Goal: Task Accomplishment & Management: Use online tool/utility

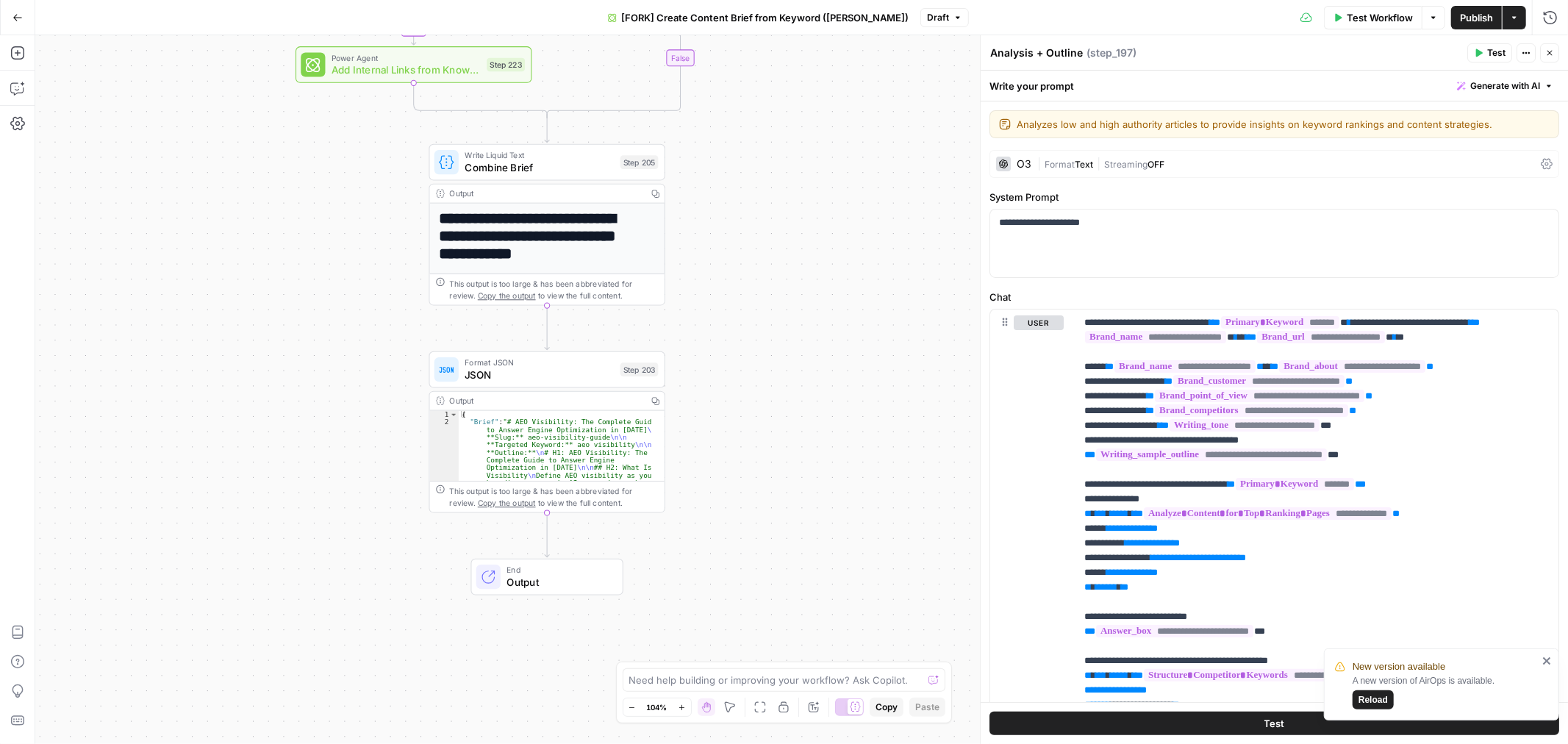
drag, startPoint x: 827, startPoint y: 106, endPoint x: 818, endPoint y: 60, distance: 46.9
click at [818, 60] on div "true false Workflow Set Inputs Inputs Google Search Perform Google Search Step …" at bounding box center [801, 389] width 1532 height 708
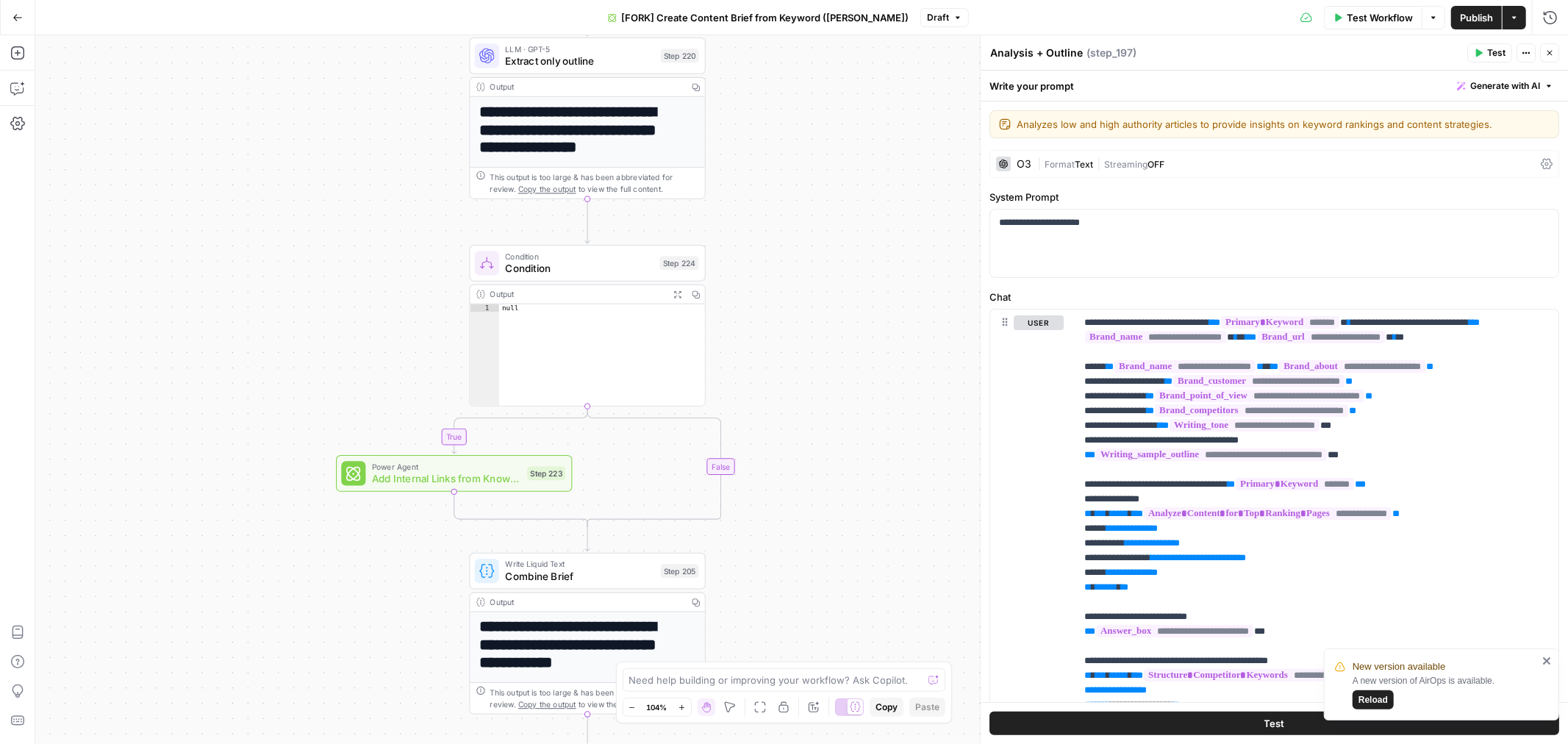
drag, startPoint x: 784, startPoint y: 95, endPoint x: 812, endPoint y: 545, distance: 450.9
click at [812, 550] on div "true false Workflow Set Inputs Inputs Google Search Perform Google Search Step …" at bounding box center [801, 389] width 1532 height 708
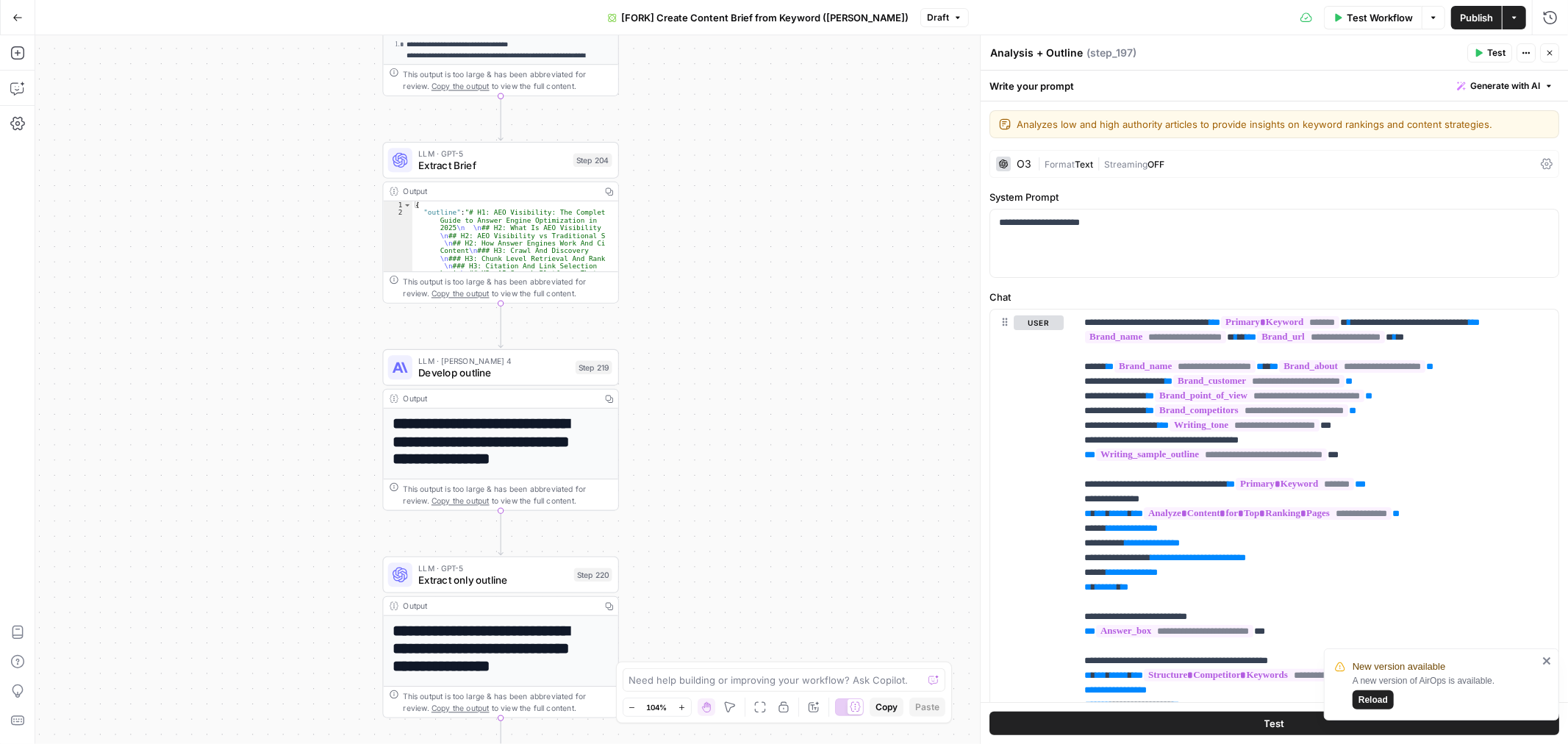
drag, startPoint x: 858, startPoint y: 110, endPoint x: 782, endPoint y: 552, distance: 448.5
click at [783, 577] on div "true false Workflow Set Inputs Inputs Google Search Perform Google Search Step …" at bounding box center [801, 389] width 1532 height 708
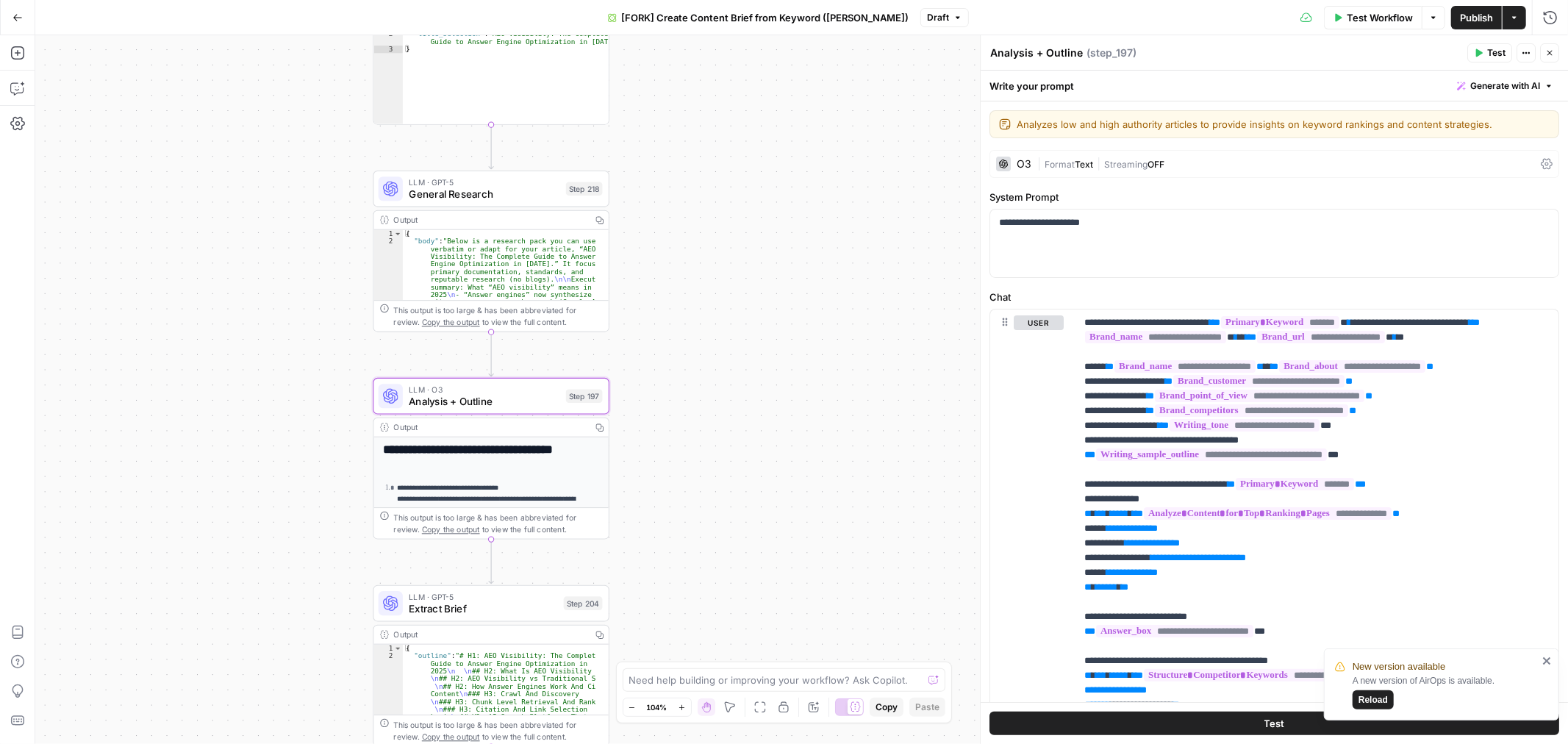
drag, startPoint x: 812, startPoint y: 83, endPoint x: 770, endPoint y: 520, distance: 439.0
click at [779, 552] on div "true false Workflow Set Inputs Inputs Google Search Perform Google Search Step …" at bounding box center [801, 389] width 1532 height 708
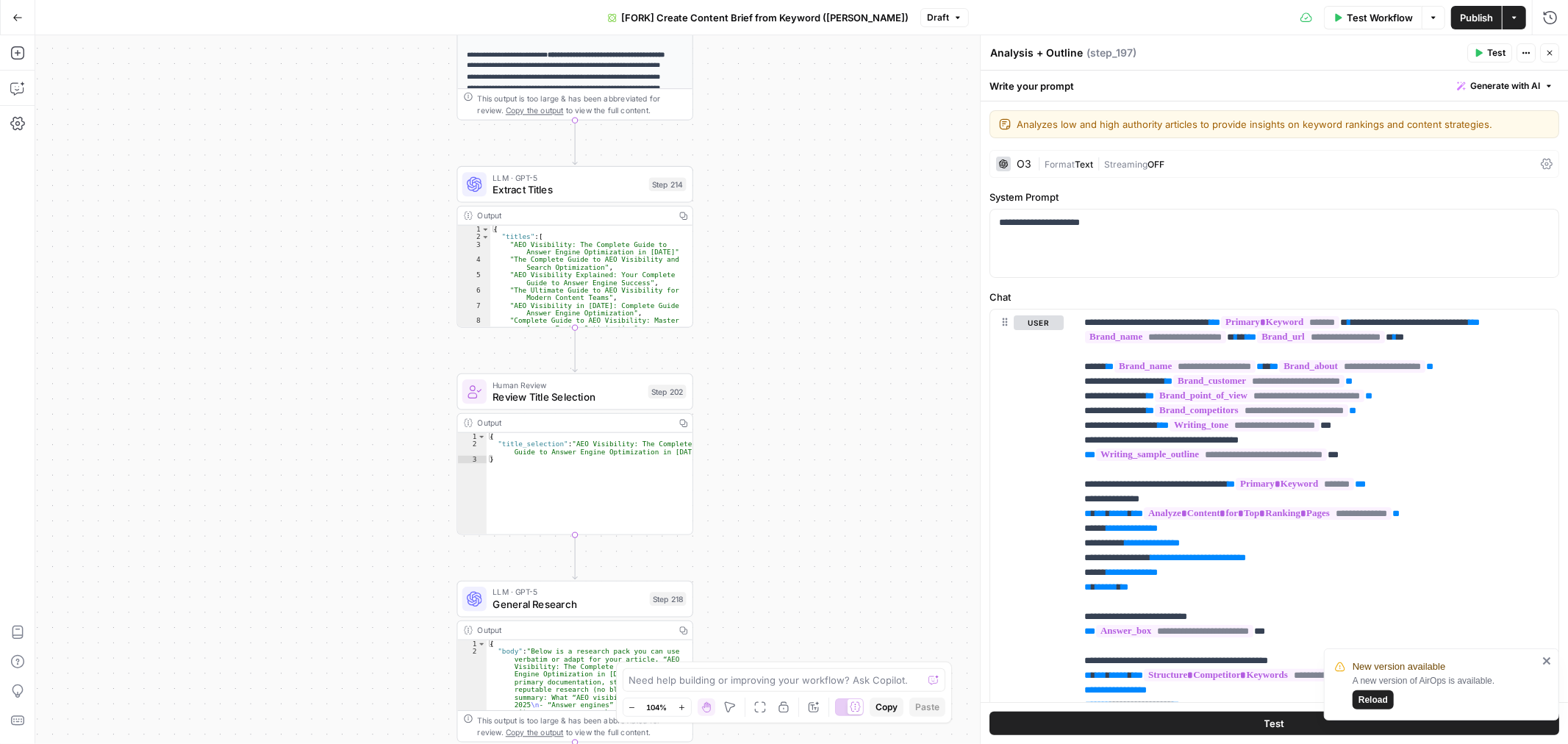
drag, startPoint x: 722, startPoint y: 95, endPoint x: 812, endPoint y: 482, distance: 397.3
click at [812, 482] on div "true false Workflow Set Inputs Inputs Google Search Perform Google Search Step …" at bounding box center [801, 389] width 1532 height 708
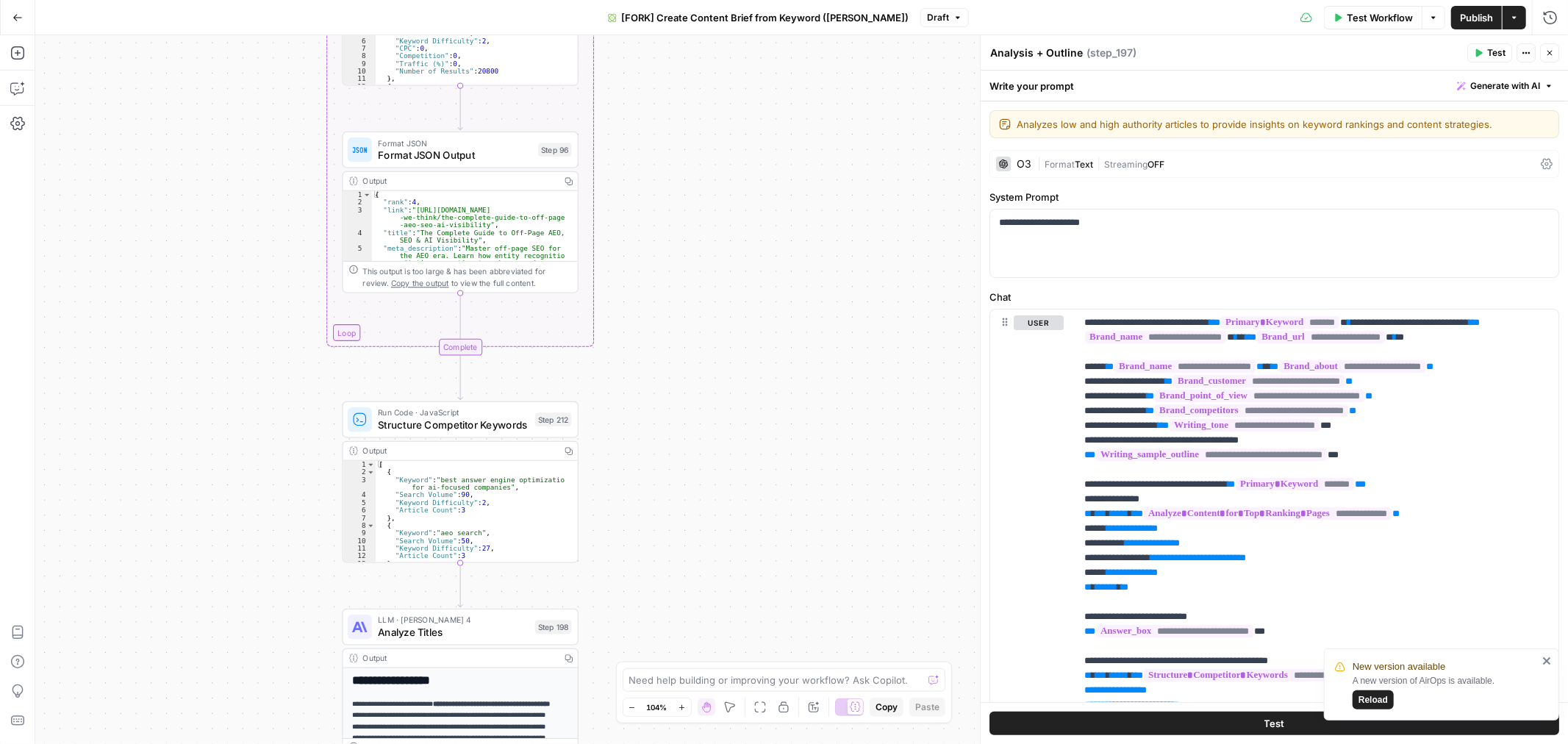
drag, startPoint x: 795, startPoint y: 128, endPoint x: 711, endPoint y: 699, distance: 577.1
click at [694, 743] on html "New version available A new version of AirOps is available. Reload September Co…" at bounding box center [784, 372] width 1568 height 744
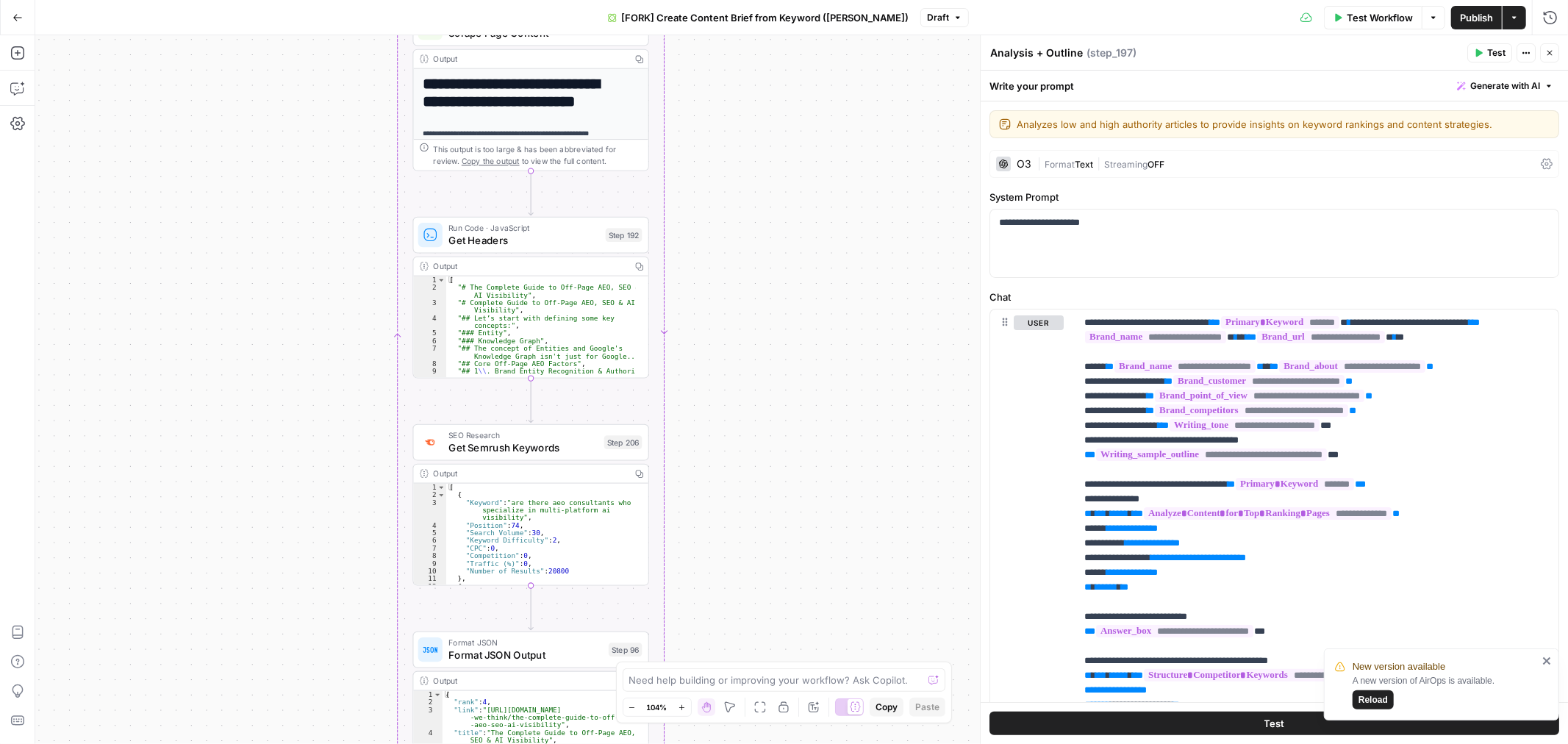
drag, startPoint x: 706, startPoint y: 83, endPoint x: 776, endPoint y: 614, distance: 535.6
click at [784, 632] on div "true false Workflow Set Inputs Inputs Google Search Perform Google Search Step …" at bounding box center [801, 389] width 1532 height 708
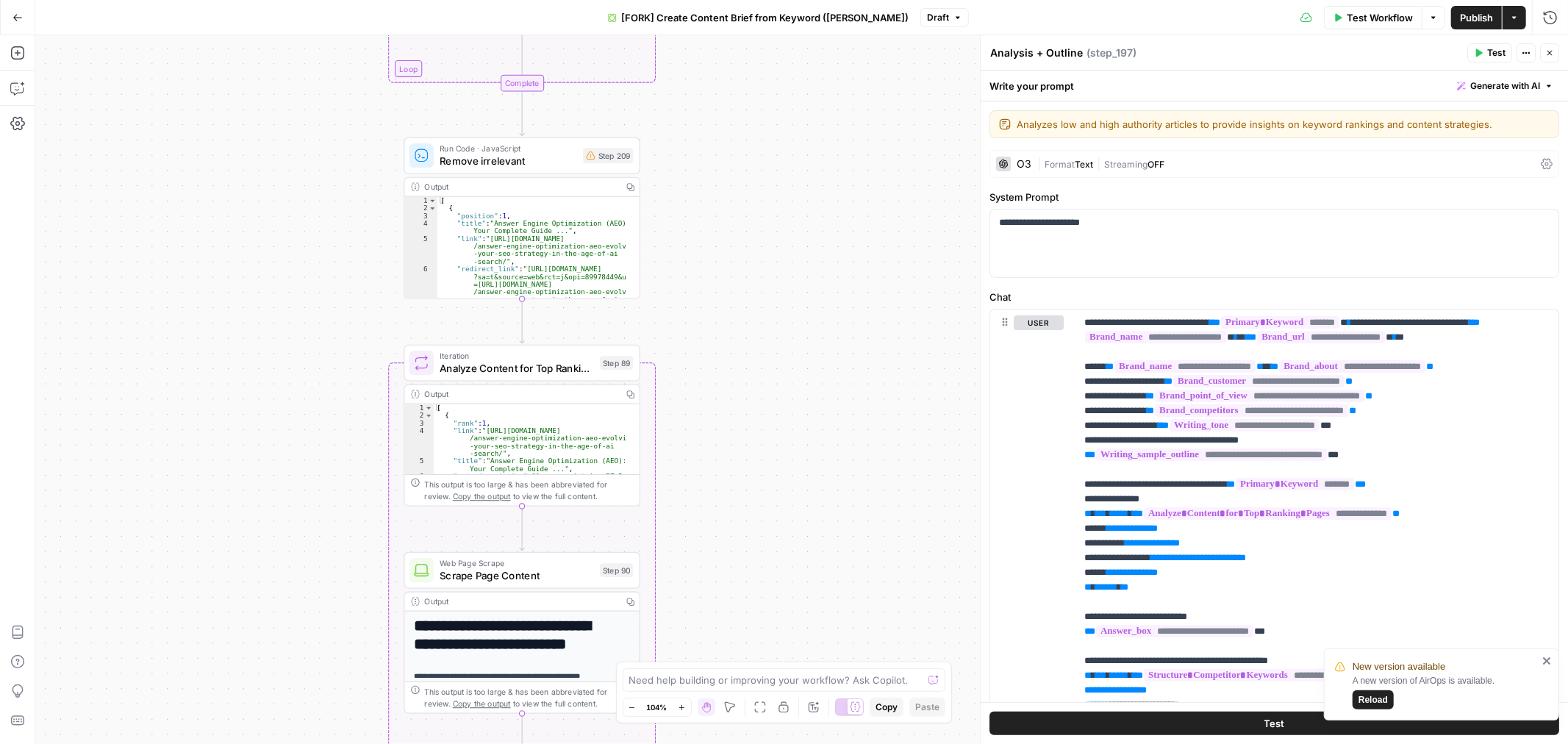
drag, startPoint x: 745, startPoint y: 95, endPoint x: 737, endPoint y: 601, distance: 506.1
click at [737, 601] on div "true false Workflow Set Inputs Inputs Google Search Perform Google Search Step …" at bounding box center [801, 389] width 1532 height 708
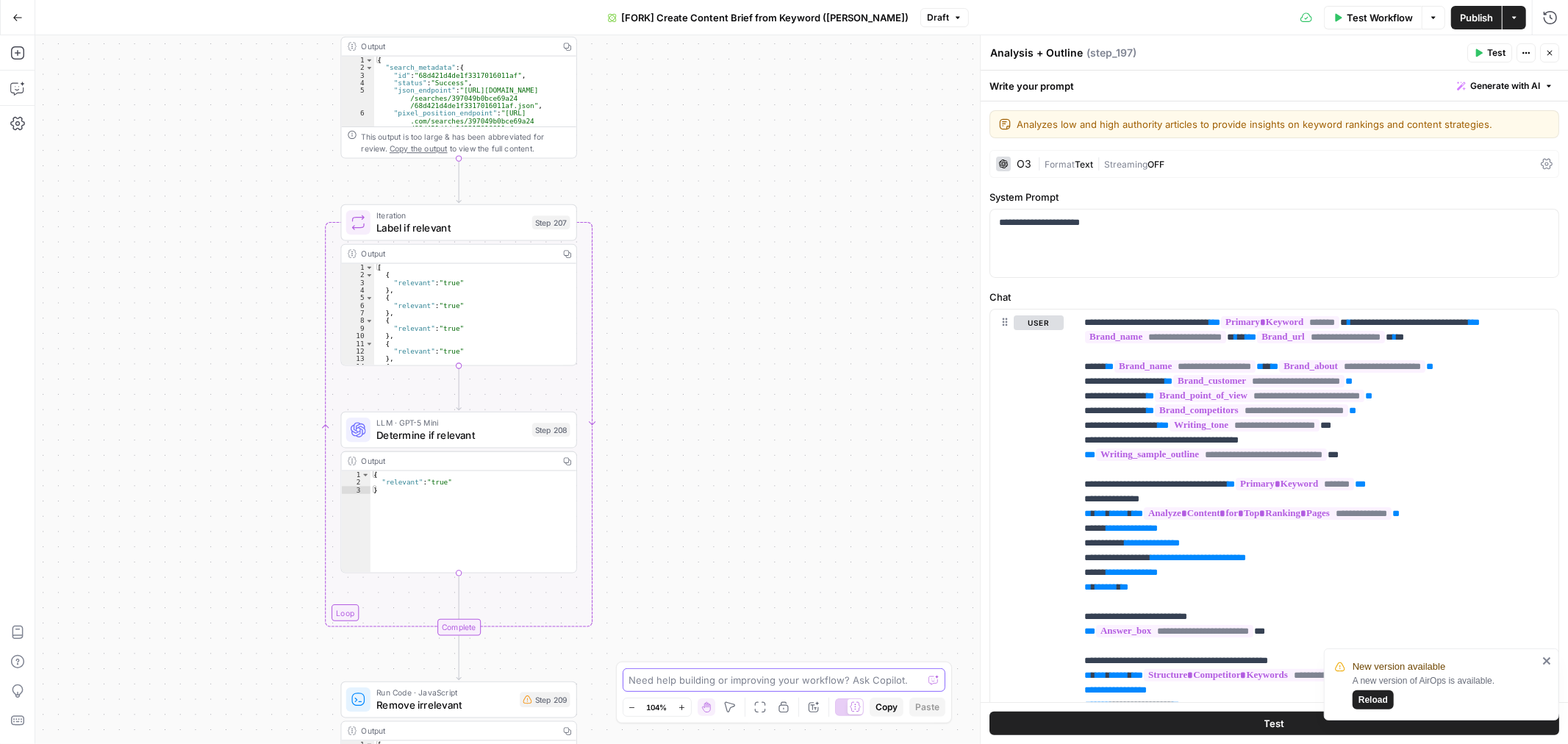
drag, startPoint x: 722, startPoint y: 154, endPoint x: 654, endPoint y: 688, distance: 538.3
click at [660, 700] on body "New version available A new version of AirOps is available. Reload September Co…" at bounding box center [784, 372] width 1568 height 744
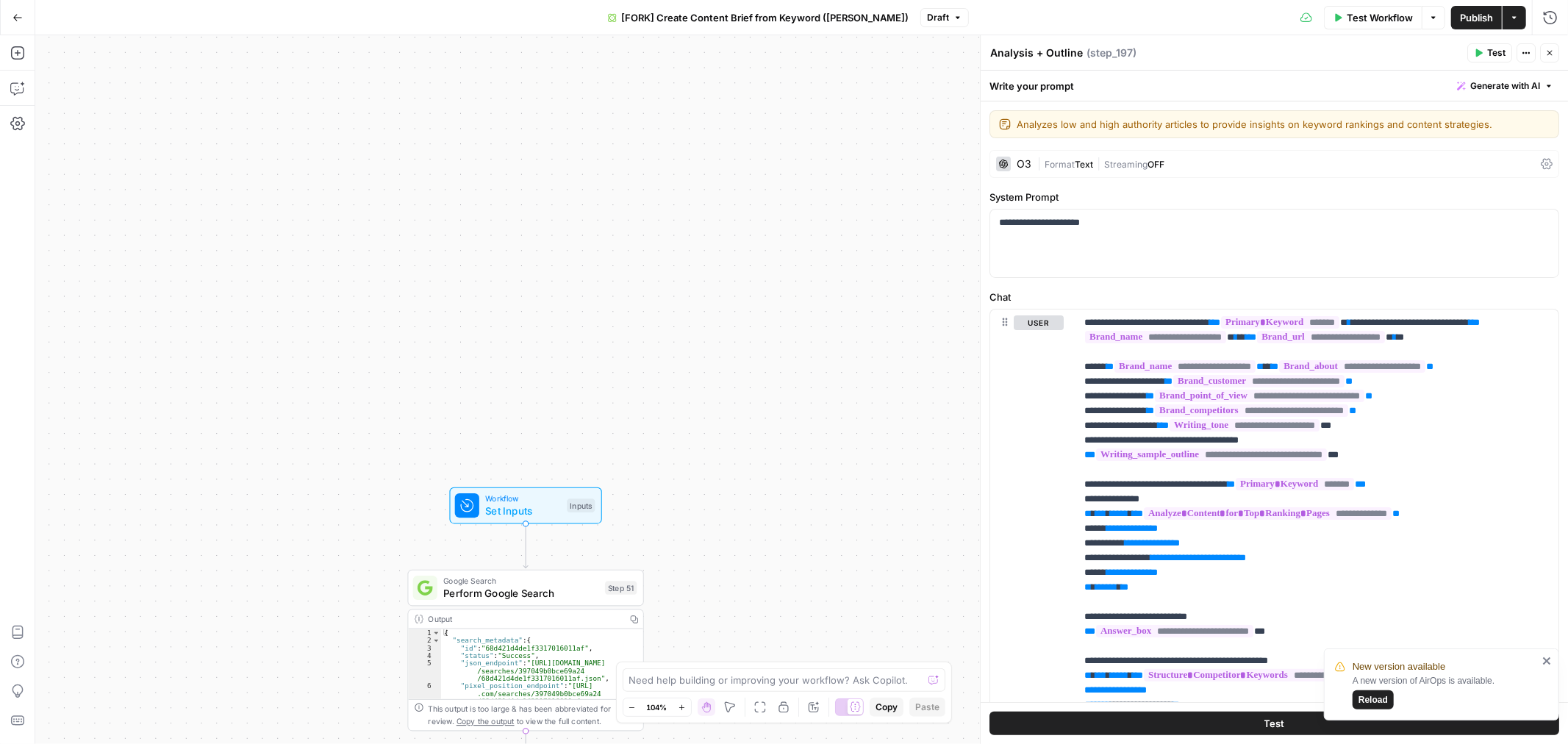
drag, startPoint x: 660, startPoint y: 105, endPoint x: 740, endPoint y: 754, distance: 653.9
click at [740, 743] on html "New version available A new version of AirOps is available. Reload September Co…" at bounding box center [784, 372] width 1568 height 744
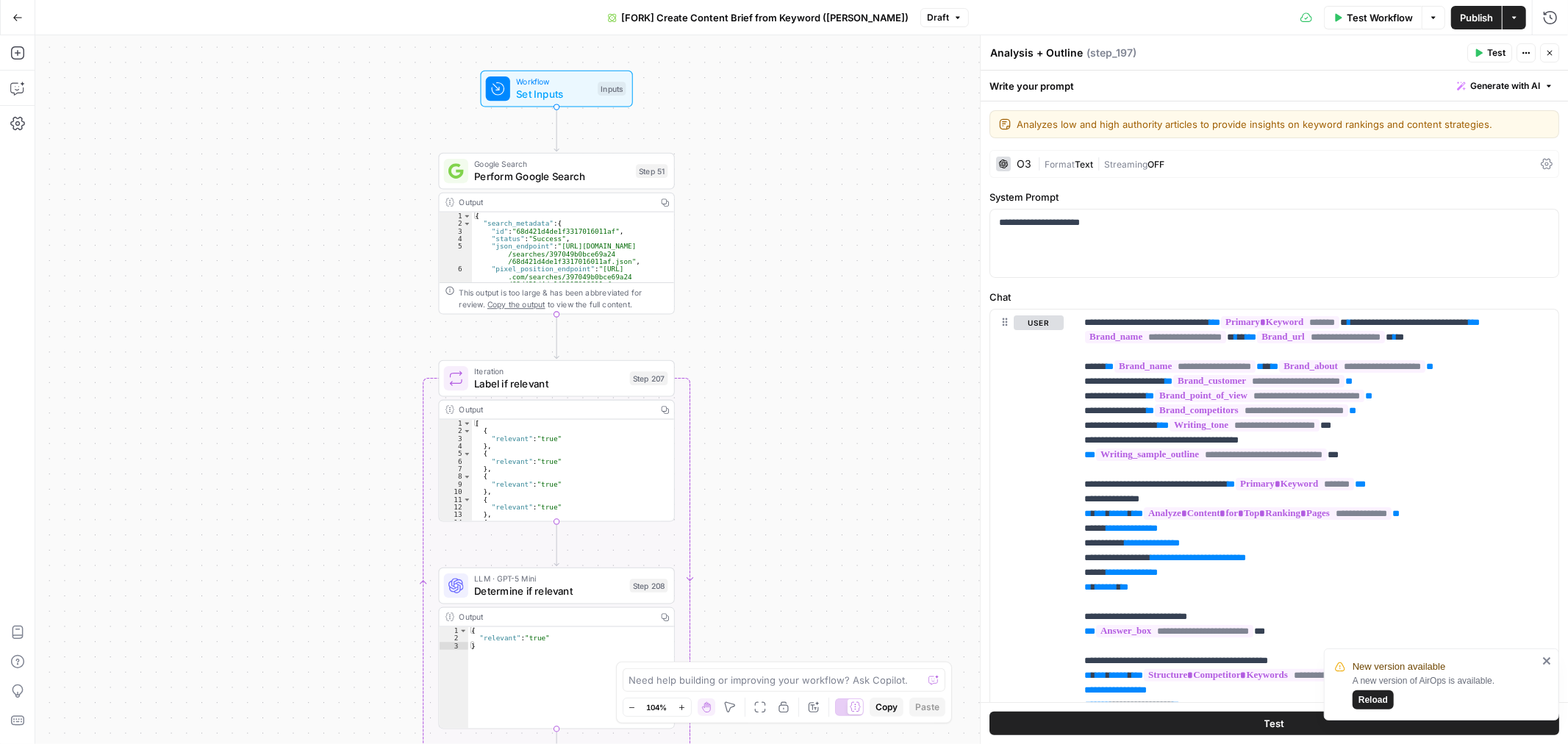
drag, startPoint x: 771, startPoint y: 472, endPoint x: 784, endPoint y: -13, distance: 485.2
click at [784, 0] on html "New version available A new version of AirOps is available. Reload September Co…" at bounding box center [784, 372] width 1568 height 744
drag, startPoint x: 563, startPoint y: 85, endPoint x: 685, endPoint y: 106, distance: 123.8
click at [563, 87] on span "Set Inputs" at bounding box center [553, 94] width 76 height 16
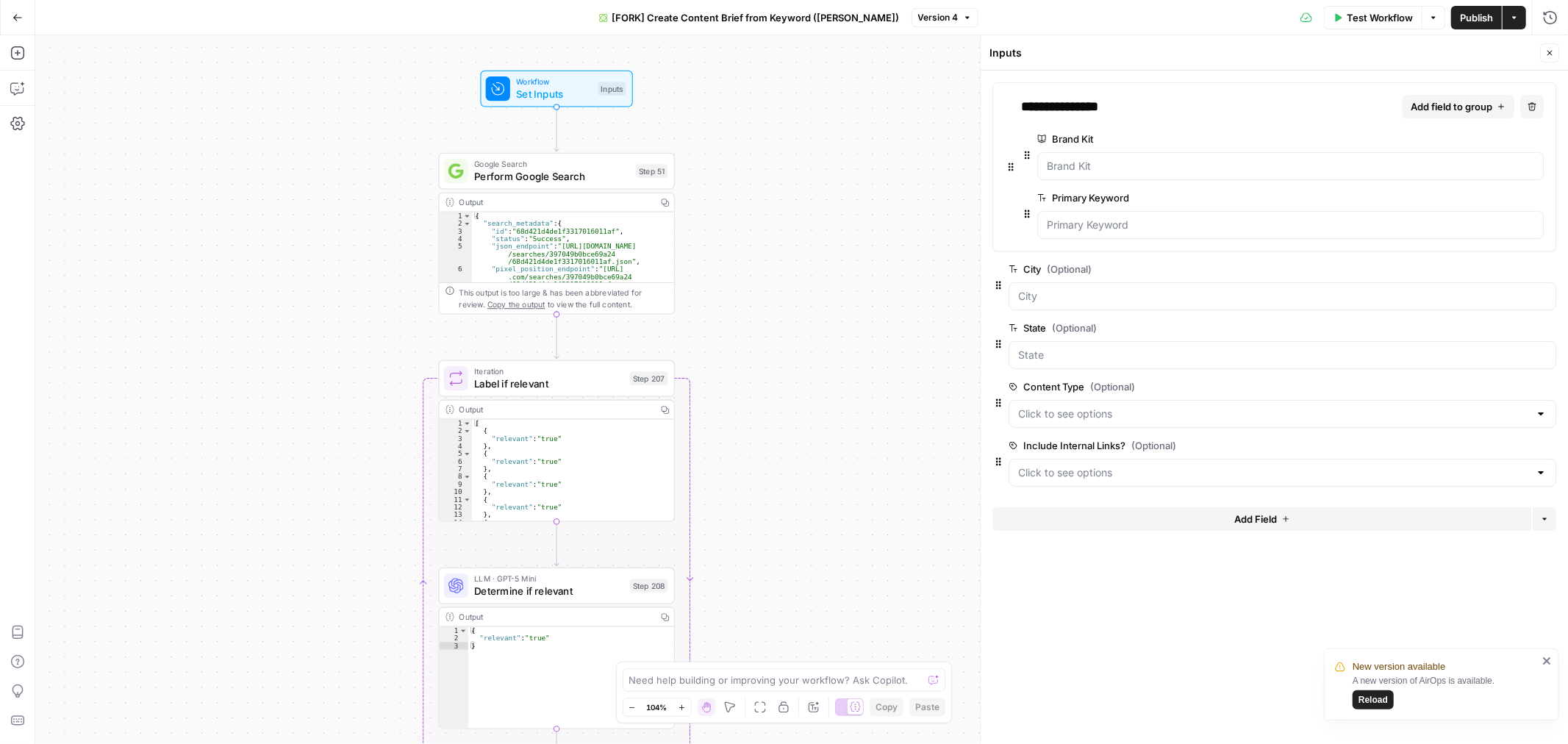
click at [1518, 17] on icon "button" at bounding box center [1514, 17] width 9 height 9
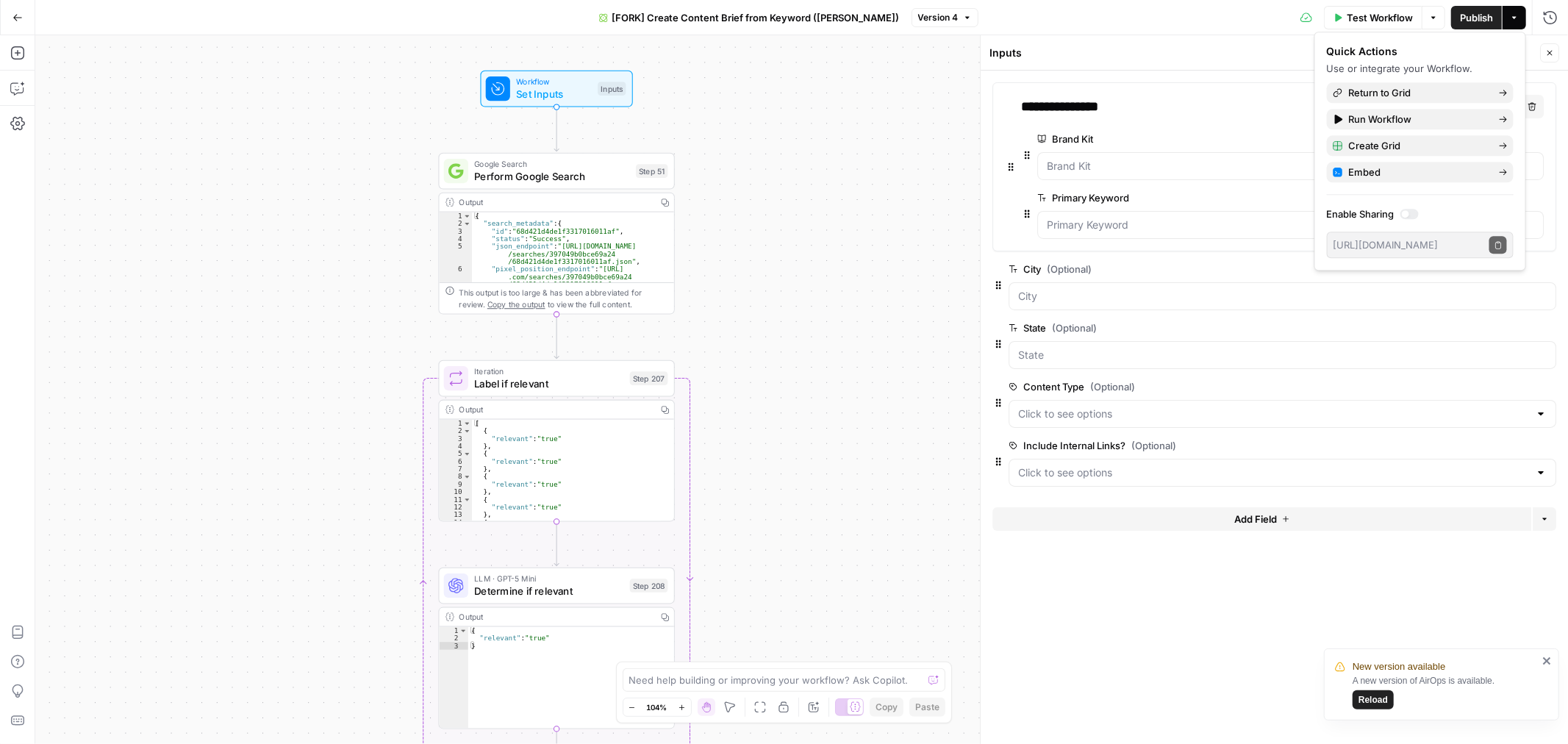
click at [1520, 13] on button "Actions" at bounding box center [1514, 17] width 24 height 24
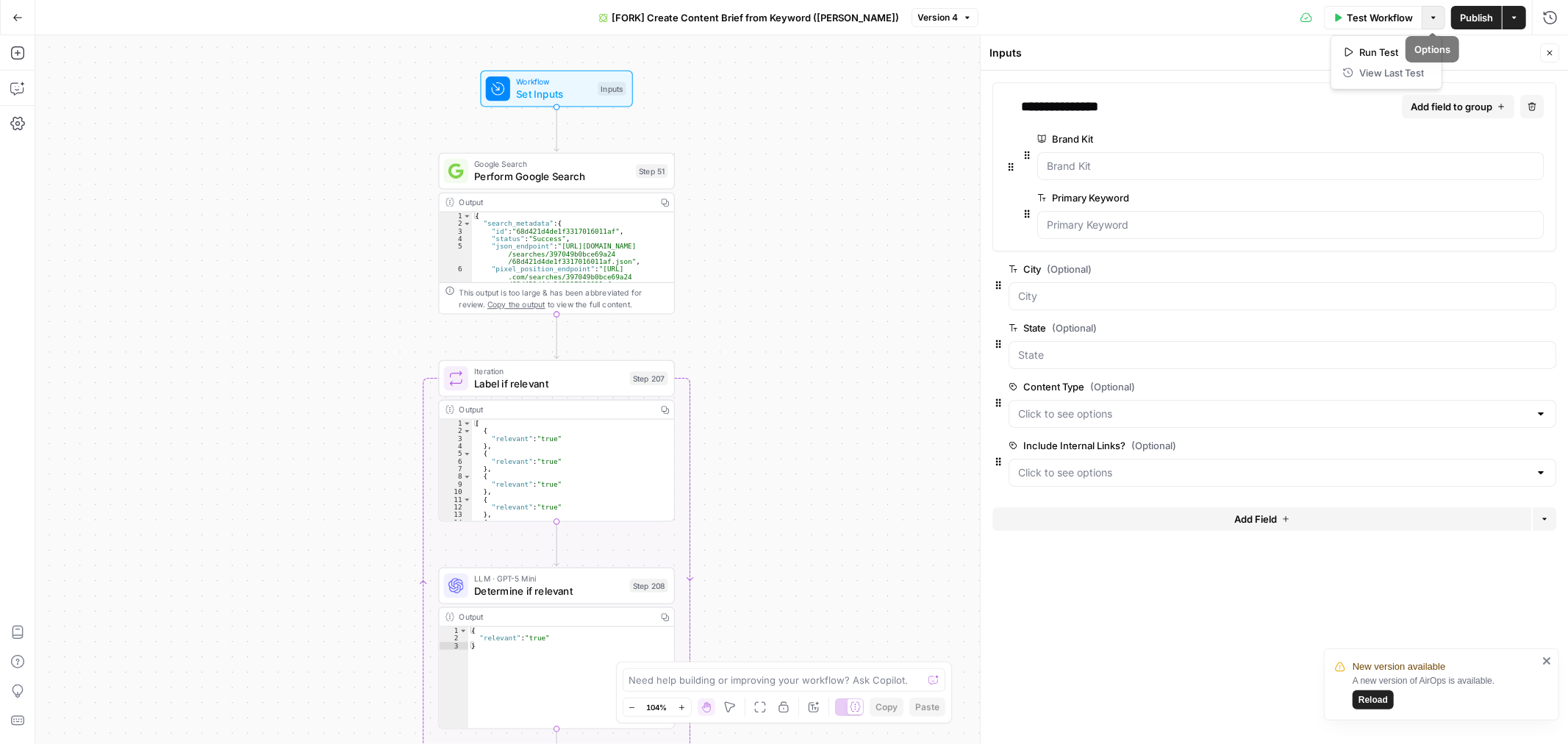
click at [1433, 13] on icon "button" at bounding box center [1433, 17] width 9 height 9
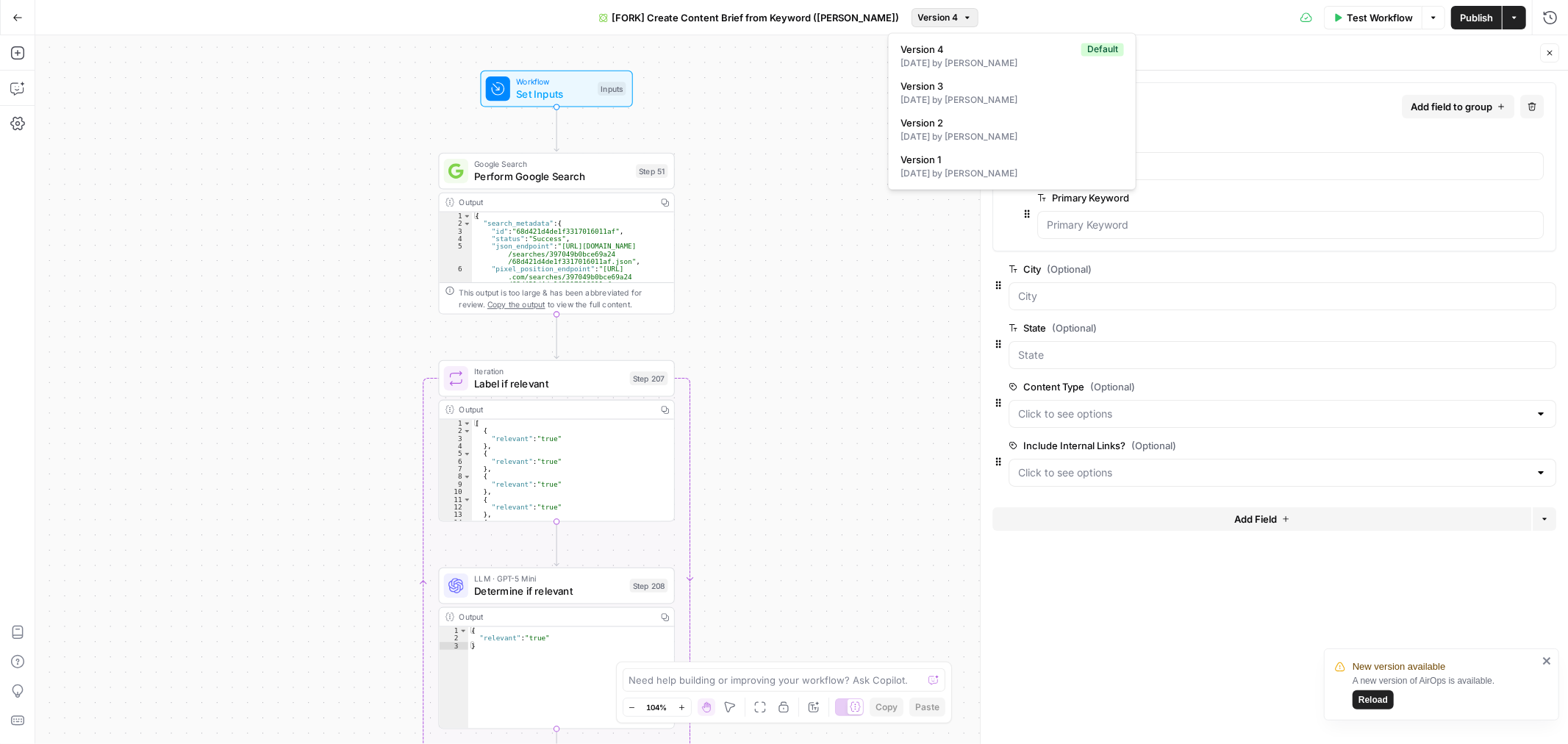
click at [962, 19] on icon "button" at bounding box center [967, 17] width 9 height 9
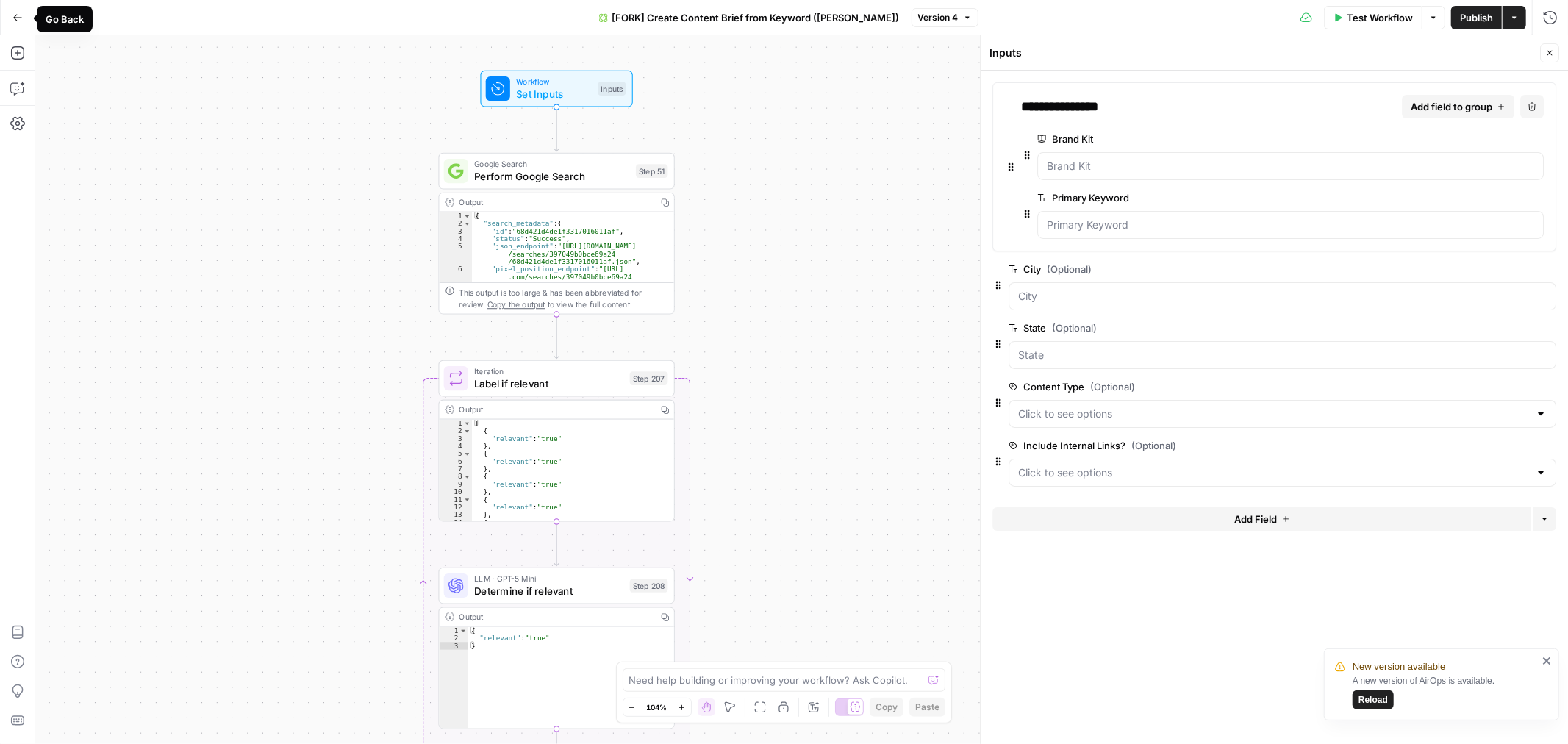
click at [13, 13] on icon "button" at bounding box center [17, 17] width 10 height 10
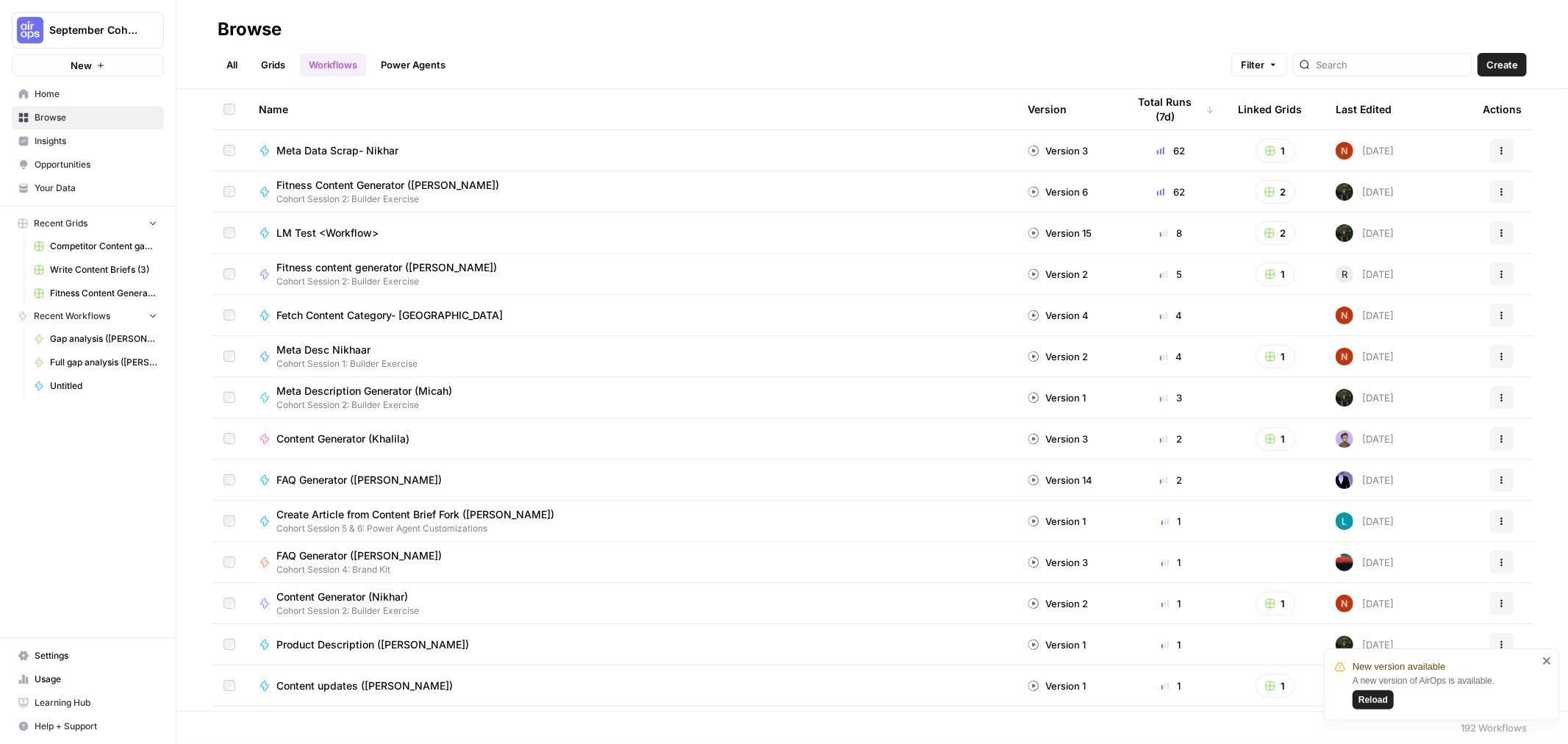
click at [1362, 102] on div "Last Edited" at bounding box center [1363, 109] width 56 height 40
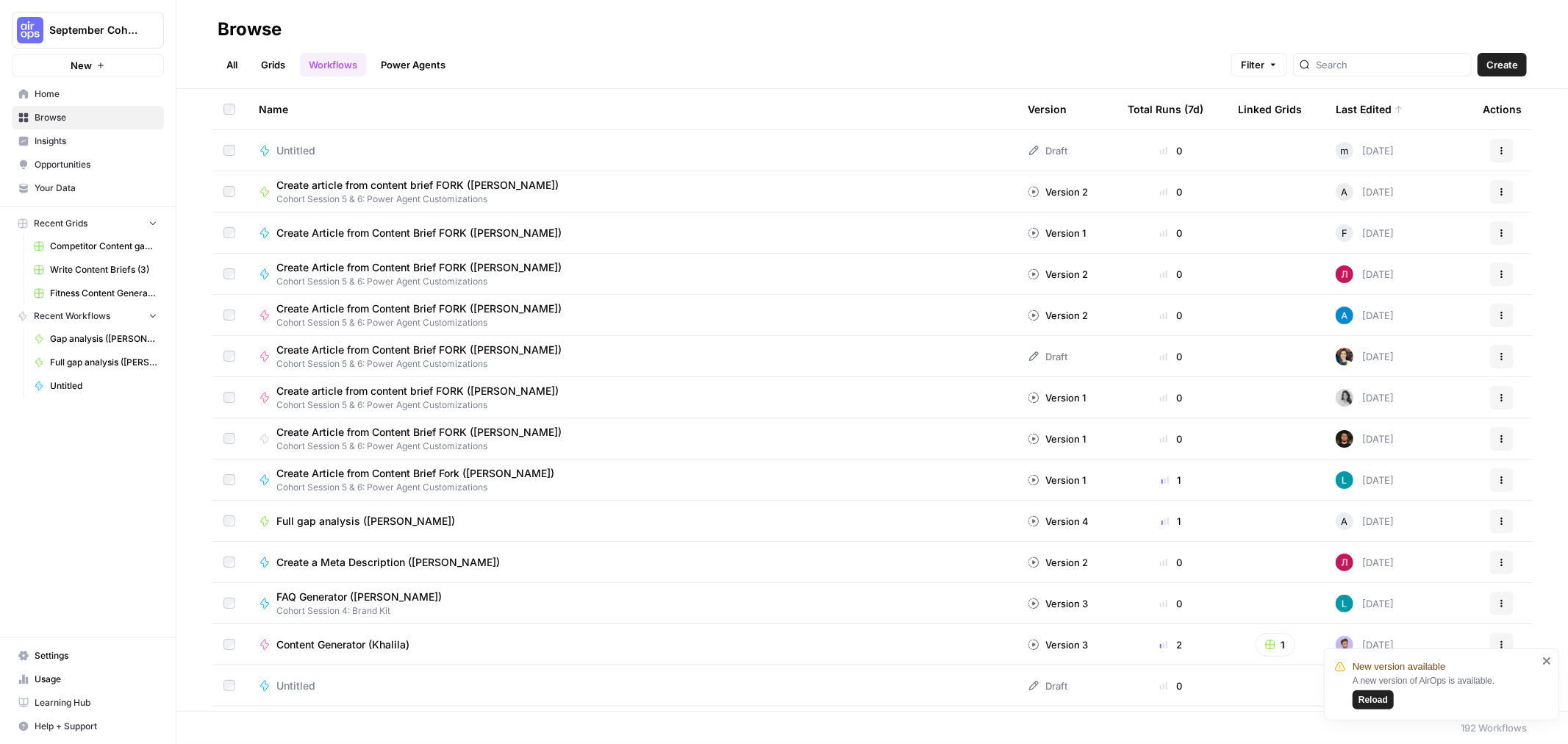
click at [479, 183] on span "Create article from content brief FORK ([PERSON_NAME])" at bounding box center [417, 185] width 283 height 15
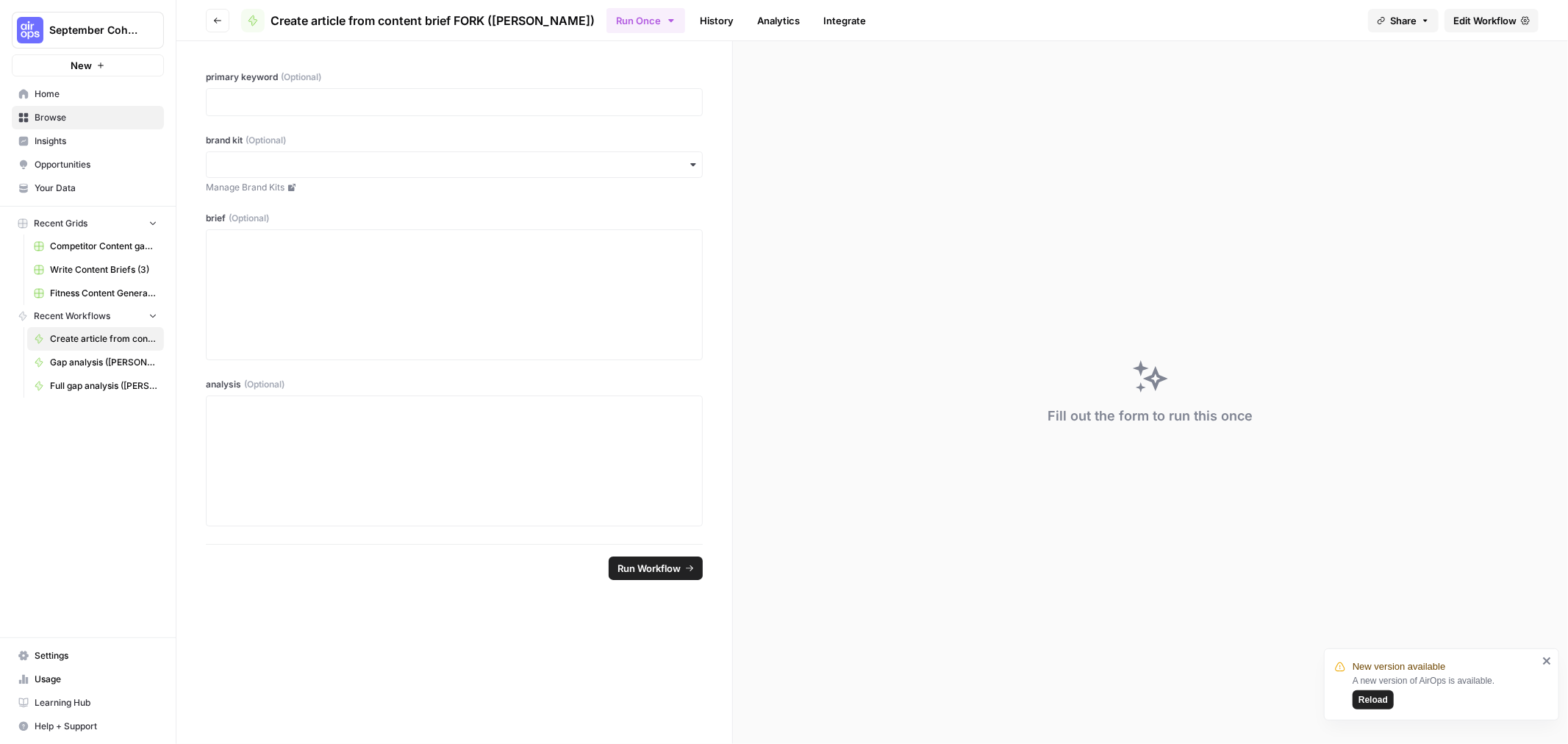
click at [1483, 20] on span "Edit Workflow" at bounding box center [1485, 20] width 63 height 15
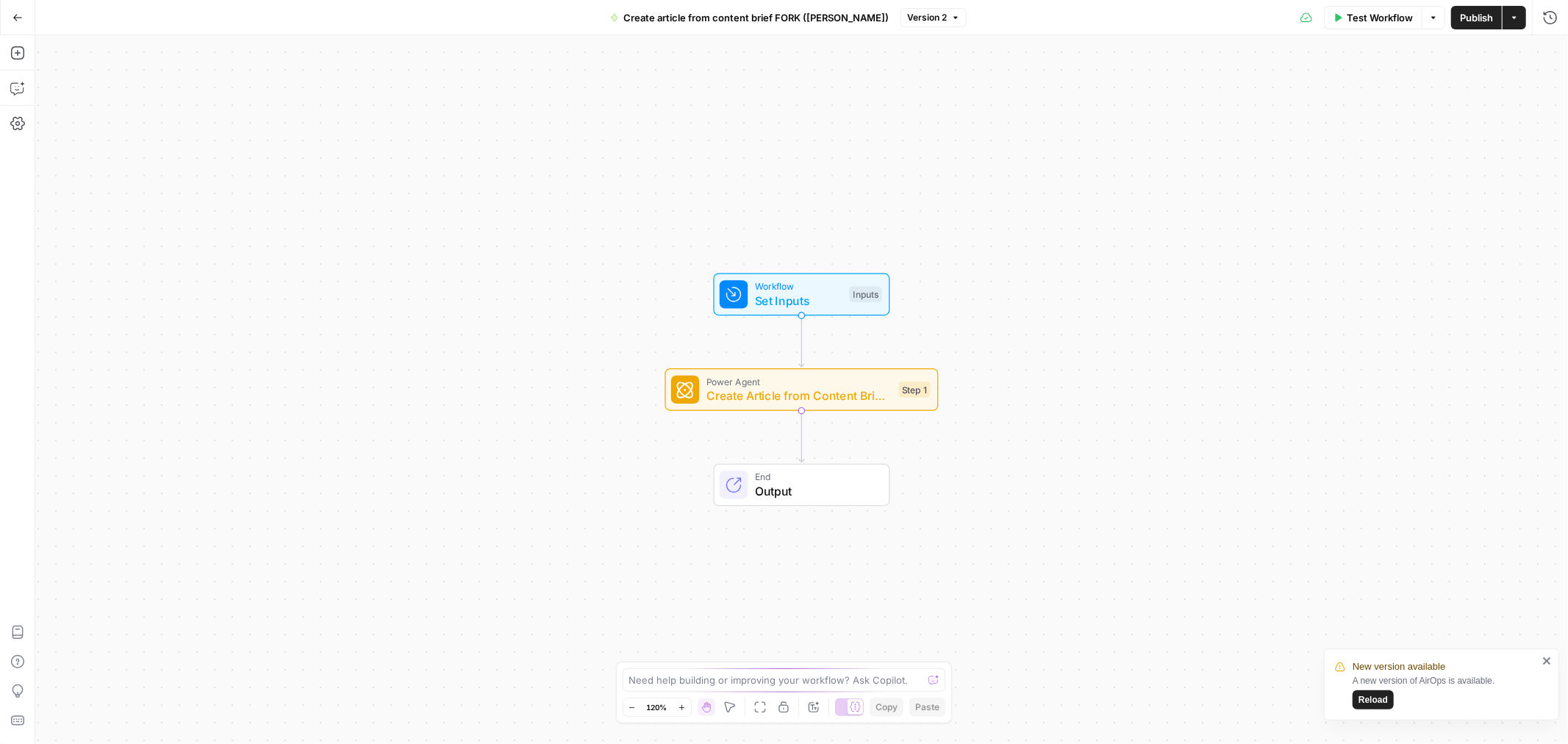
drag, startPoint x: 1369, startPoint y: 700, endPoint x: 1369, endPoint y: 691, distance: 9.0
click at [1369, 698] on span "Reload" at bounding box center [1373, 699] width 29 height 13
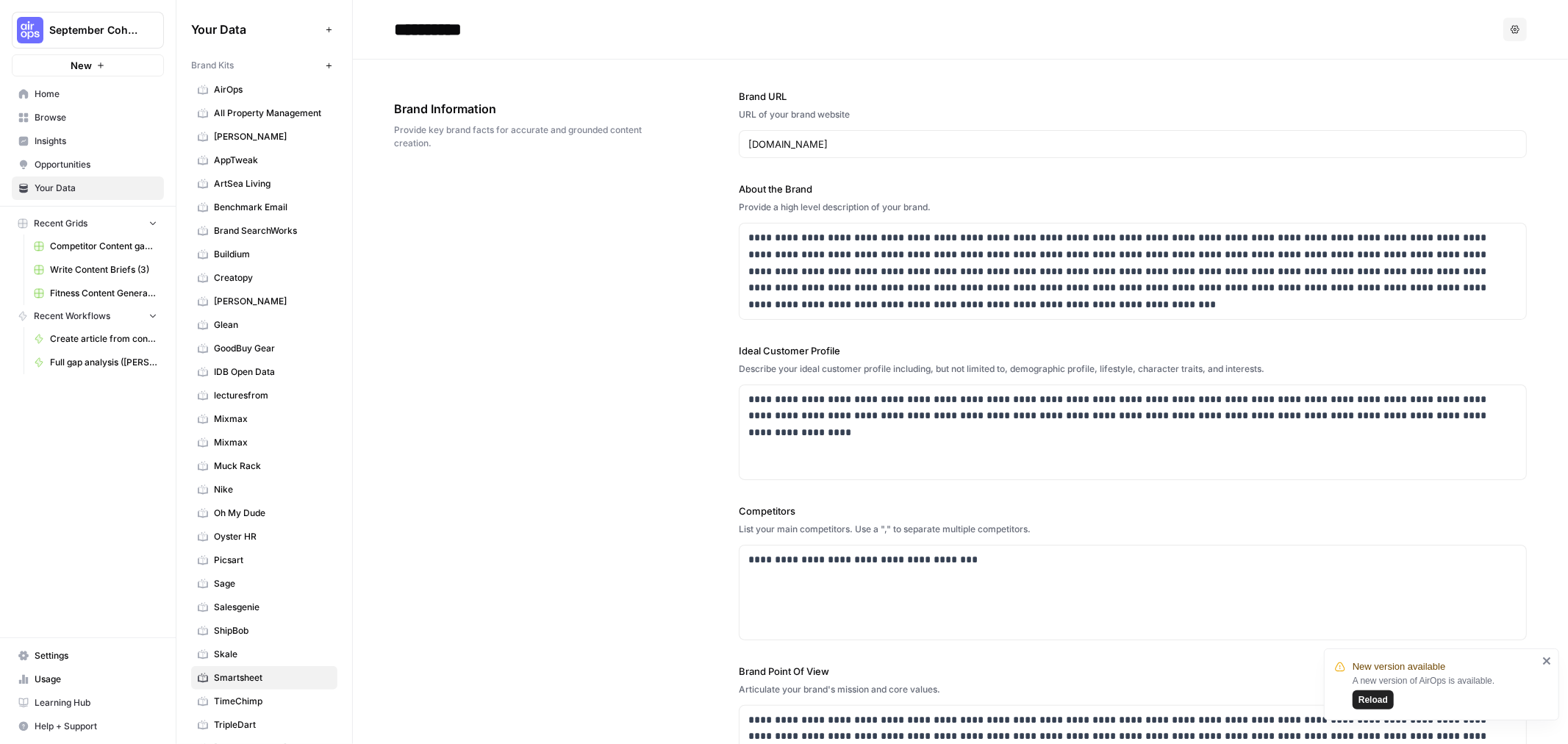
scroll to position [1904, 0]
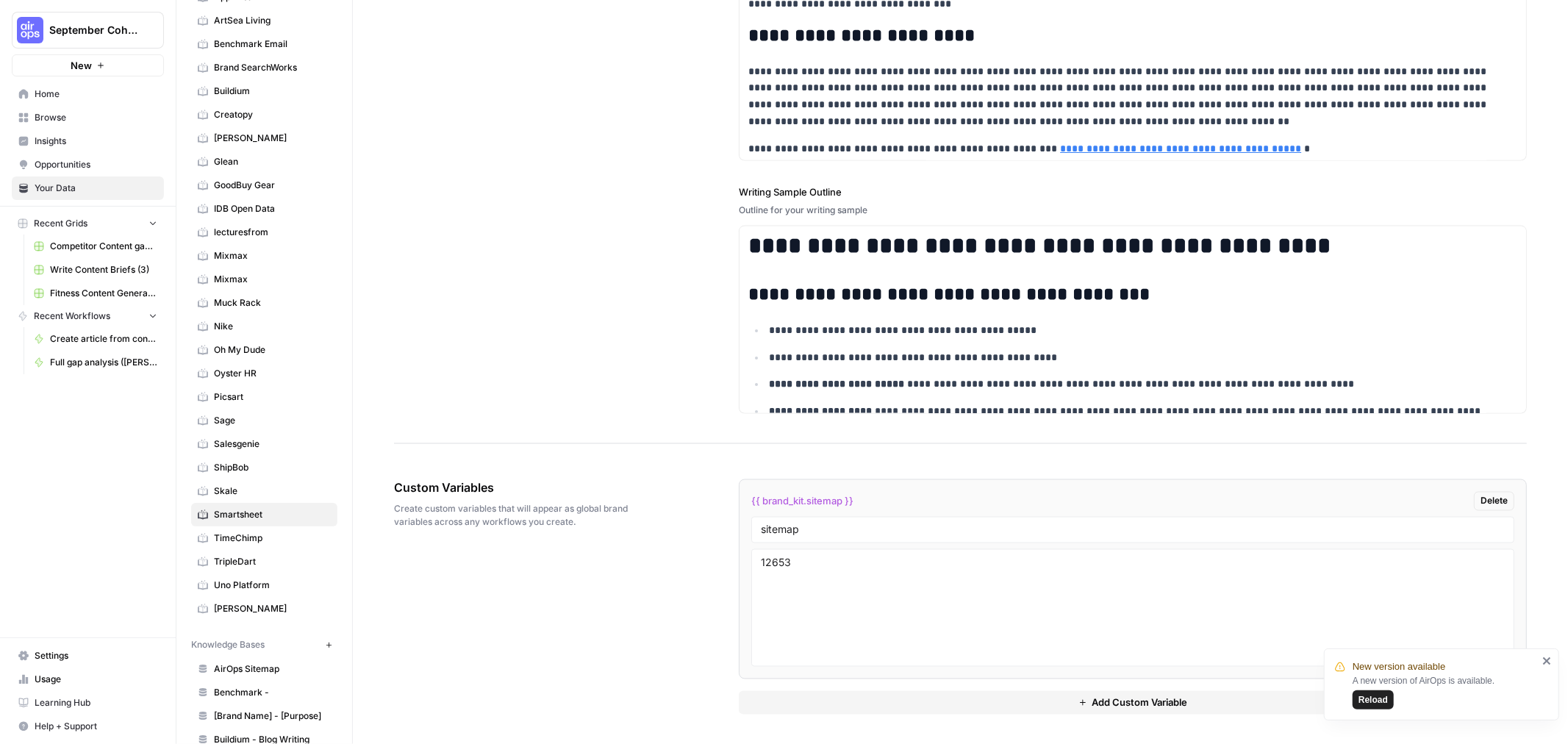
click at [562, 255] on div "**********" at bounding box center [960, 81] width 1133 height 727
click at [1370, 696] on span "Reload" at bounding box center [1373, 699] width 29 height 13
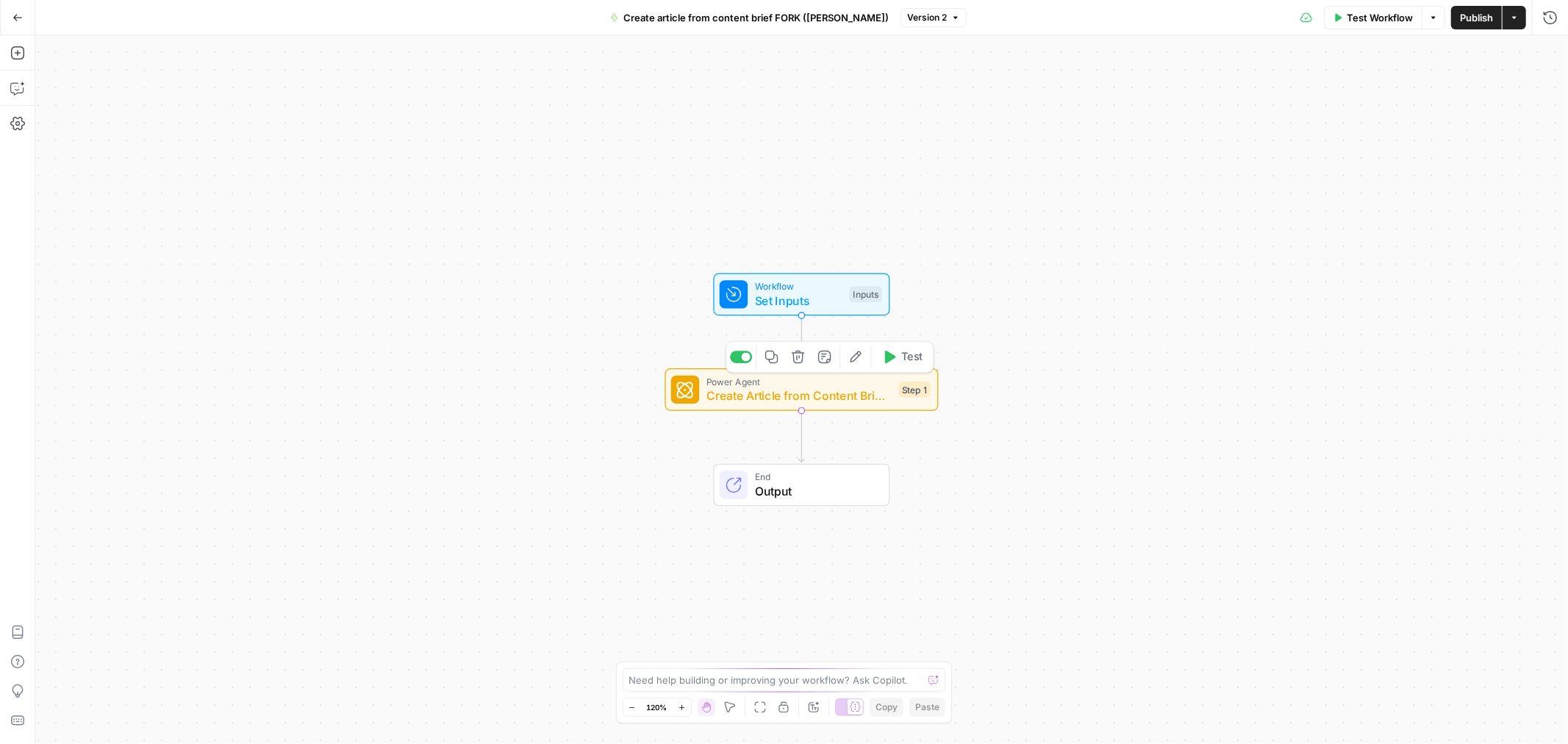
click at [811, 385] on div "Power Agent Create Article from Content Brief - Fork (5)" at bounding box center [799, 390] width 185 height 30
click at [812, 384] on span "Power Agent" at bounding box center [799, 382] width 185 height 14
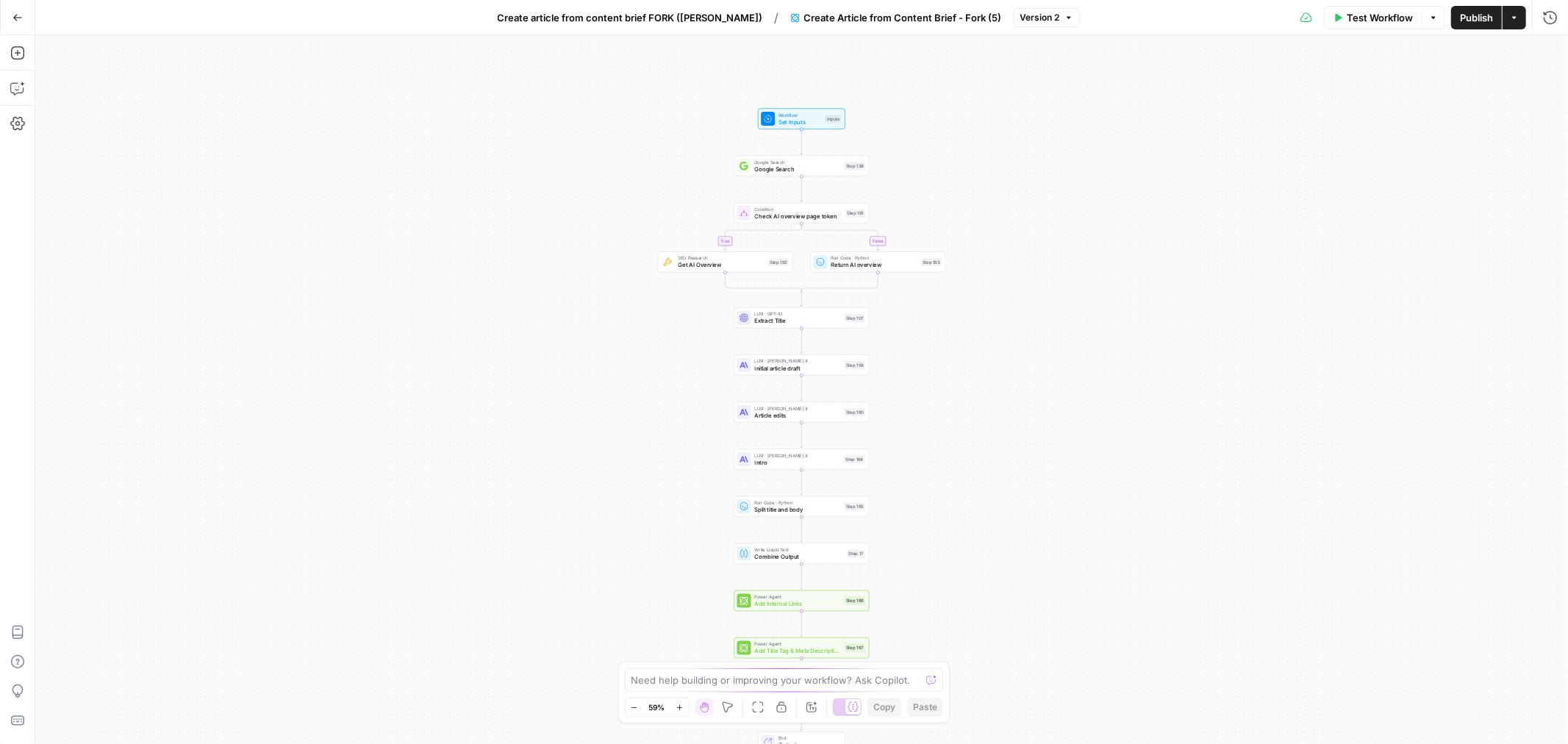
click at [1376, 19] on span "Test Workflow" at bounding box center [1380, 17] width 66 height 15
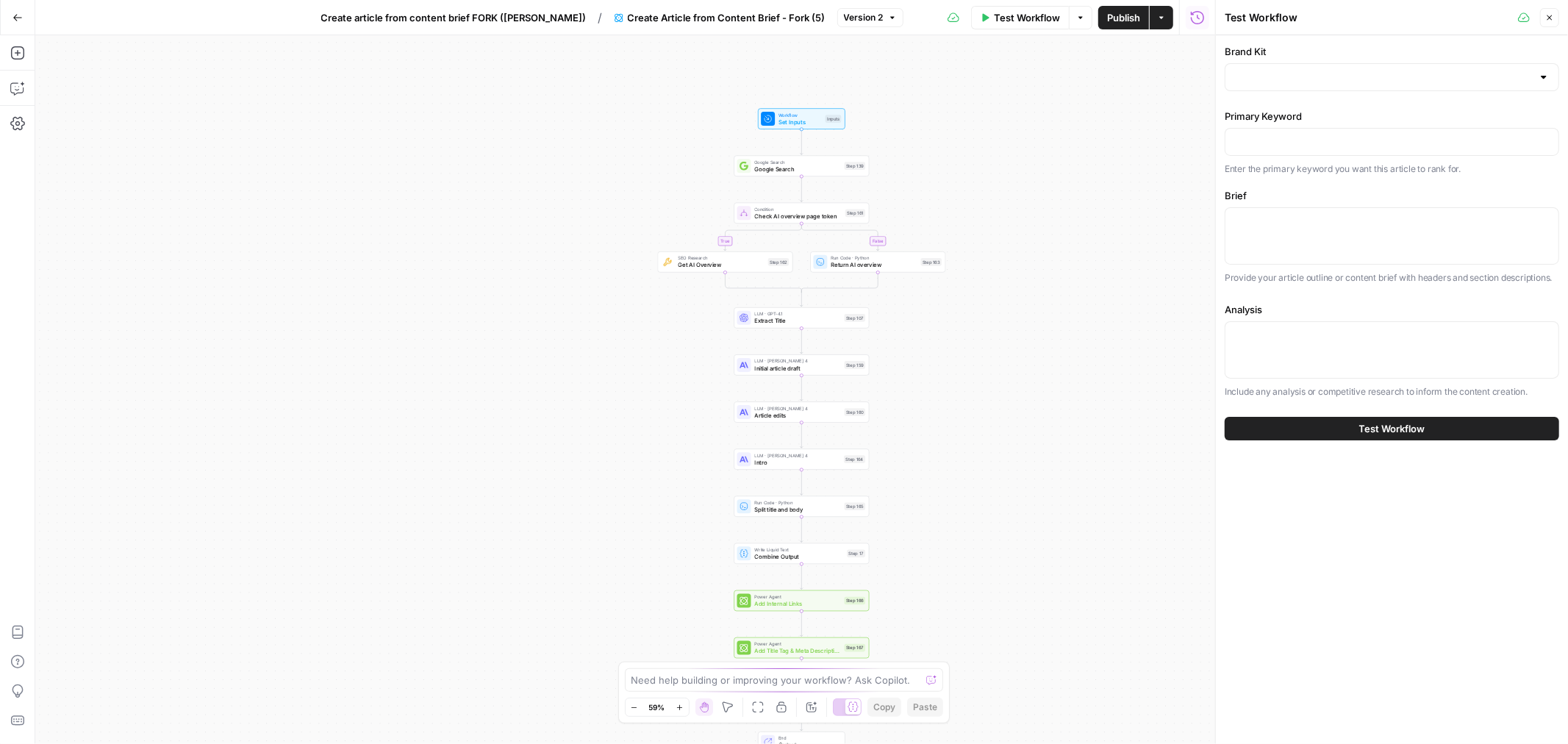
click at [1276, 68] on div at bounding box center [1392, 77] width 335 height 28
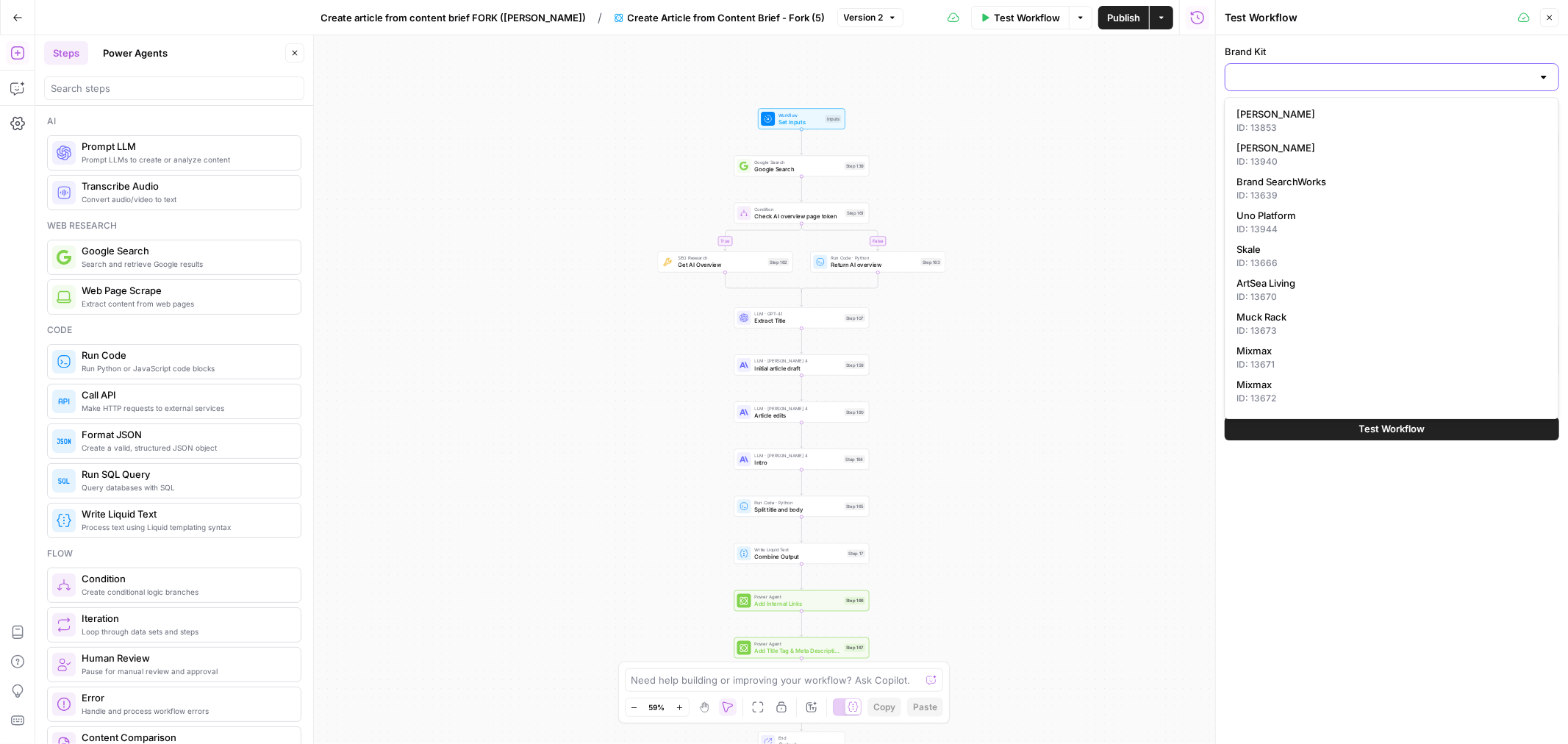
click at [1362, 81] on input "Brand Kit" at bounding box center [1383, 77] width 297 height 15
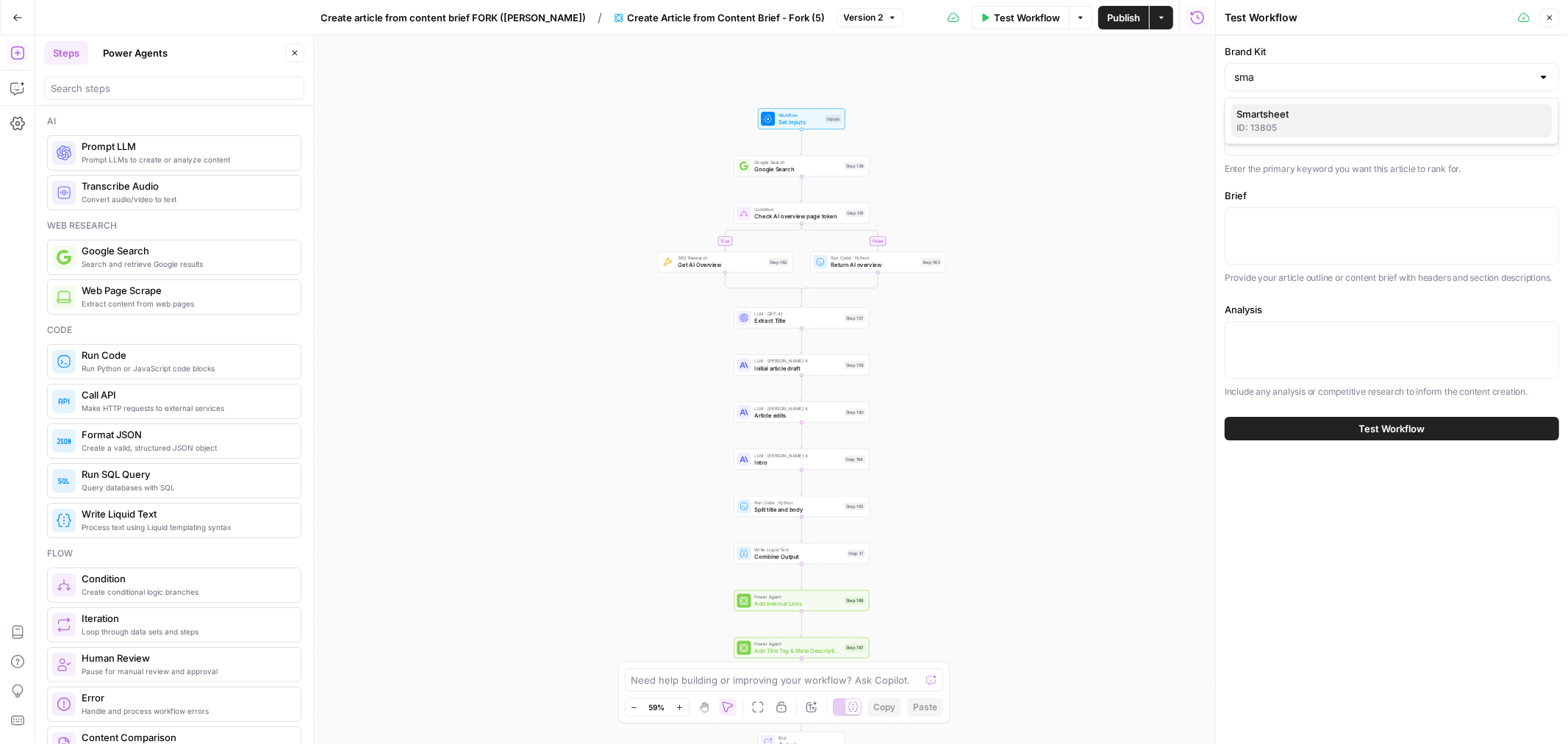
click at [1362, 116] on span "Smartsheet" at bounding box center [1388, 114] width 304 height 15
type input "Smartsheet"
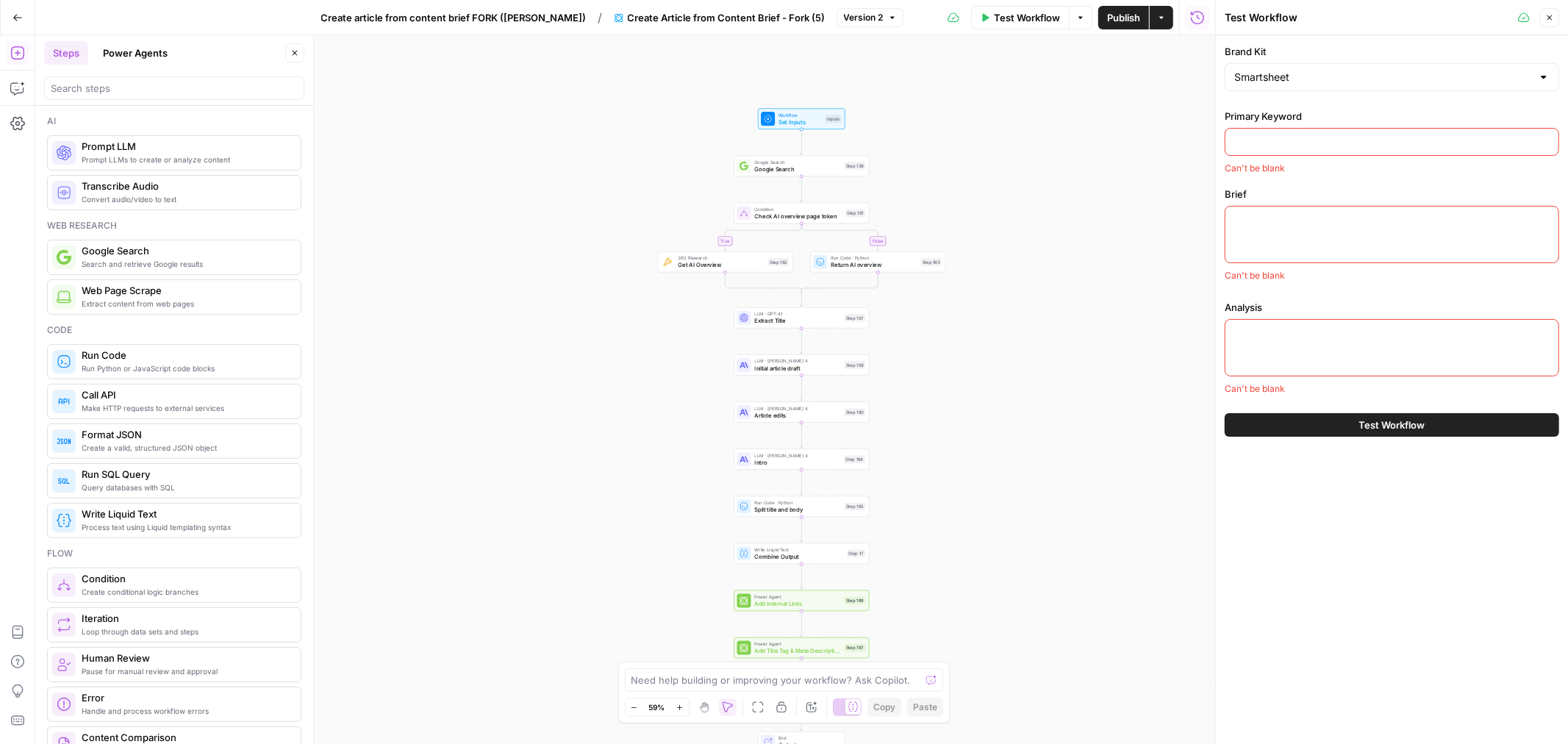
click at [1323, 137] on input "Primary Keyword" at bounding box center [1392, 142] width 316 height 15
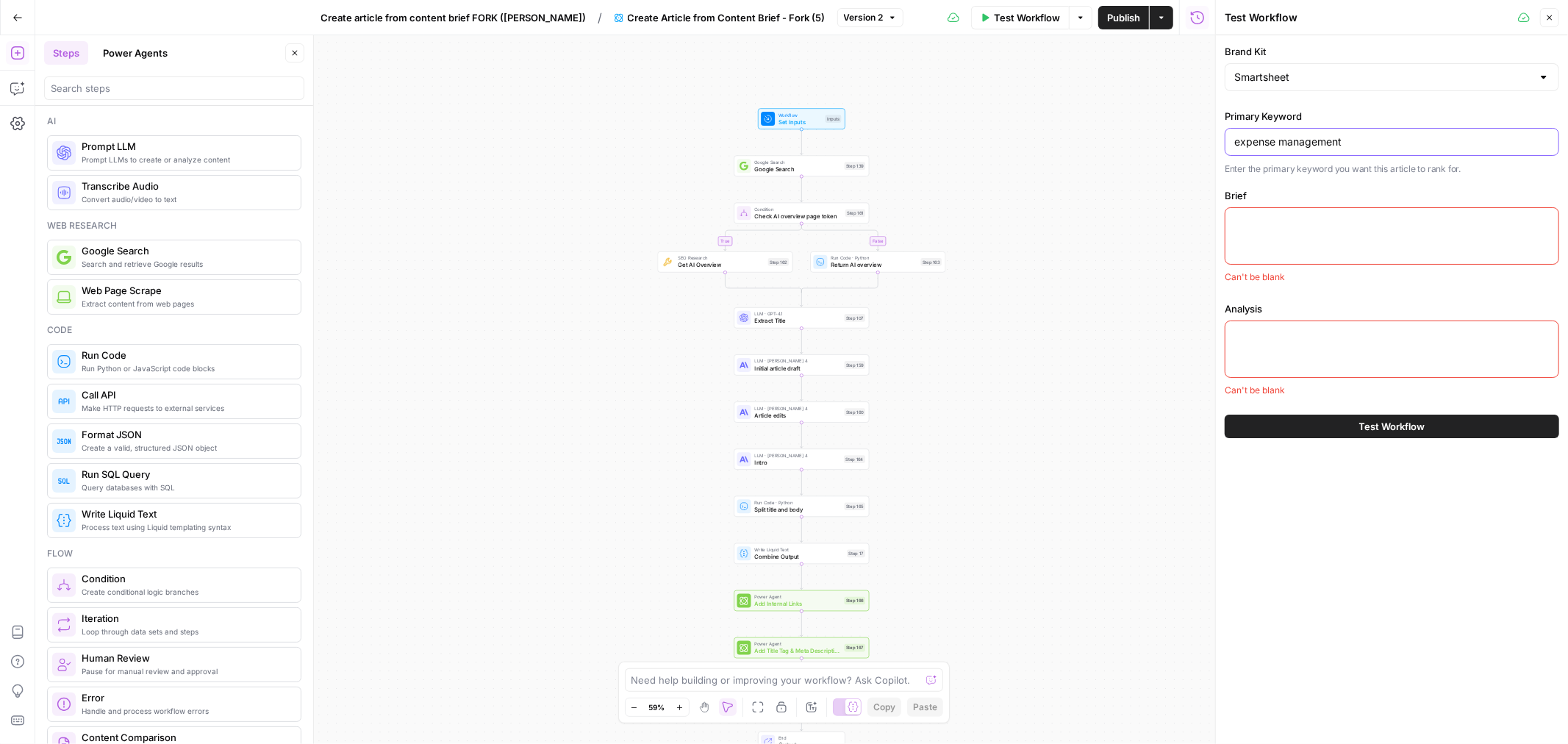
type input "expense management"
click at [1332, 228] on div at bounding box center [1392, 236] width 335 height 57
click at [1262, 185] on div "Primary Keyword expense management Enter the primary keyword you want this arti…" at bounding box center [1392, 196] width 335 height 175
click at [1019, 69] on div "true false Workflow Set Inputs Inputs Google Search Google Search Step 139 Cond…" at bounding box center [625, 389] width 1180 height 708
click at [1312, 144] on input "expense management" at bounding box center [1392, 142] width 316 height 15
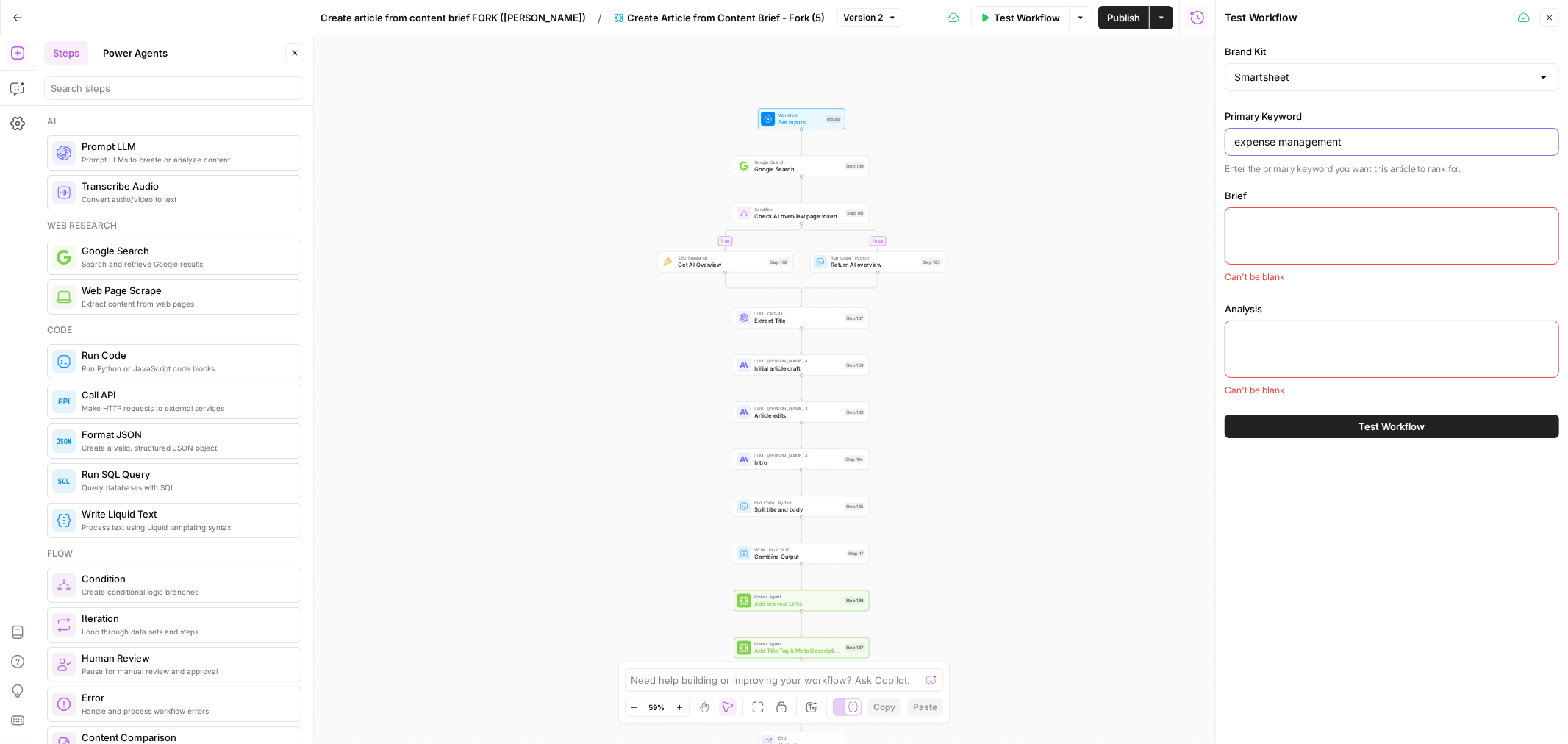
click at [1312, 143] on input "expense management" at bounding box center [1392, 142] width 316 height 15
click at [1313, 142] on input "expense management" at bounding box center [1392, 142] width 316 height 15
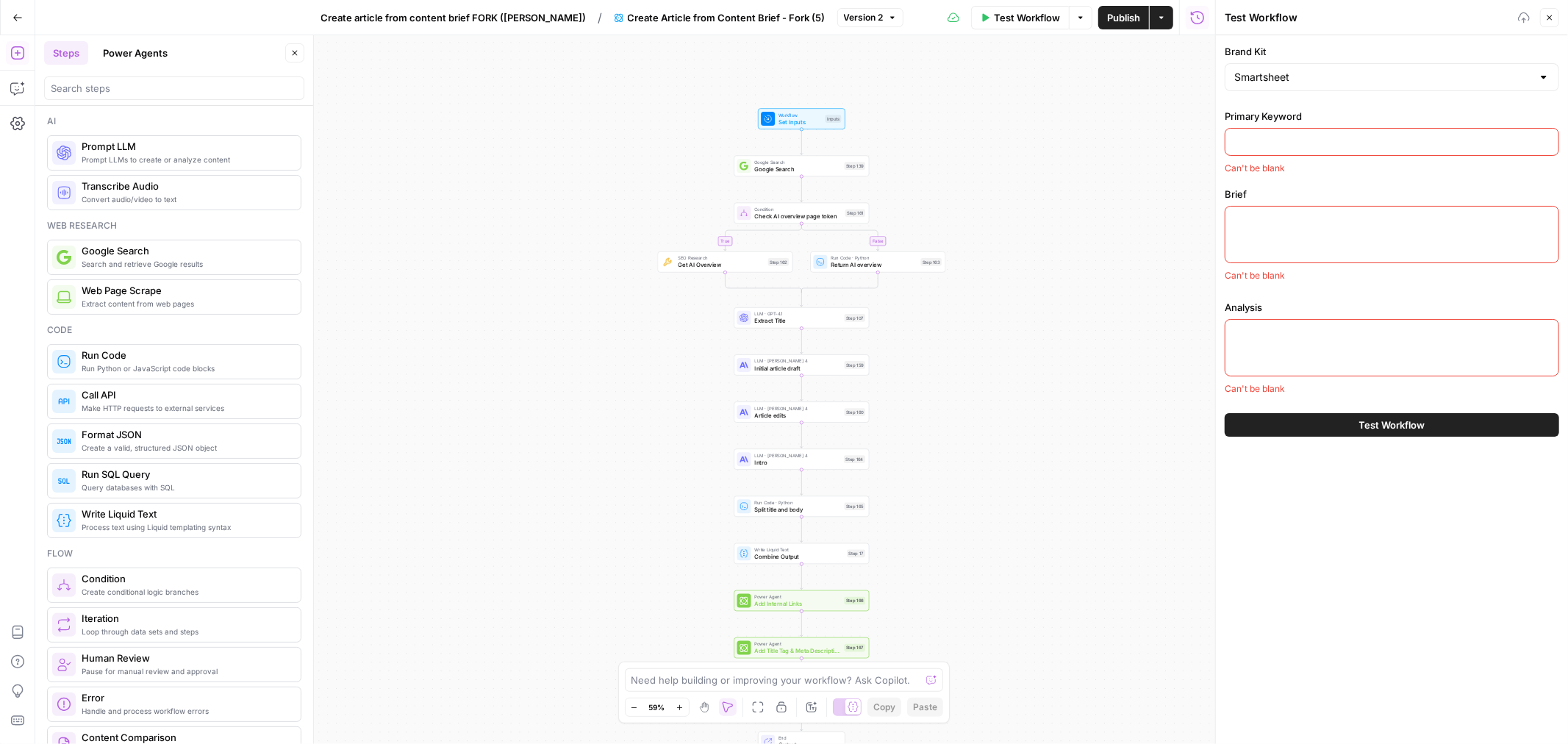
click at [1133, 116] on div "true false Workflow Set Inputs Inputs Google Search Google Search Step 139 Cond…" at bounding box center [625, 389] width 1180 height 708
click at [24, 20] on button "Go Back" at bounding box center [17, 17] width 27 height 27
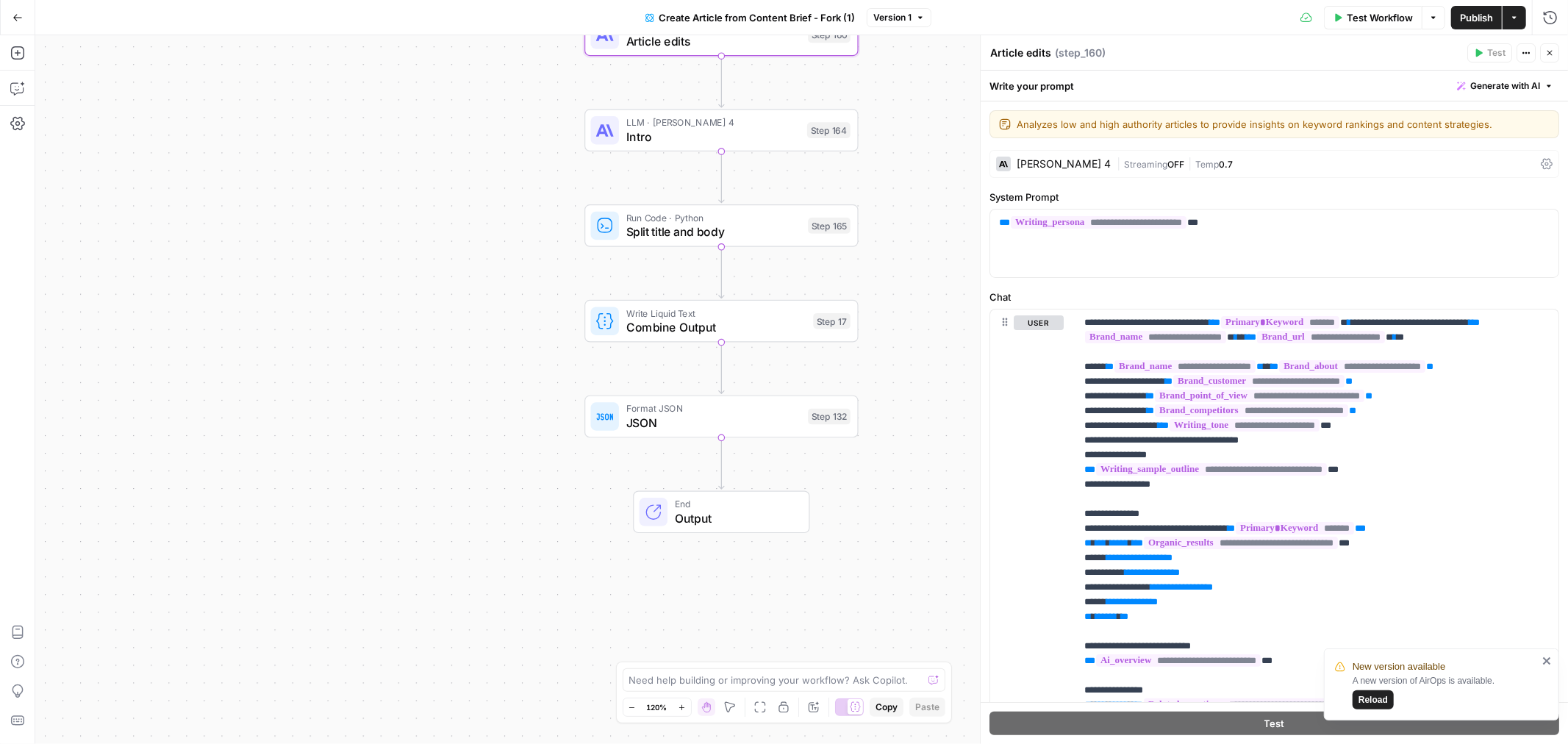
scroll to position [1960, 0]
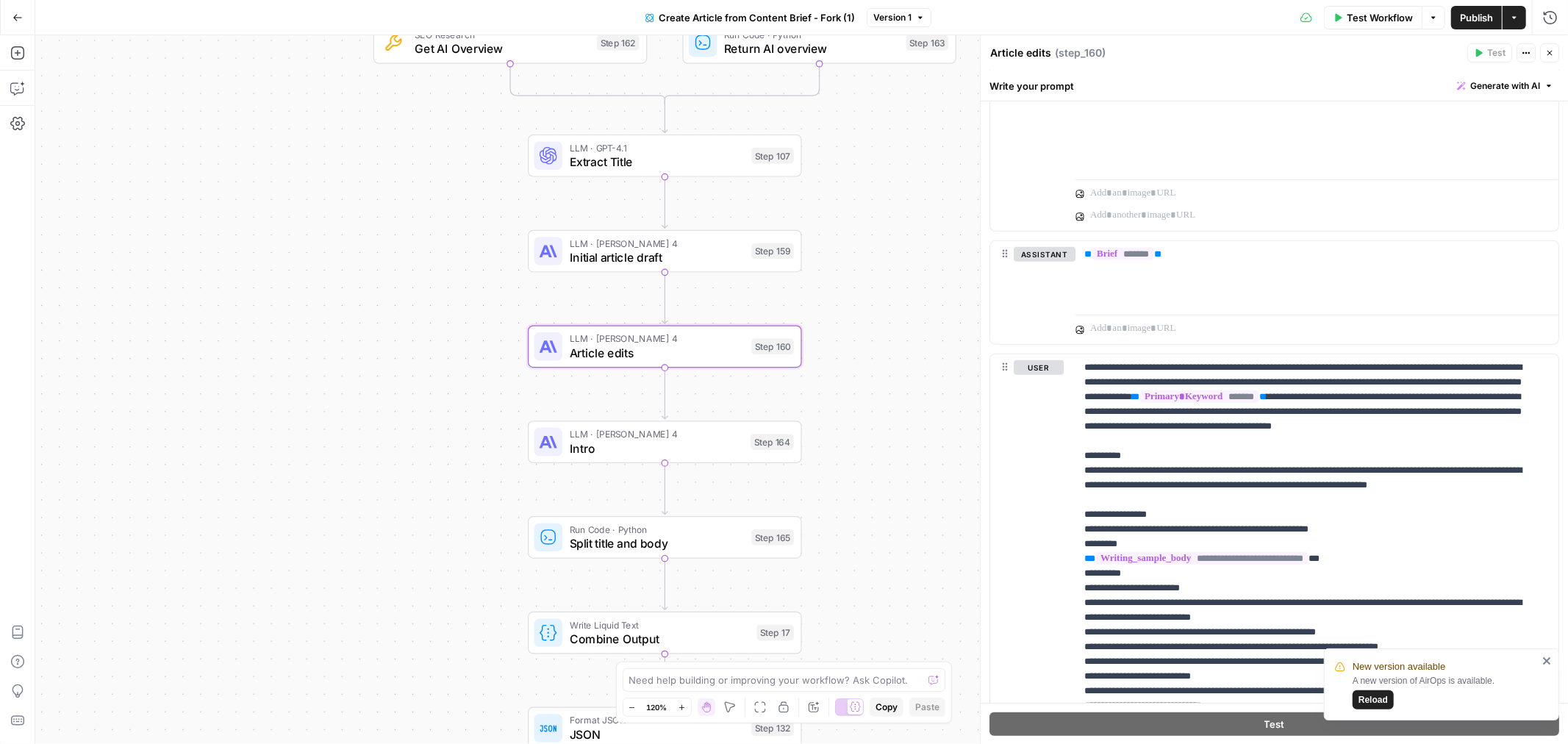
click at [221, 489] on div "true false Workflow Set Inputs Inputs Google Search Google Search Step 139 Cond…" at bounding box center [801, 389] width 1532 height 708
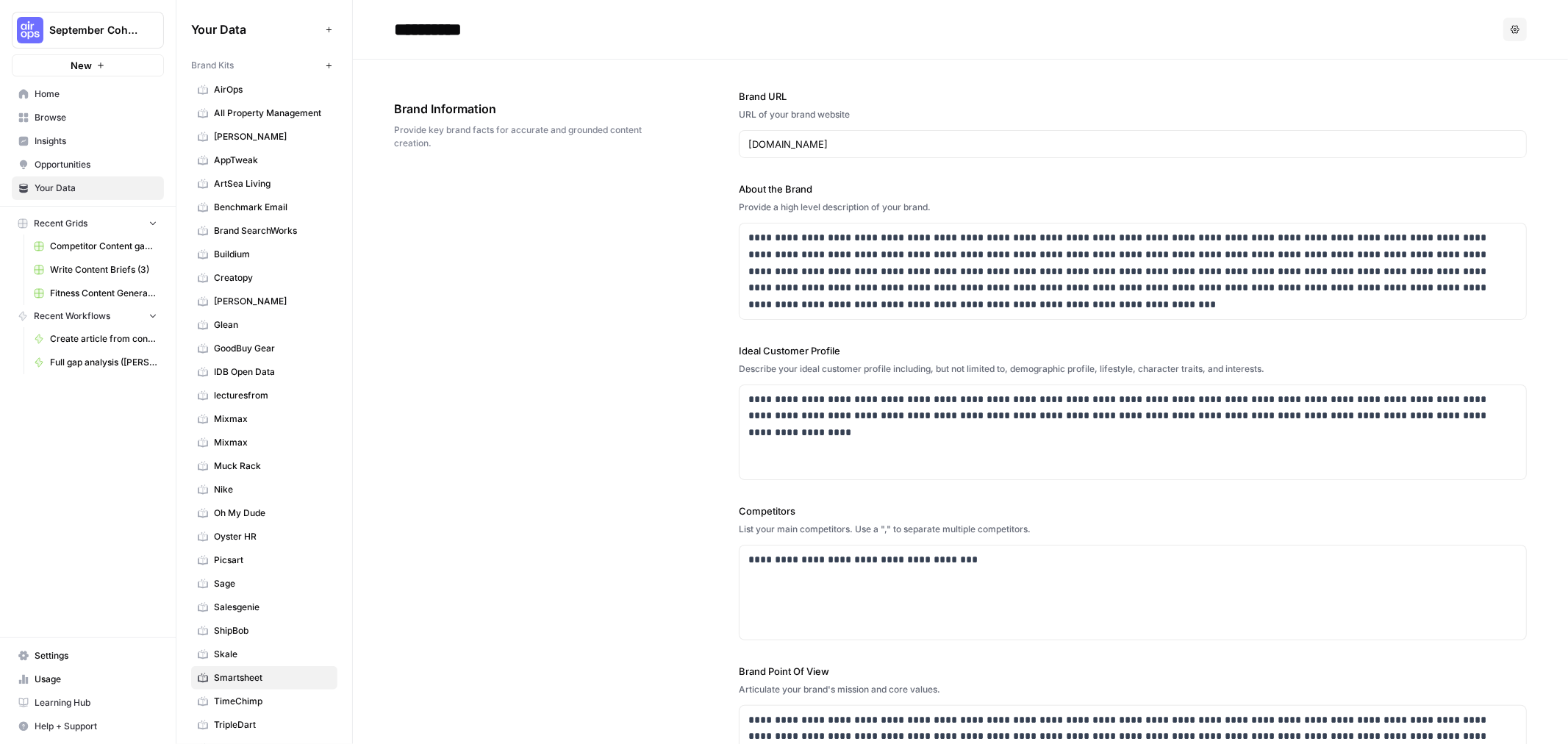
click at [87, 120] on span "Browse" at bounding box center [96, 117] width 123 height 13
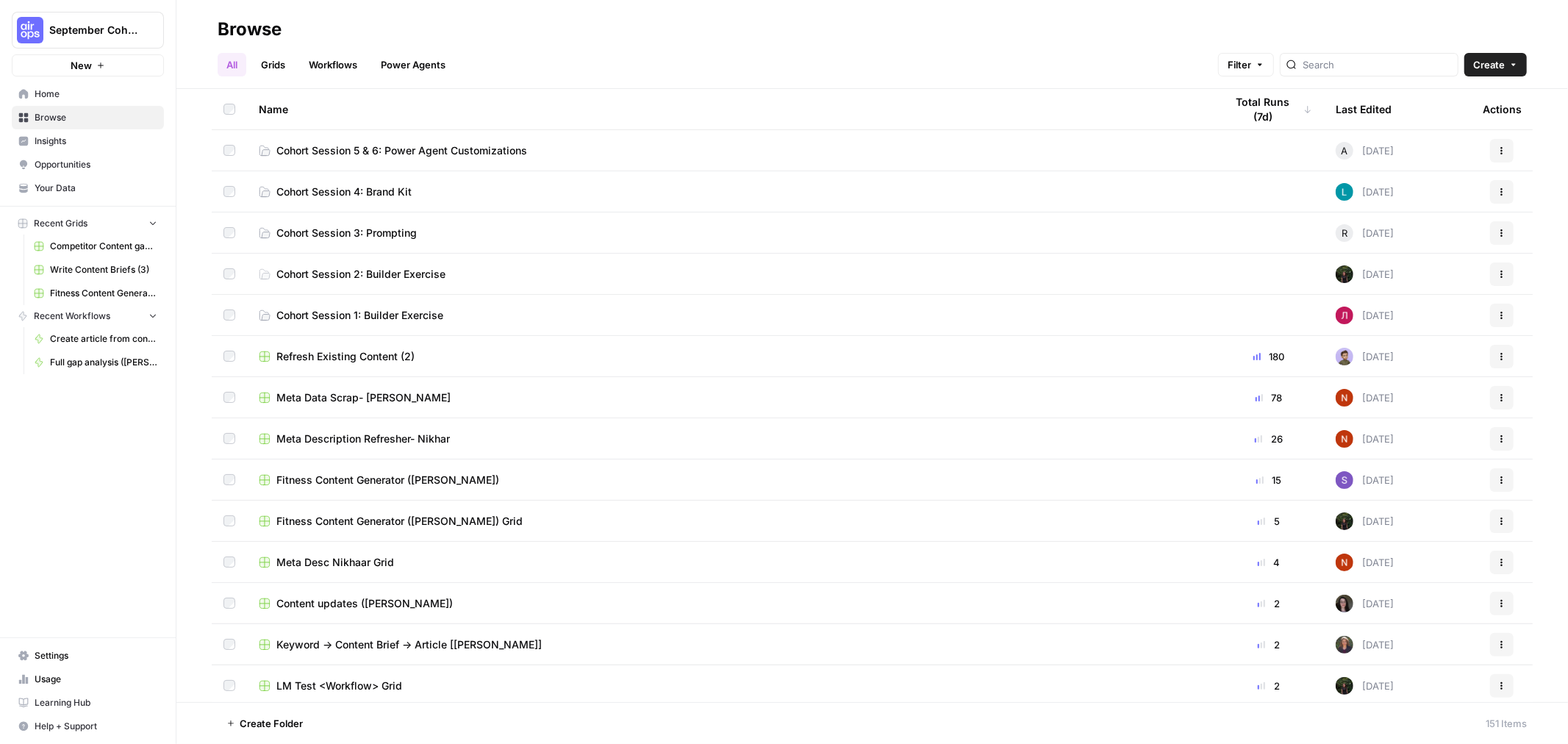
click at [262, 62] on link "Grids" at bounding box center [273, 65] width 42 height 24
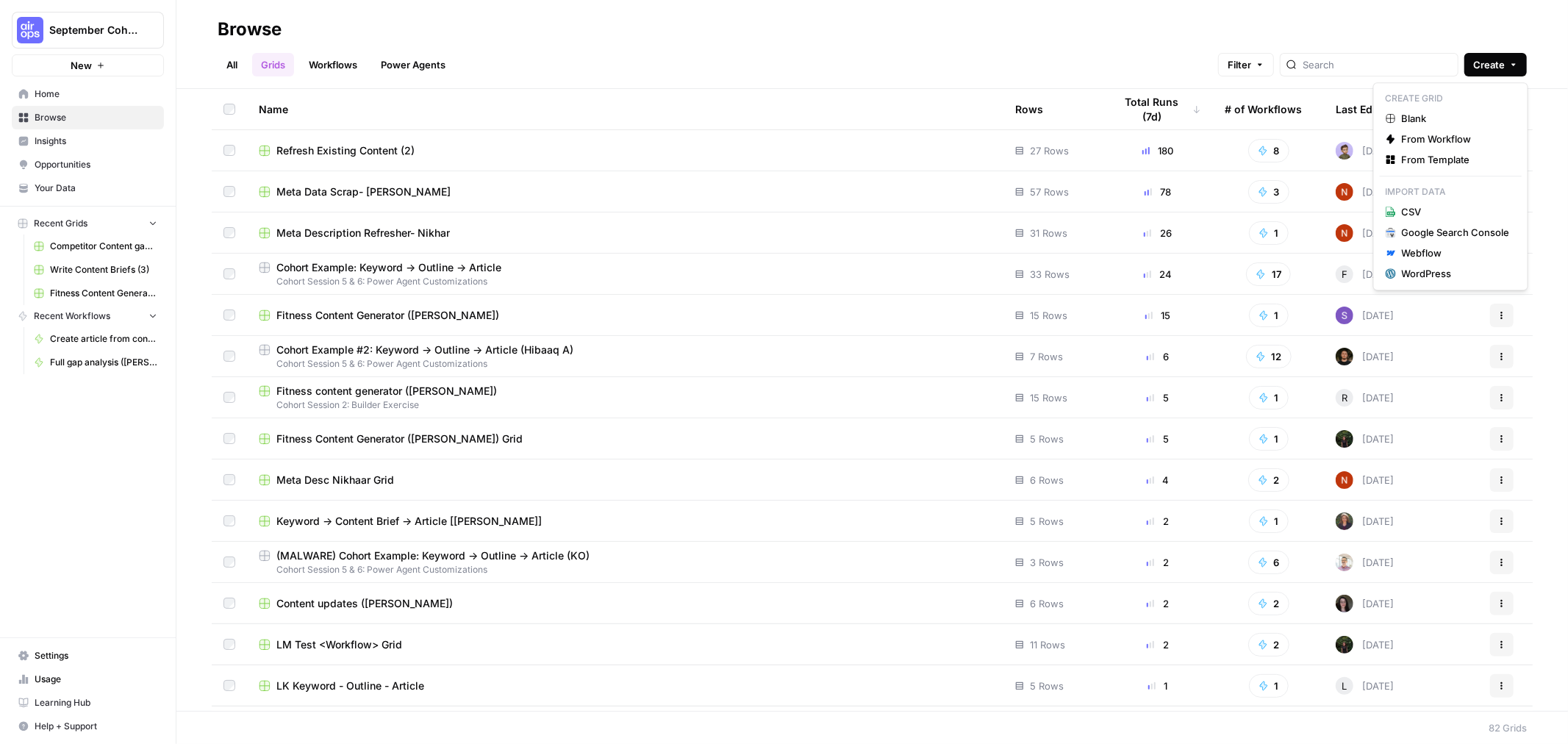
click at [1490, 67] on span "Create" at bounding box center [1488, 64] width 31 height 15
click at [1439, 112] on span "Blank" at bounding box center [1456, 118] width 108 height 15
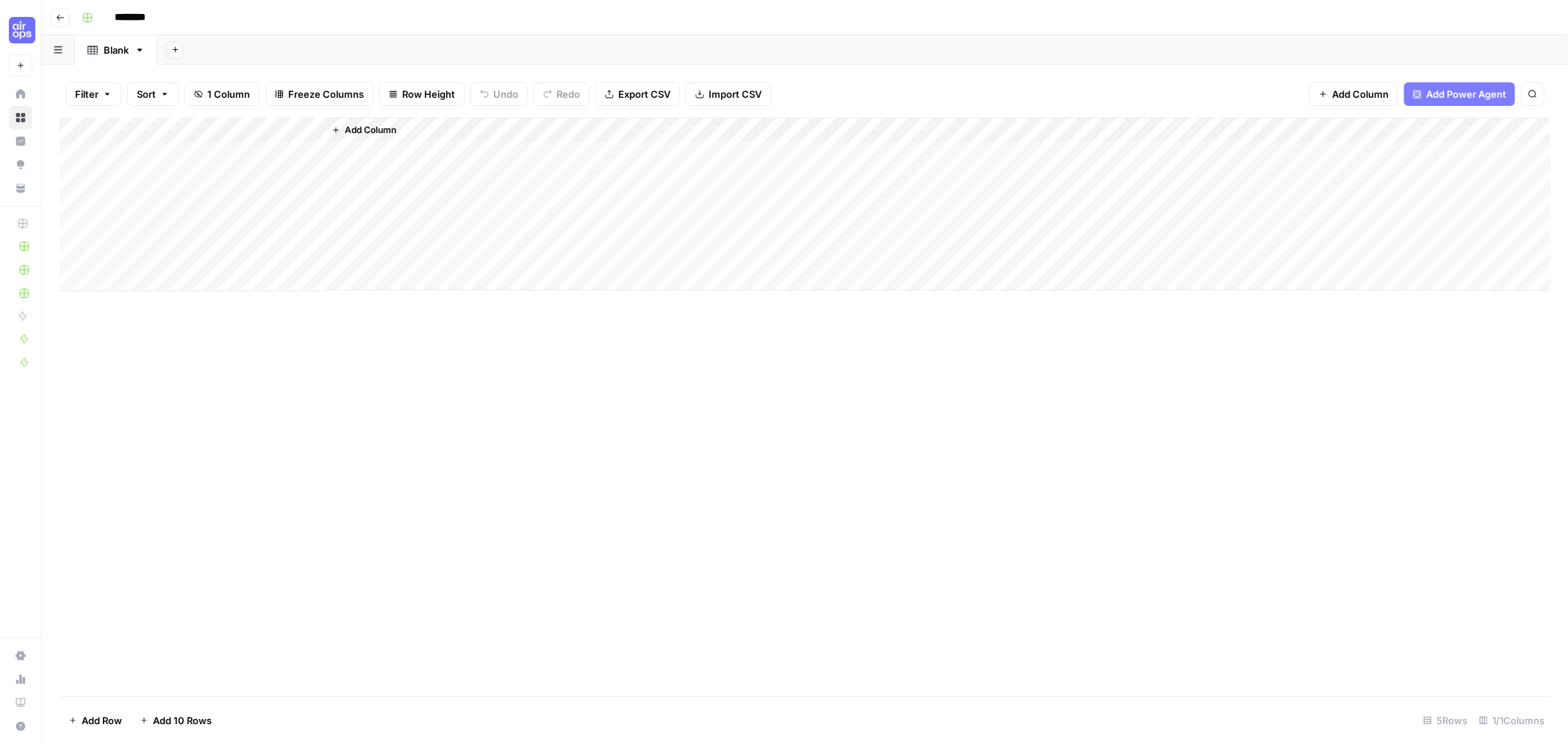
click at [162, 24] on input "********" at bounding box center [150, 17] width 83 height 24
click at [172, 9] on input "********" at bounding box center [150, 17] width 83 height 24
click at [172, 8] on input "********" at bounding box center [150, 17] width 83 height 24
type input "**********"
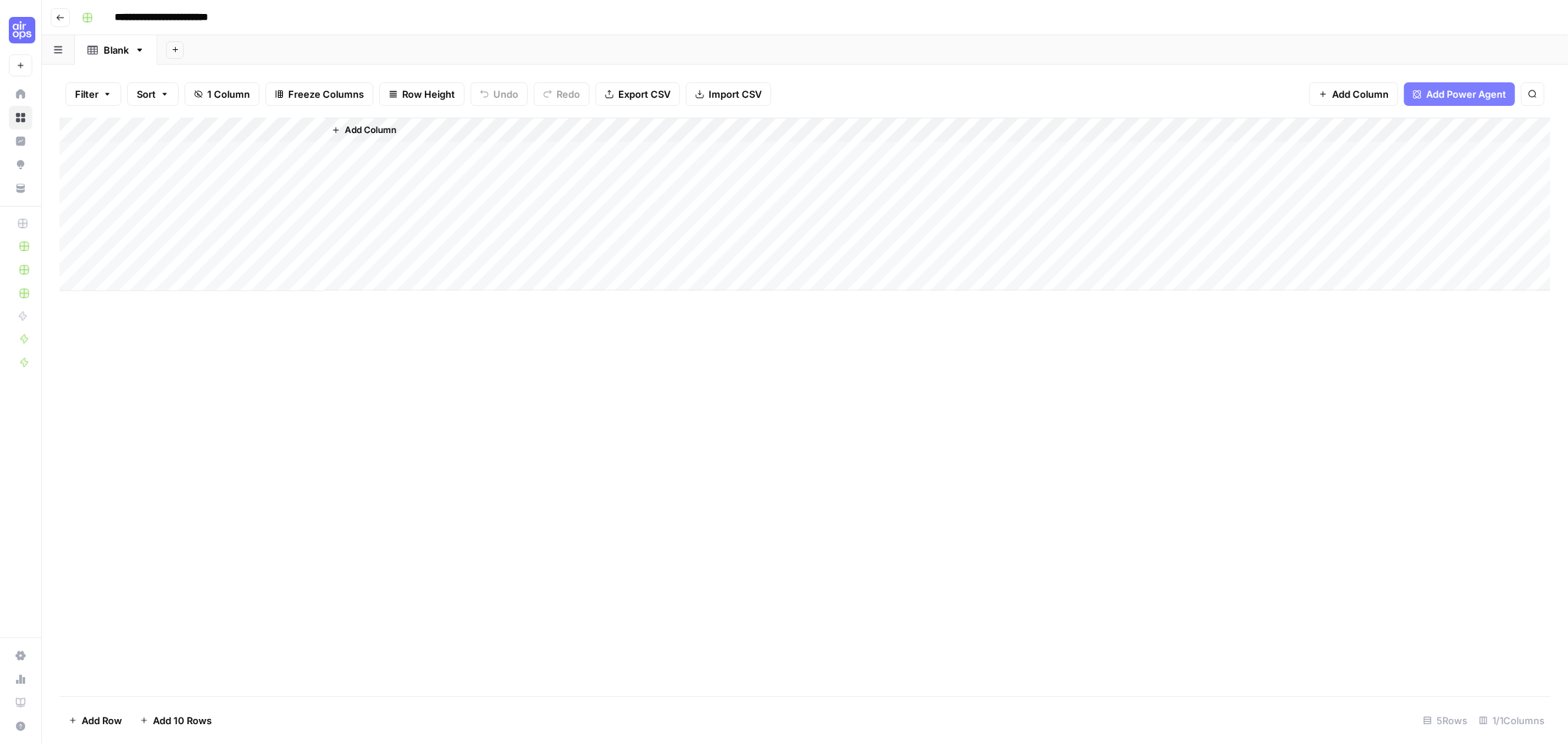
click at [158, 132] on div "Add Column" at bounding box center [805, 204] width 1491 height 173
click at [158, 132] on div at bounding box center [217, 132] width 213 height 29
click at [150, 161] on input "Title" at bounding box center [198, 165] width 150 height 15
click at [150, 160] on input "Title" at bounding box center [198, 165] width 150 height 15
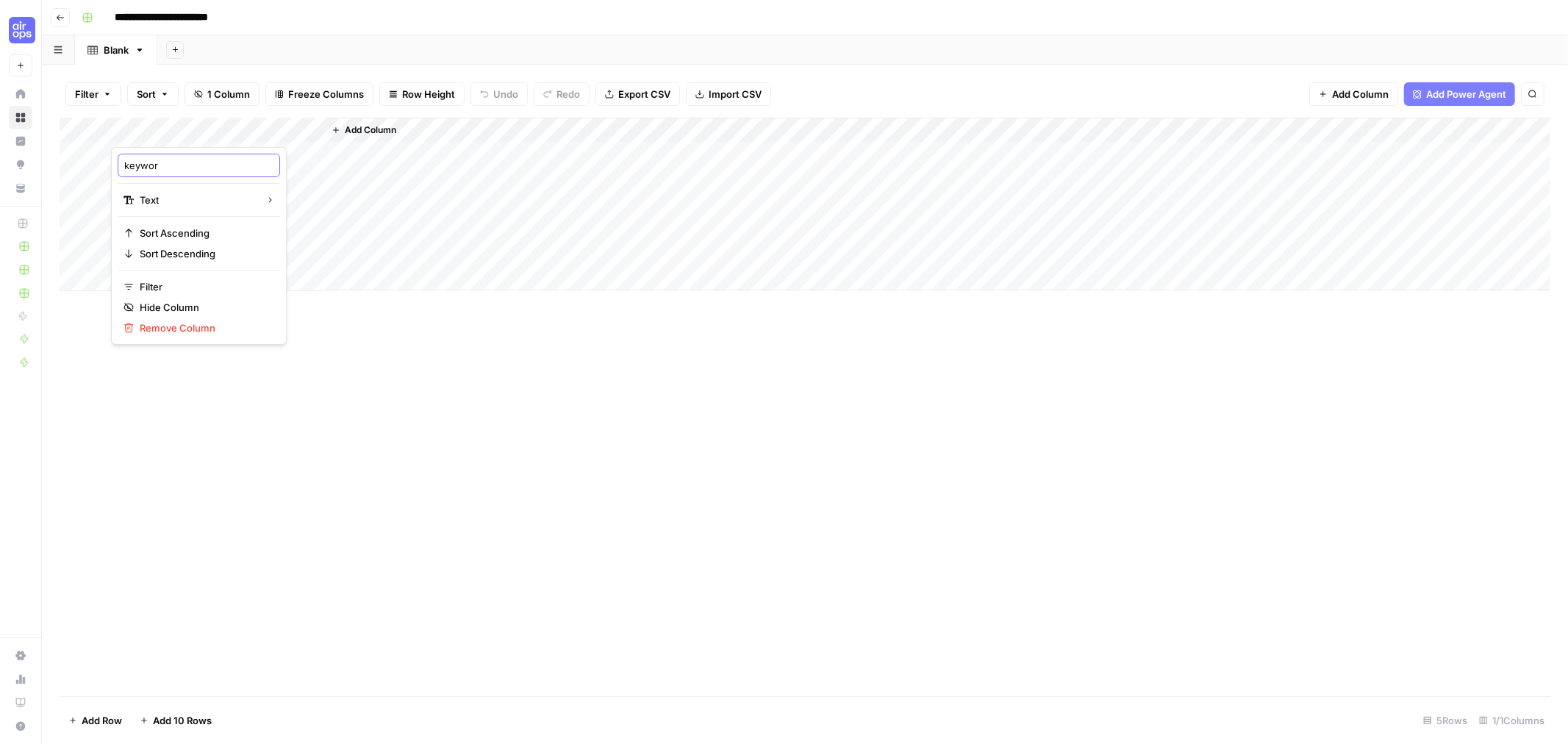
type input "keyword"
click at [358, 128] on span "Add Column" at bounding box center [371, 130] width 51 height 13
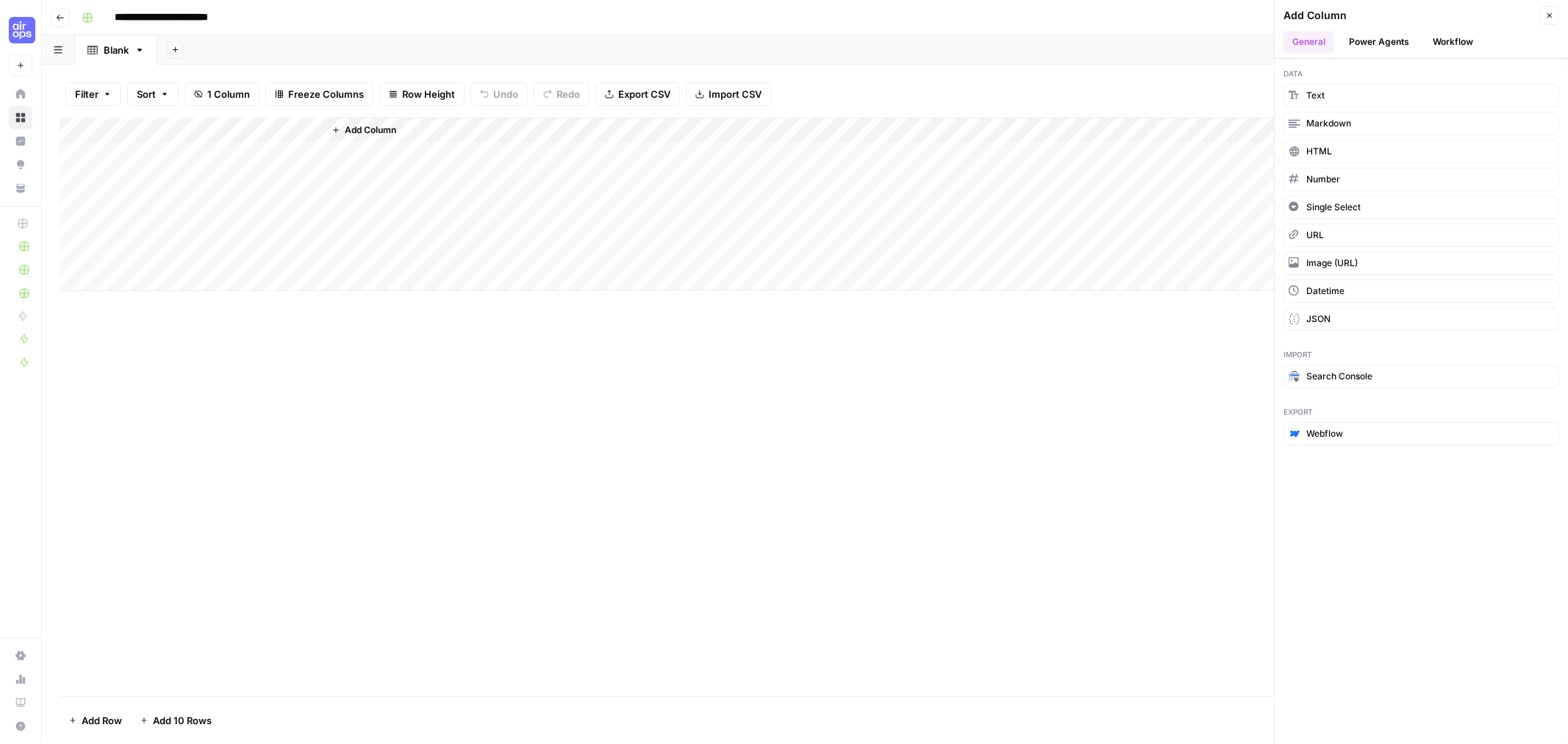
click at [1379, 39] on button "Power Agents" at bounding box center [1378, 42] width 78 height 22
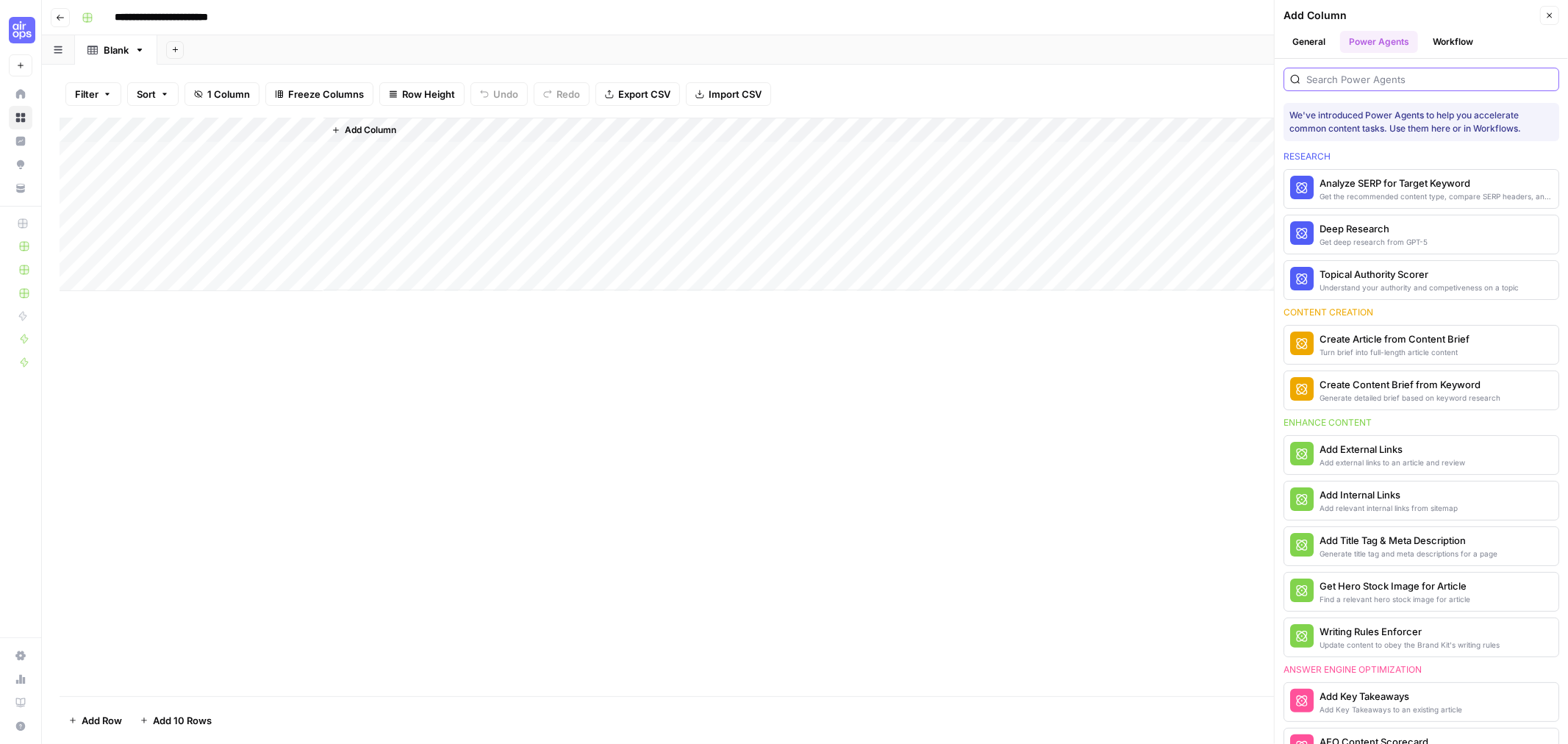
click at [1358, 76] on input "search" at bounding box center [1429, 80] width 246 height 15
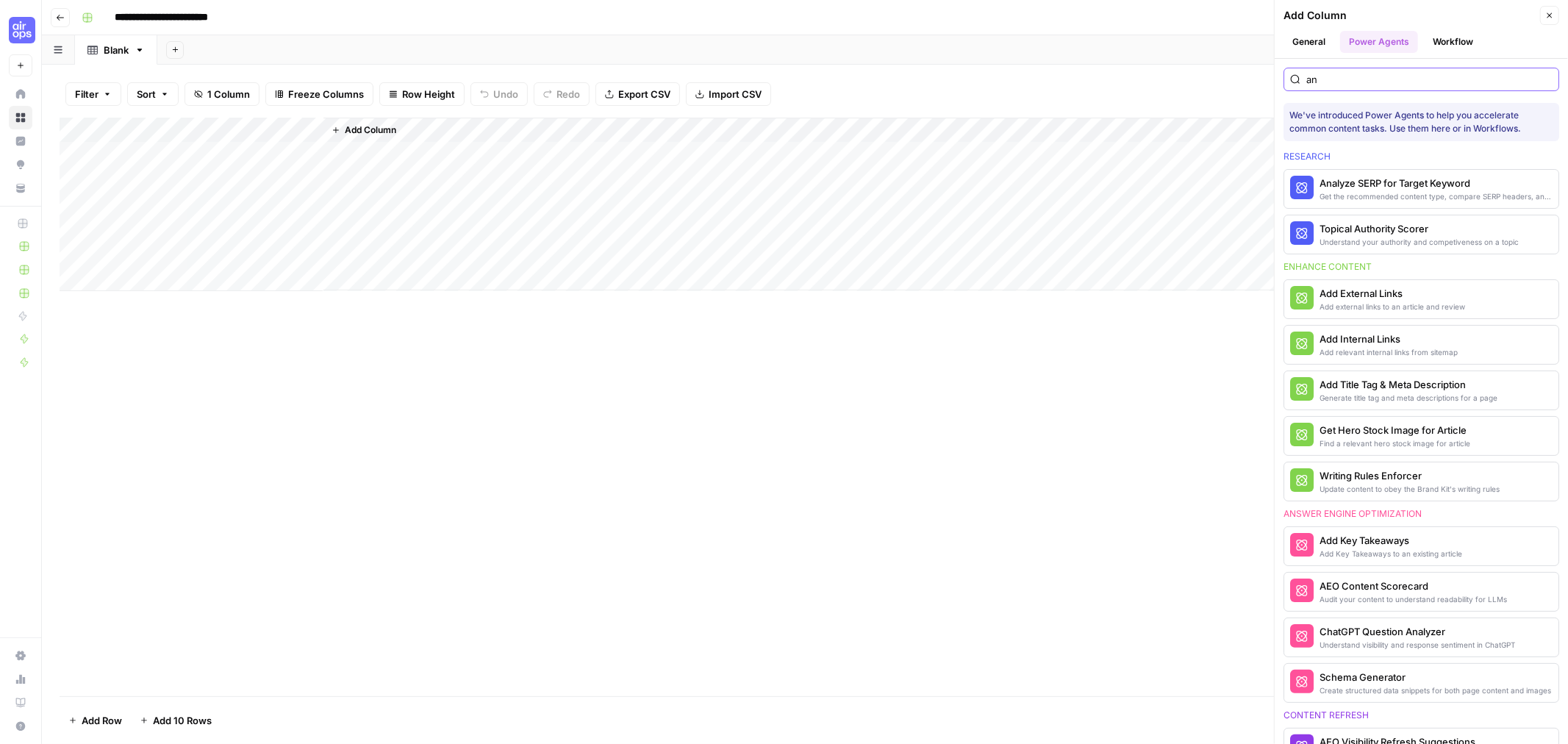
type input "a"
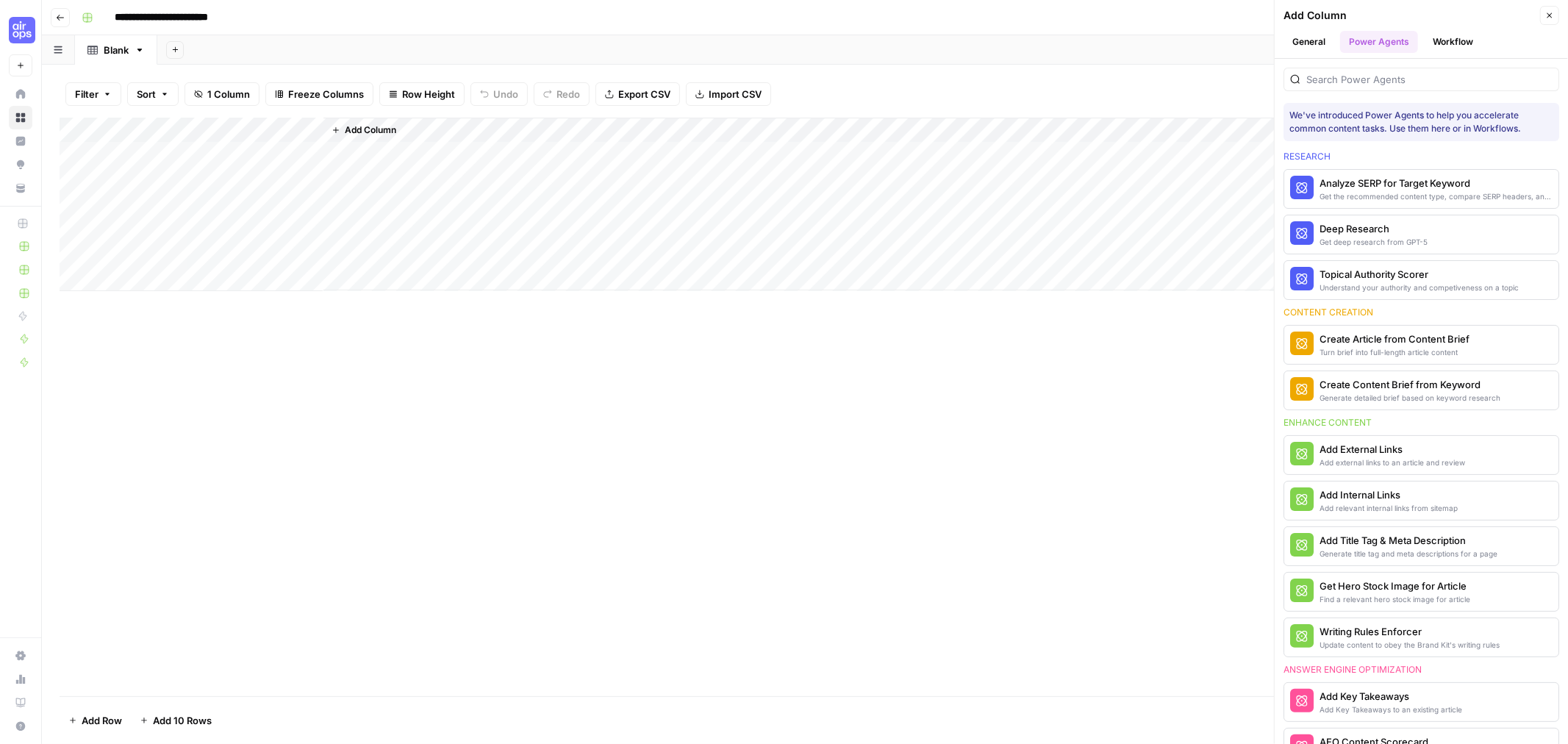
click at [1456, 39] on button "Workflow" at bounding box center [1452, 42] width 58 height 22
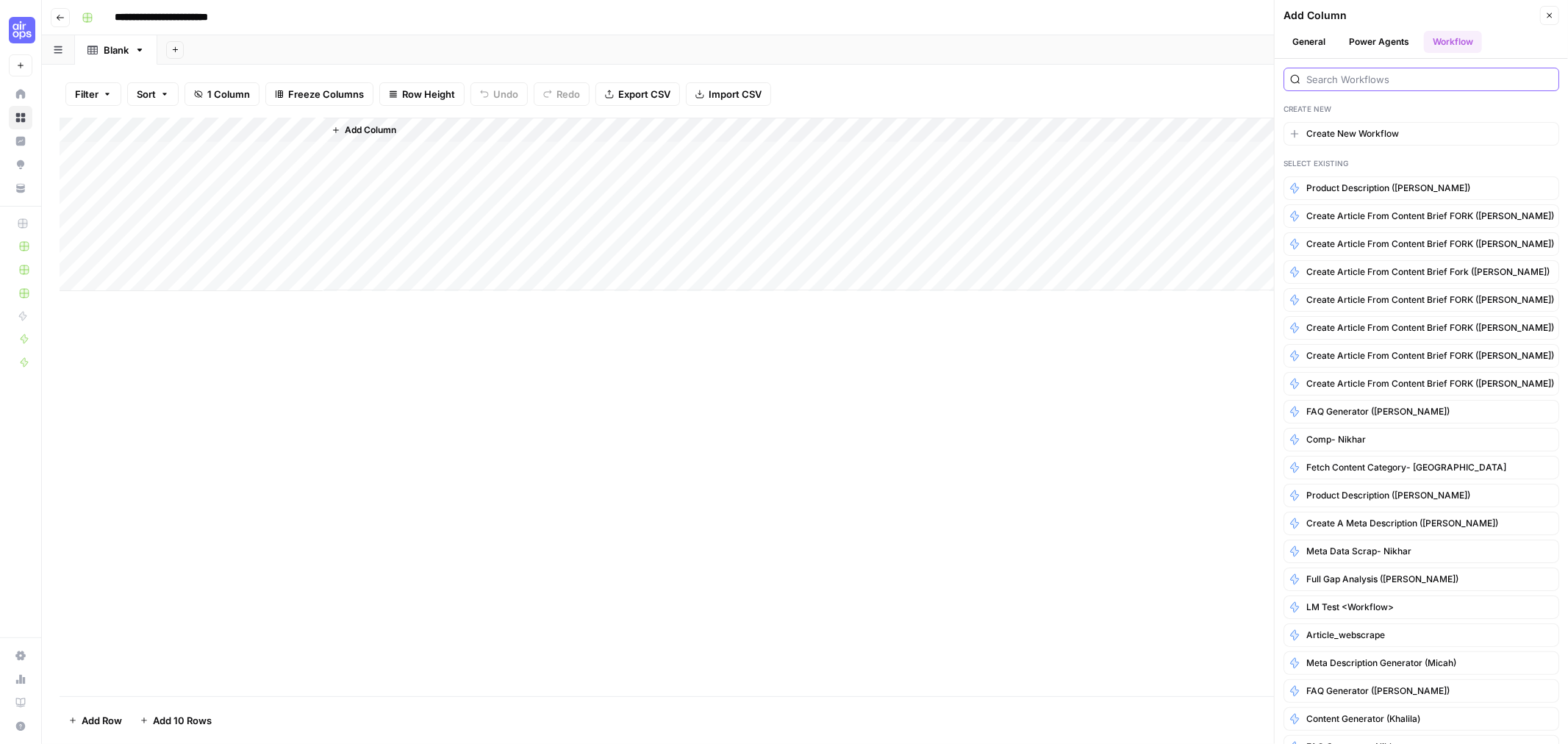
click at [1397, 76] on input "search" at bounding box center [1429, 80] width 246 height 15
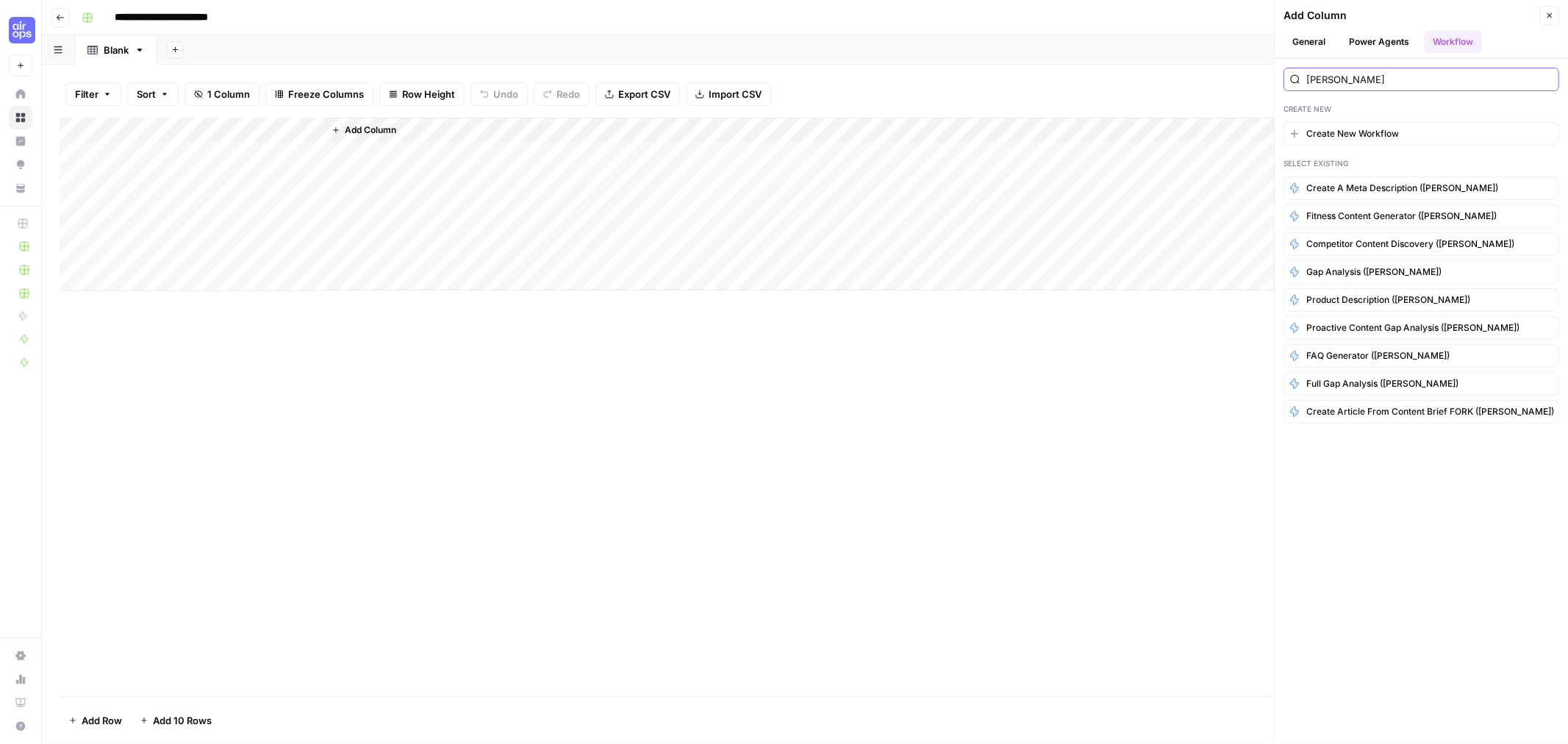
type input "andy"
click at [1392, 40] on button "Power Agents" at bounding box center [1378, 42] width 78 height 22
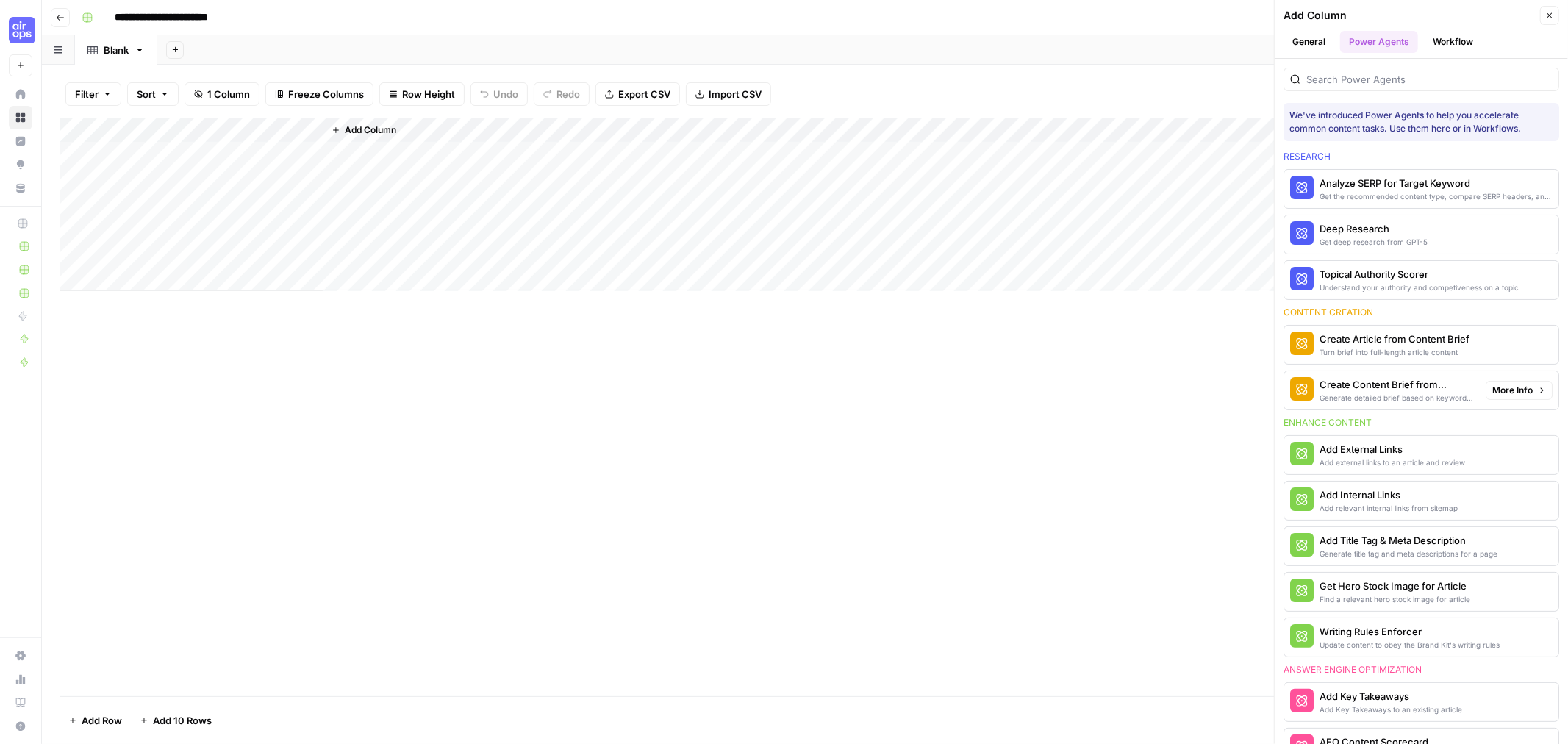
click at [1453, 387] on div "Create Content Brief from Keyword" at bounding box center [1396, 384] width 154 height 15
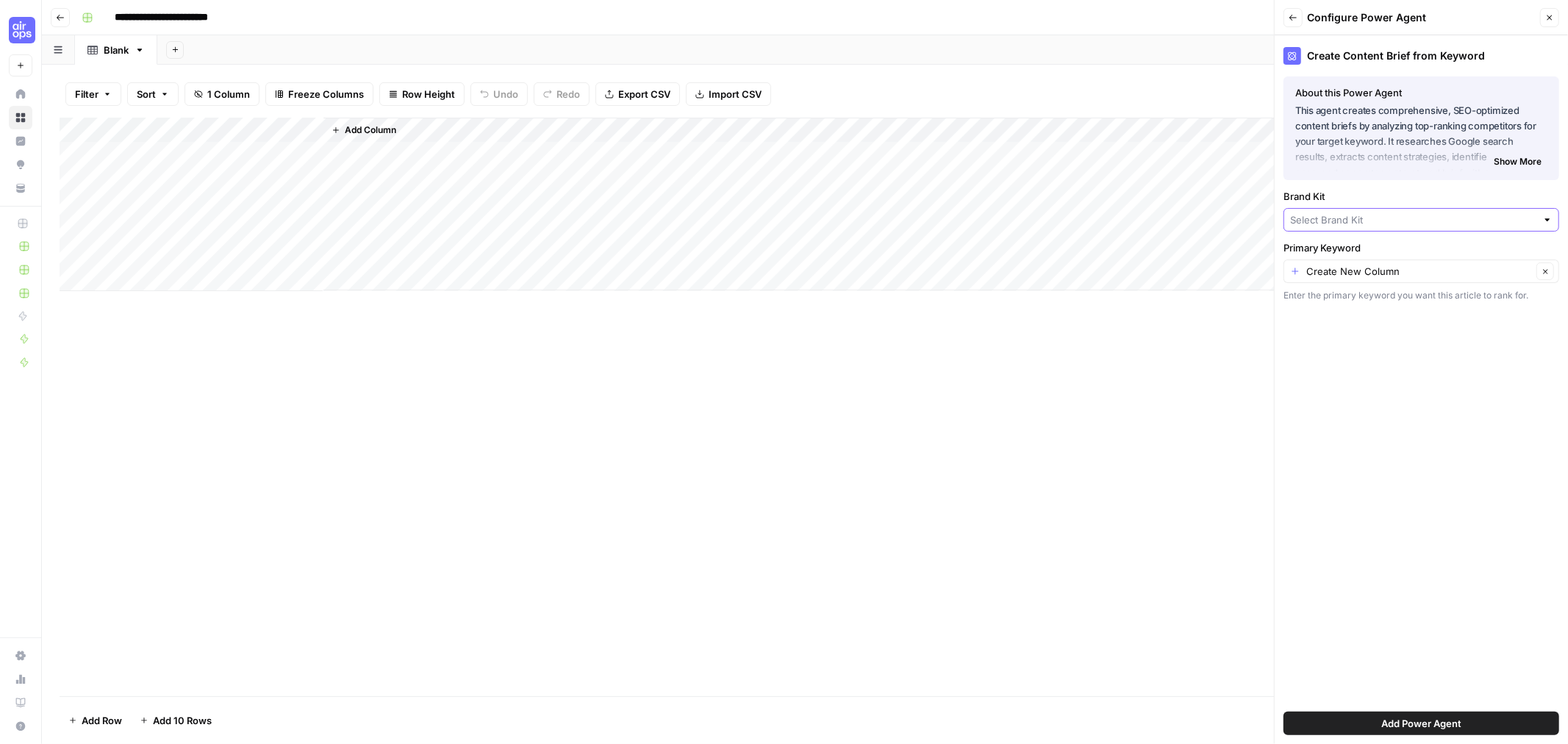
click at [1361, 218] on input "Brand Kit" at bounding box center [1413, 220] width 246 height 15
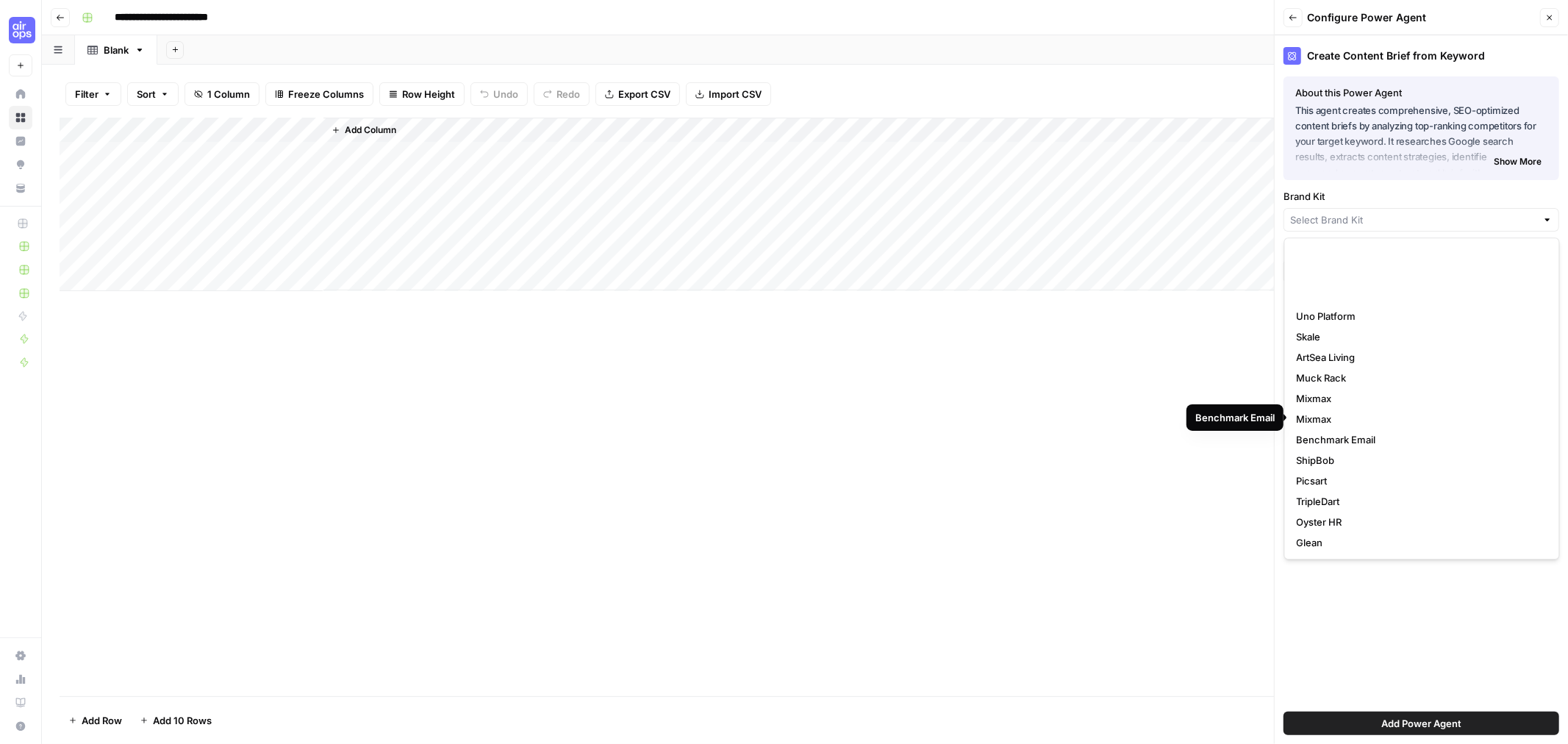
scroll to position [245, 0]
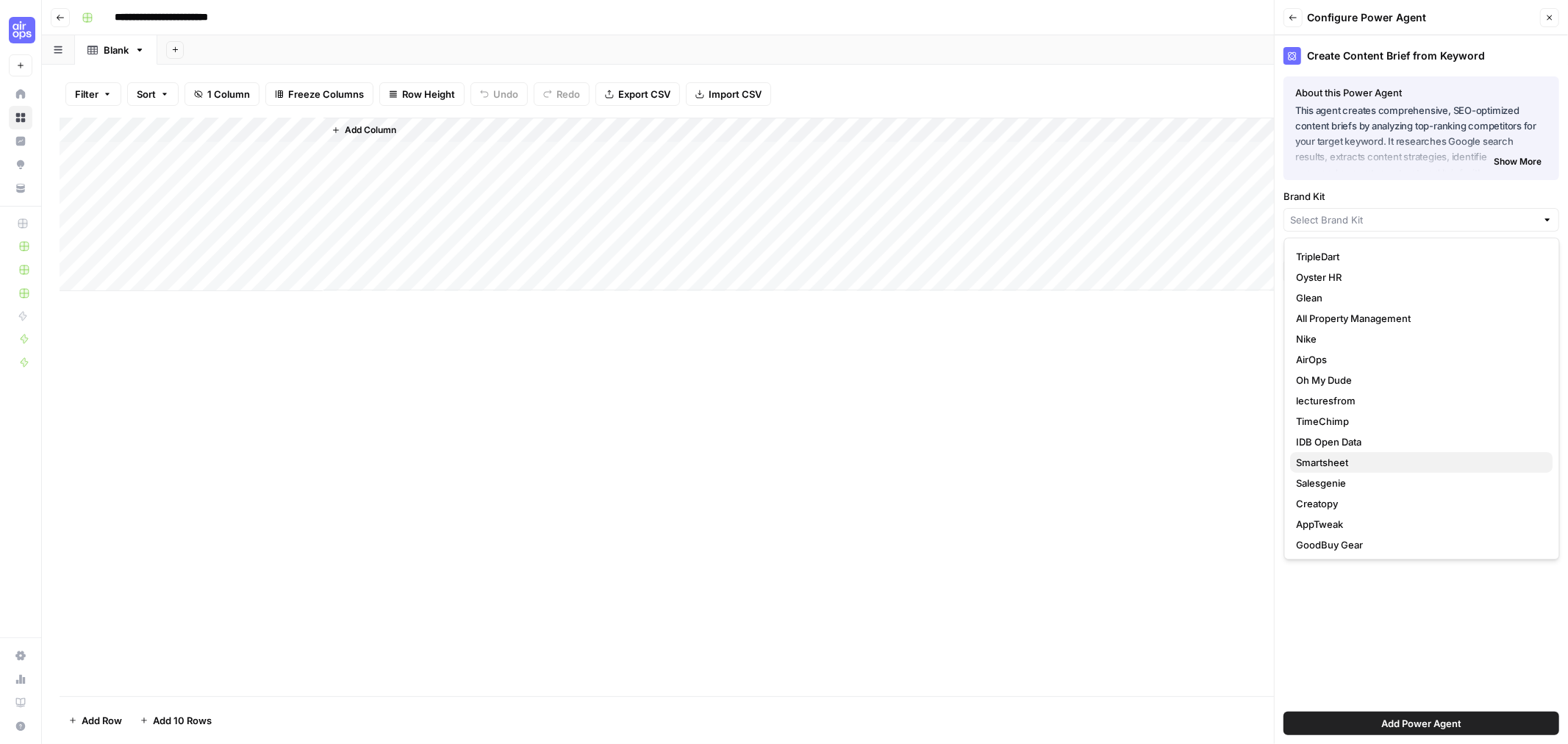
click at [1339, 459] on span "Smartsheet" at bounding box center [1418, 462] width 245 height 15
type input "Smartsheet"
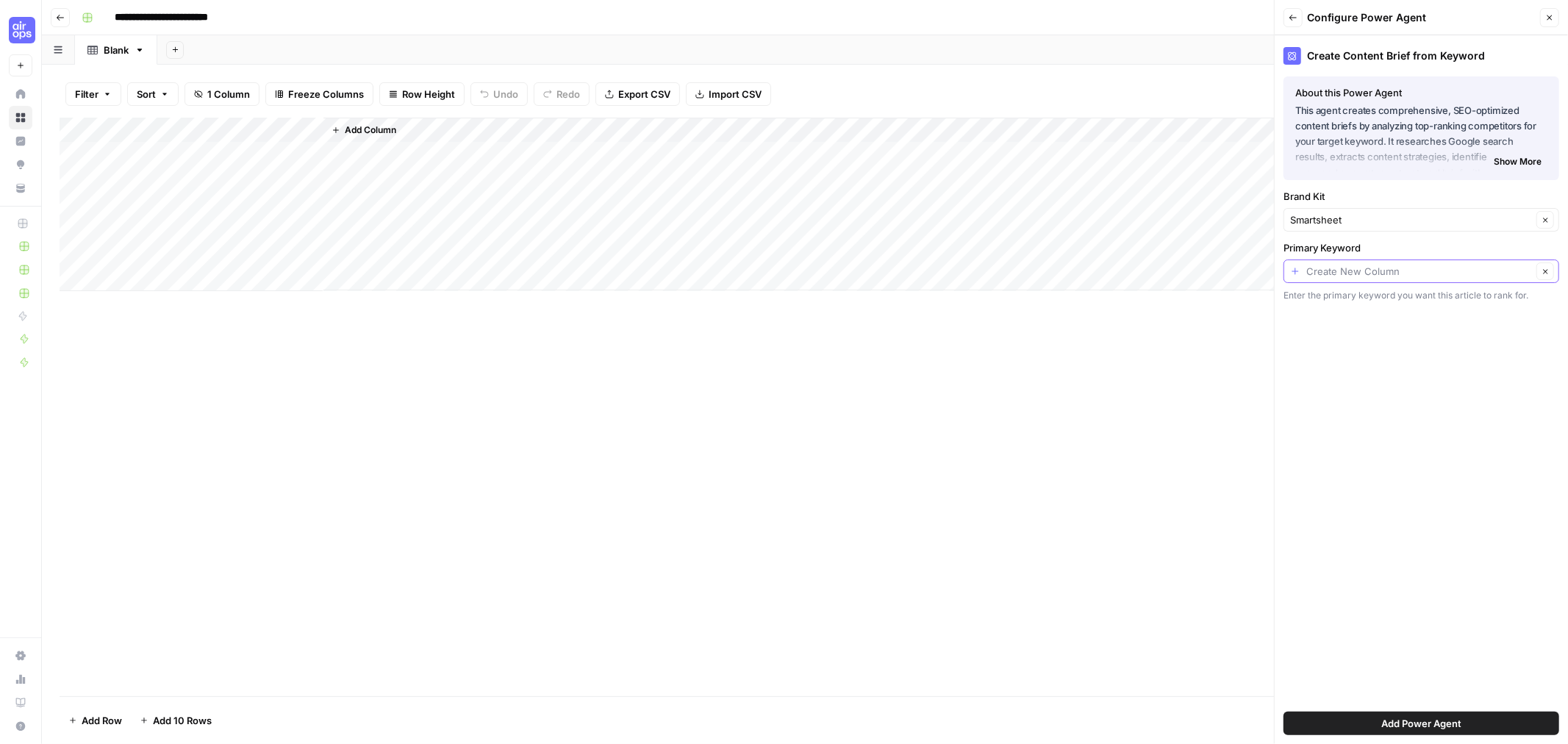
click at [1411, 264] on input "Primary Keyword" at bounding box center [1419, 272] width 226 height 15
click at [1321, 357] on span "keyword" at bounding box center [1410, 353] width 228 height 15
type input "keyword"
click at [1400, 716] on span "Add Power Agent" at bounding box center [1420, 723] width 80 height 15
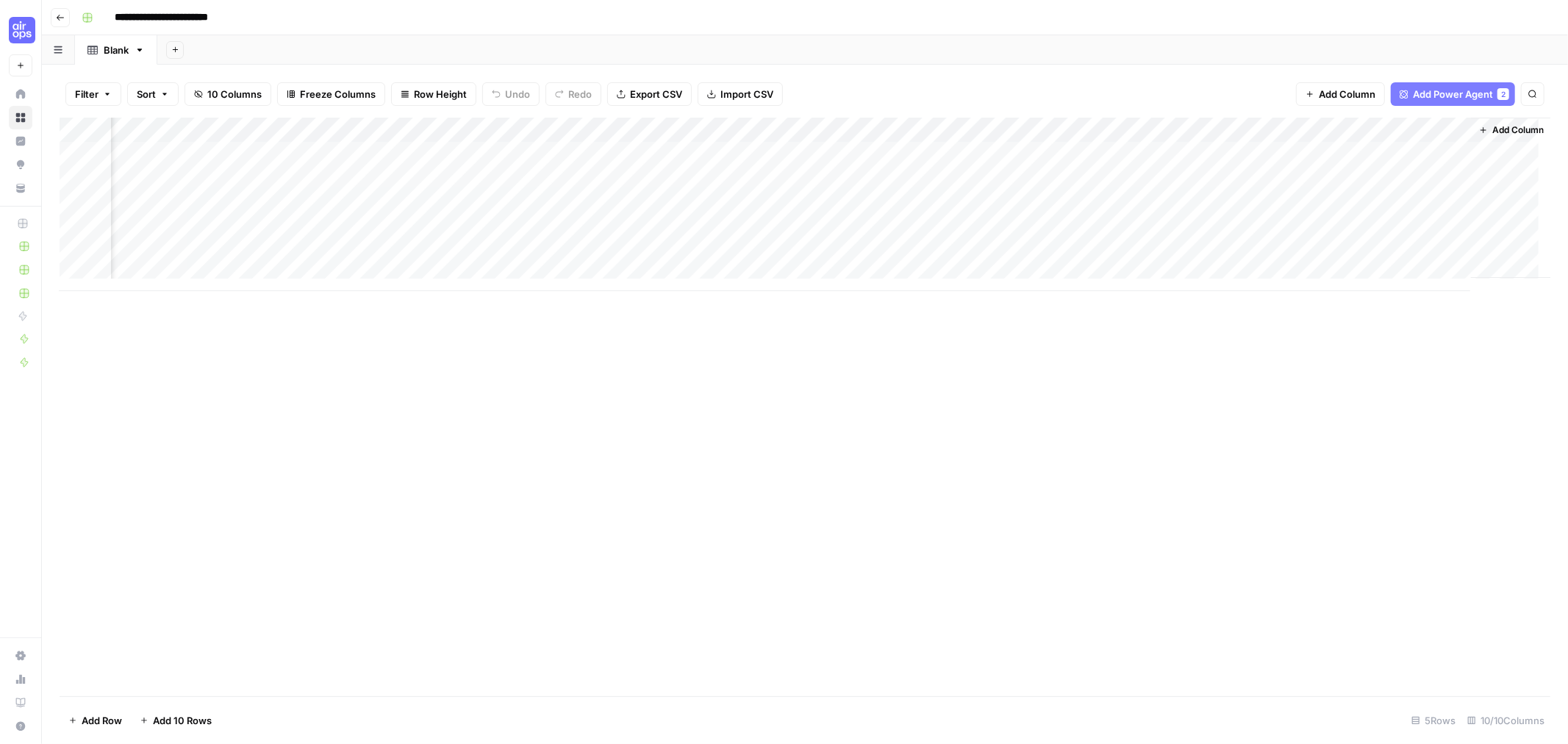
scroll to position [0, 154]
click at [1495, 128] on span "Add Column" at bounding box center [1517, 130] width 51 height 13
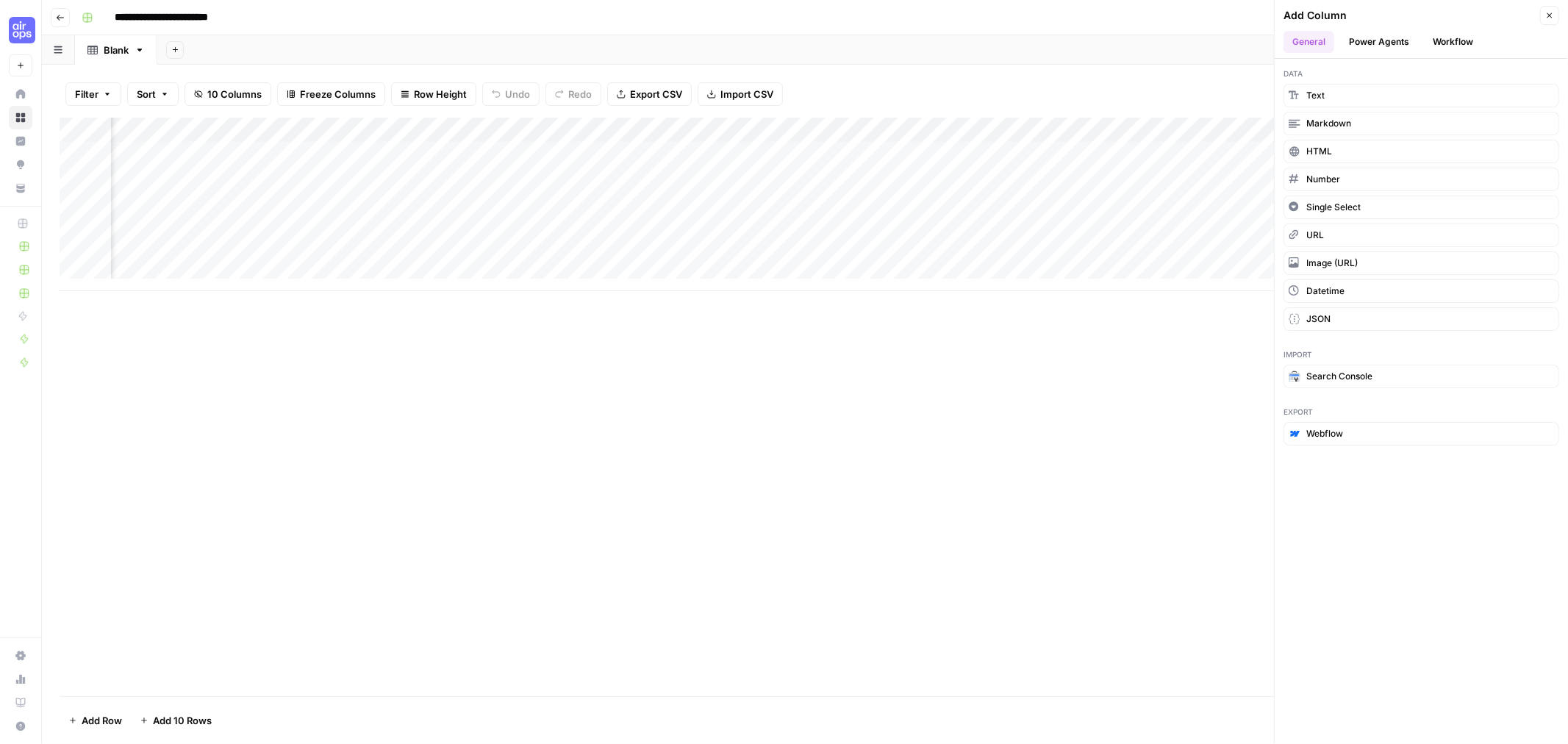
click at [1383, 40] on button "Power Agents" at bounding box center [1378, 42] width 78 height 22
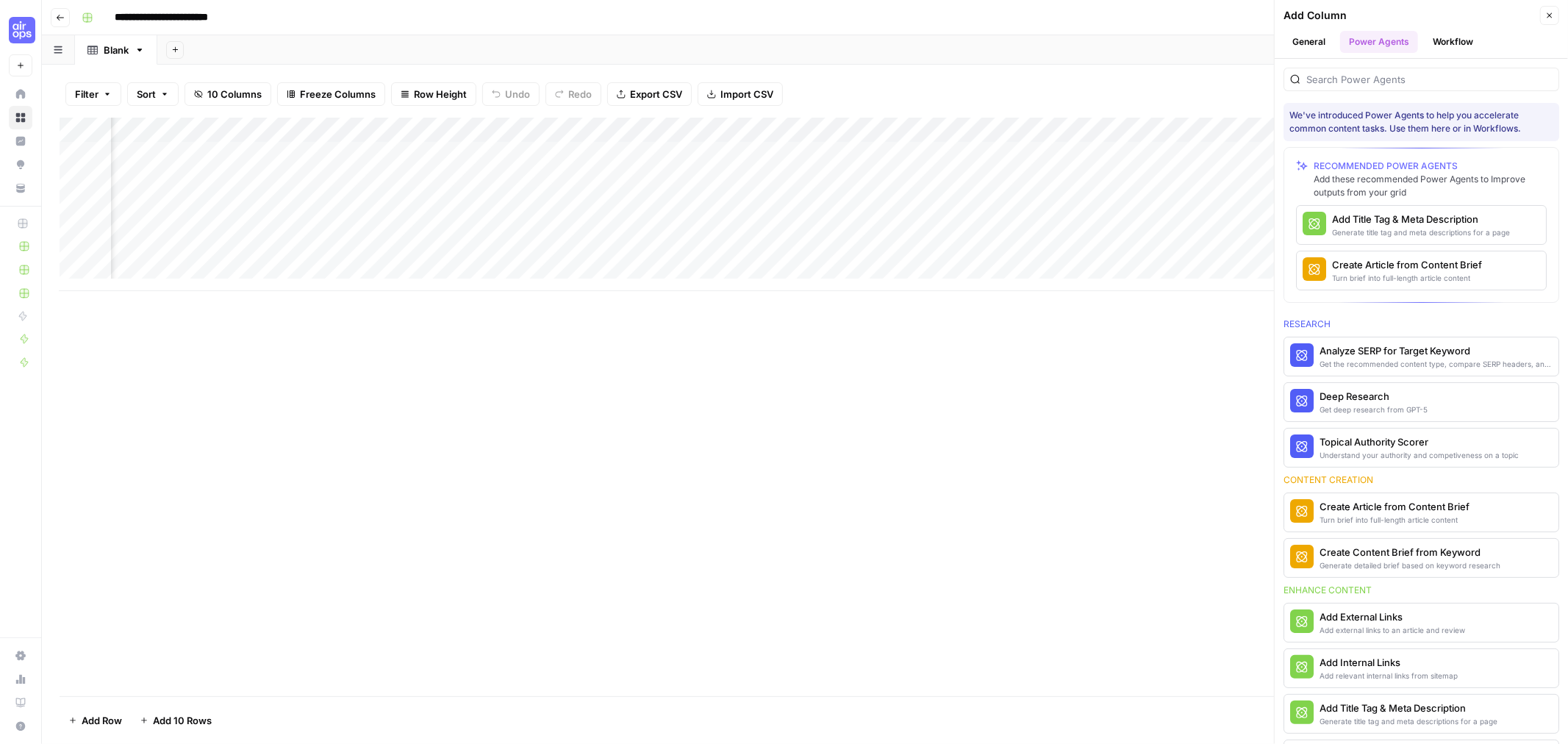
click at [1457, 37] on button "Workflow" at bounding box center [1452, 42] width 58 height 22
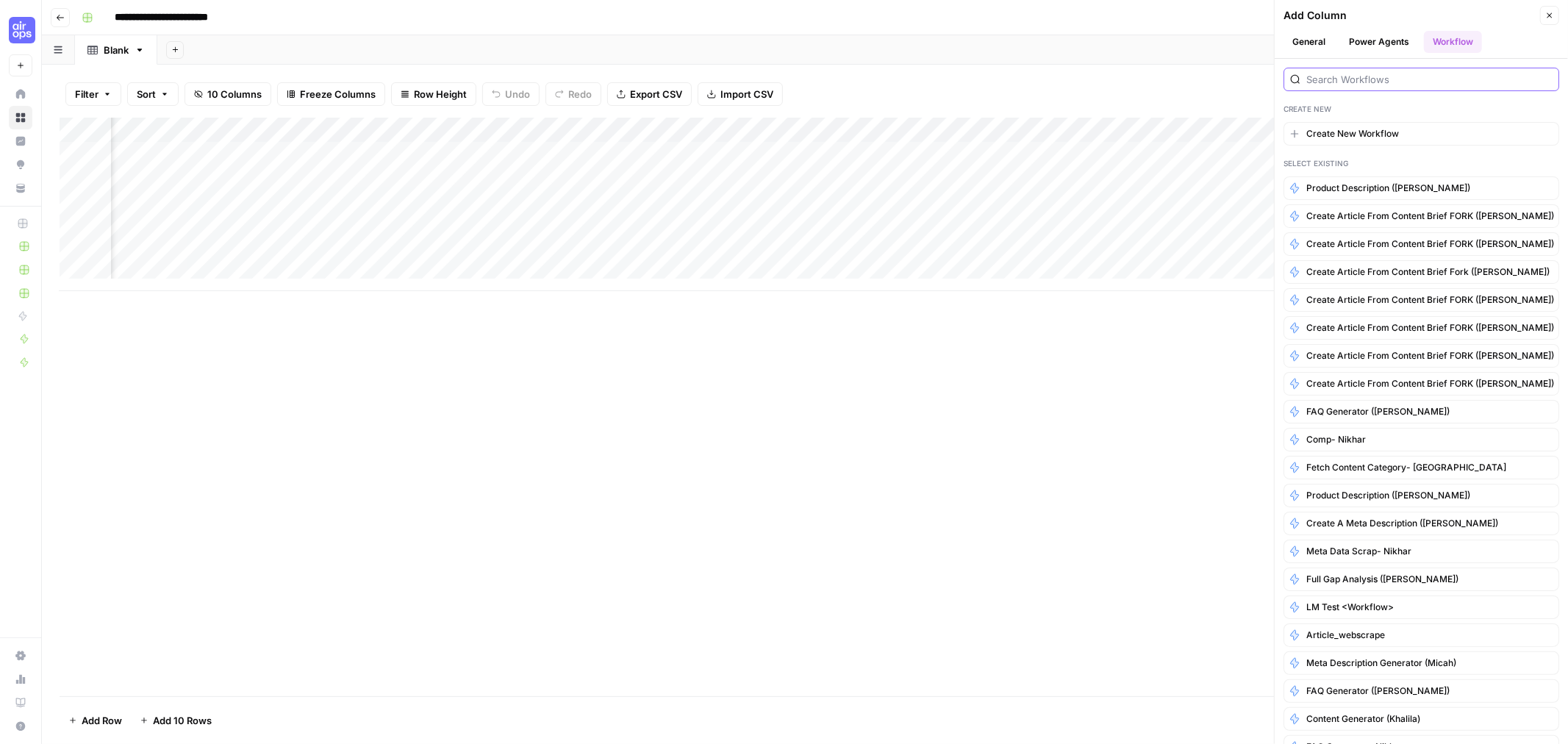
click at [1362, 76] on input "search" at bounding box center [1429, 80] width 246 height 15
type input "andy"
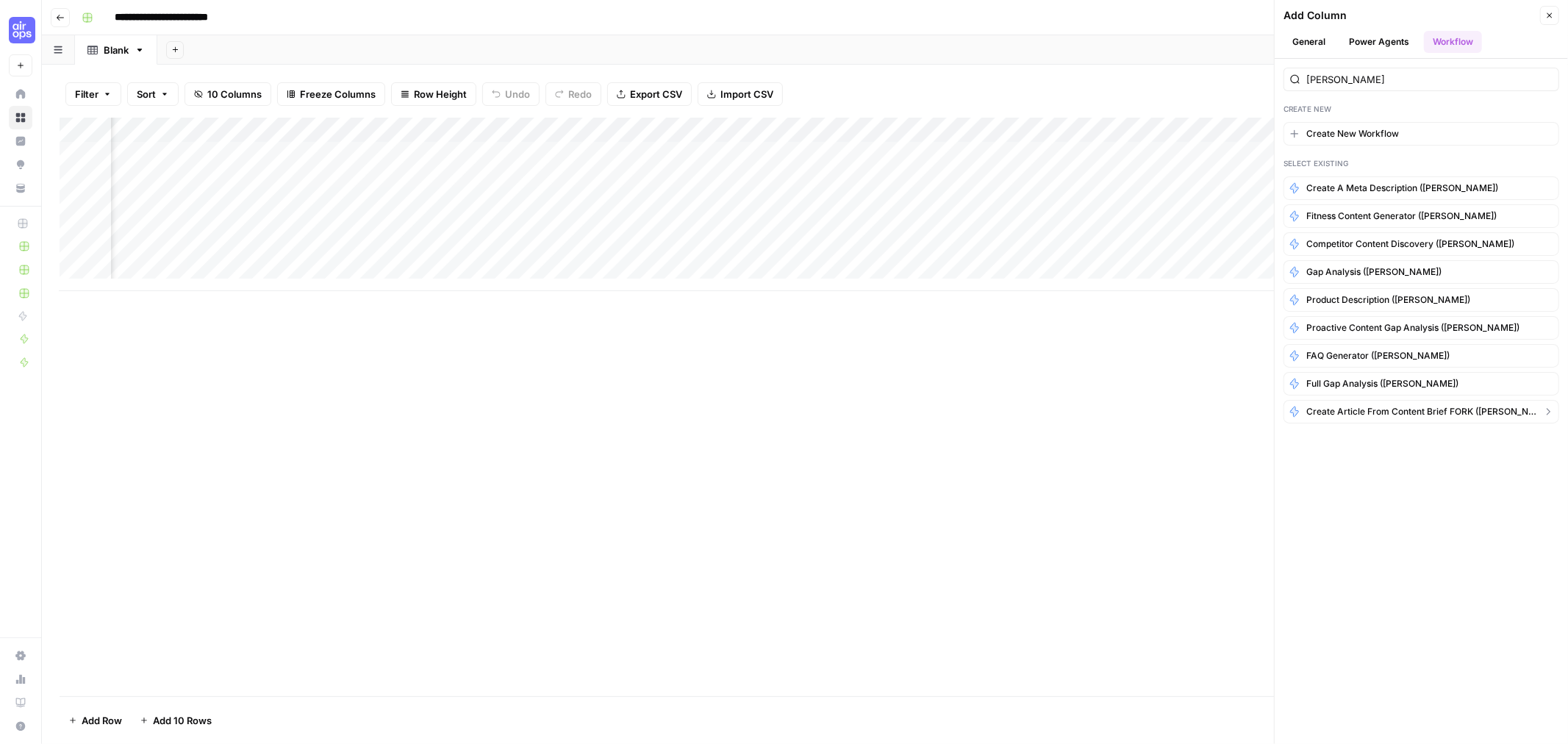
click at [1428, 418] on span "Create article from content brief FORK ([PERSON_NAME])" at bounding box center [1421, 411] width 230 height 13
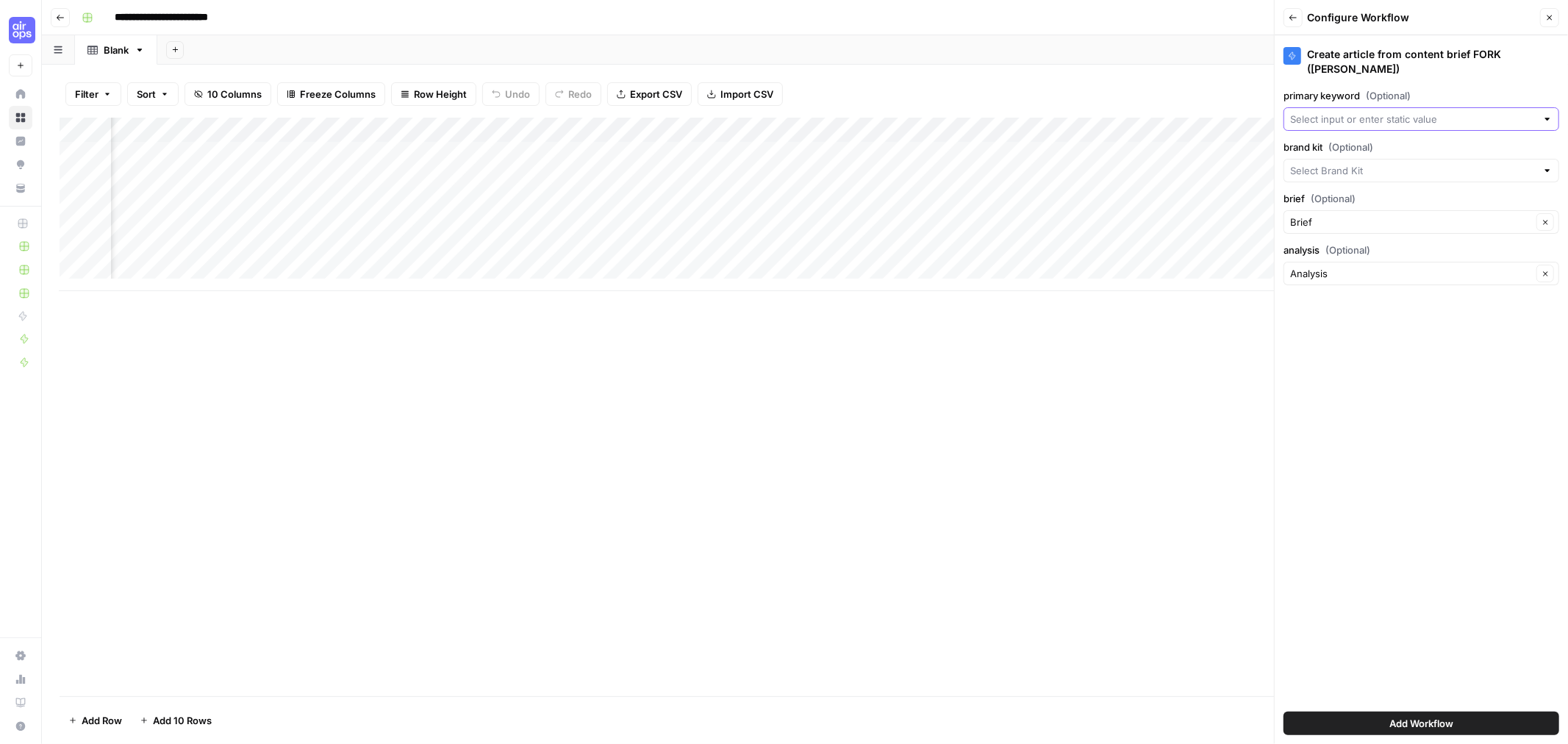
click at [1354, 112] on input "primary keyword (Optional)" at bounding box center [1413, 119] width 246 height 15
click at [1321, 194] on span "keyword" at bounding box center [1410, 190] width 228 height 15
type input "keyword"
click at [1348, 163] on input "brand kit (Optional)" at bounding box center [1413, 171] width 246 height 15
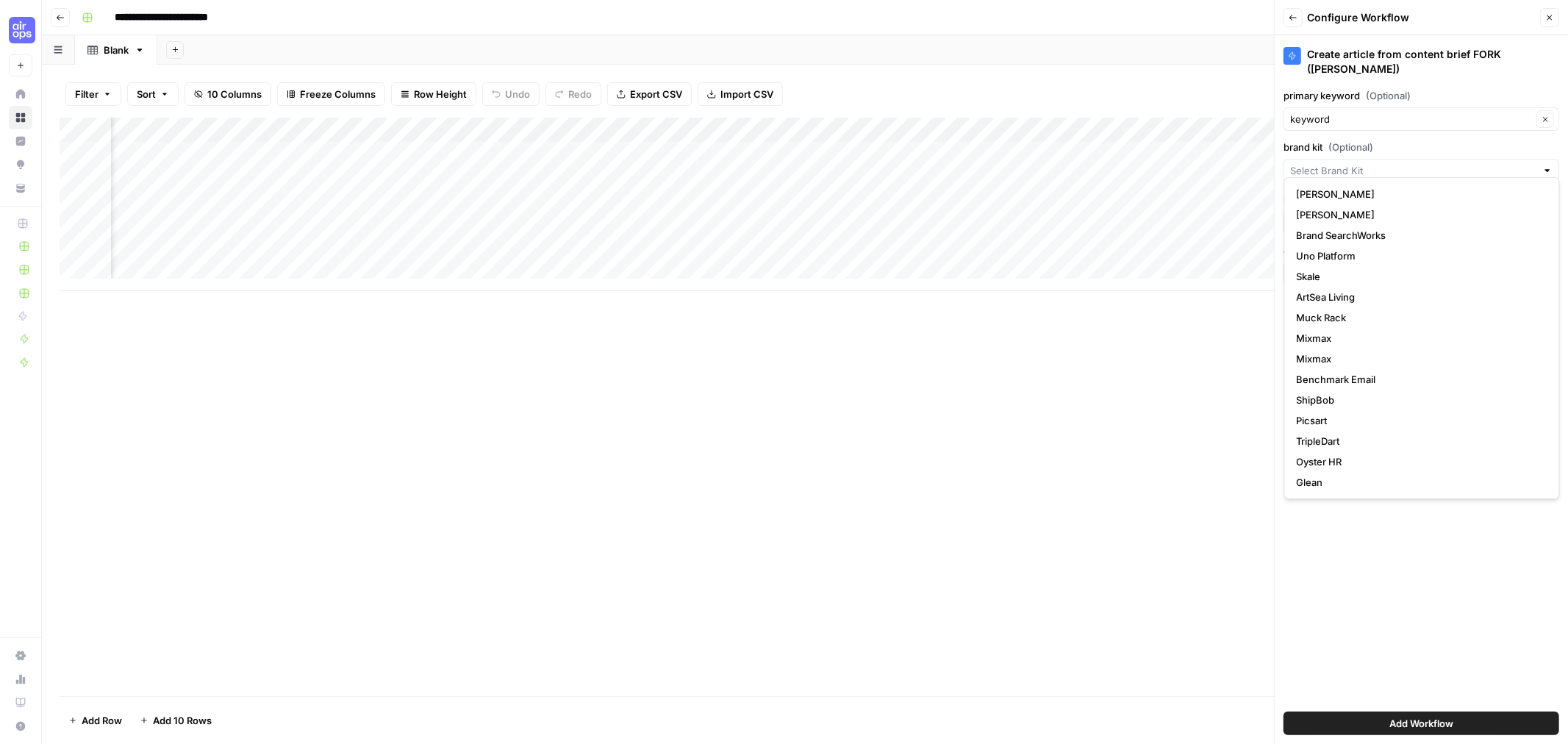
scroll to position [308, 0]
click at [1358, 335] on span "Smartsheet" at bounding box center [1418, 339] width 245 height 15
type input "Smartsheet"
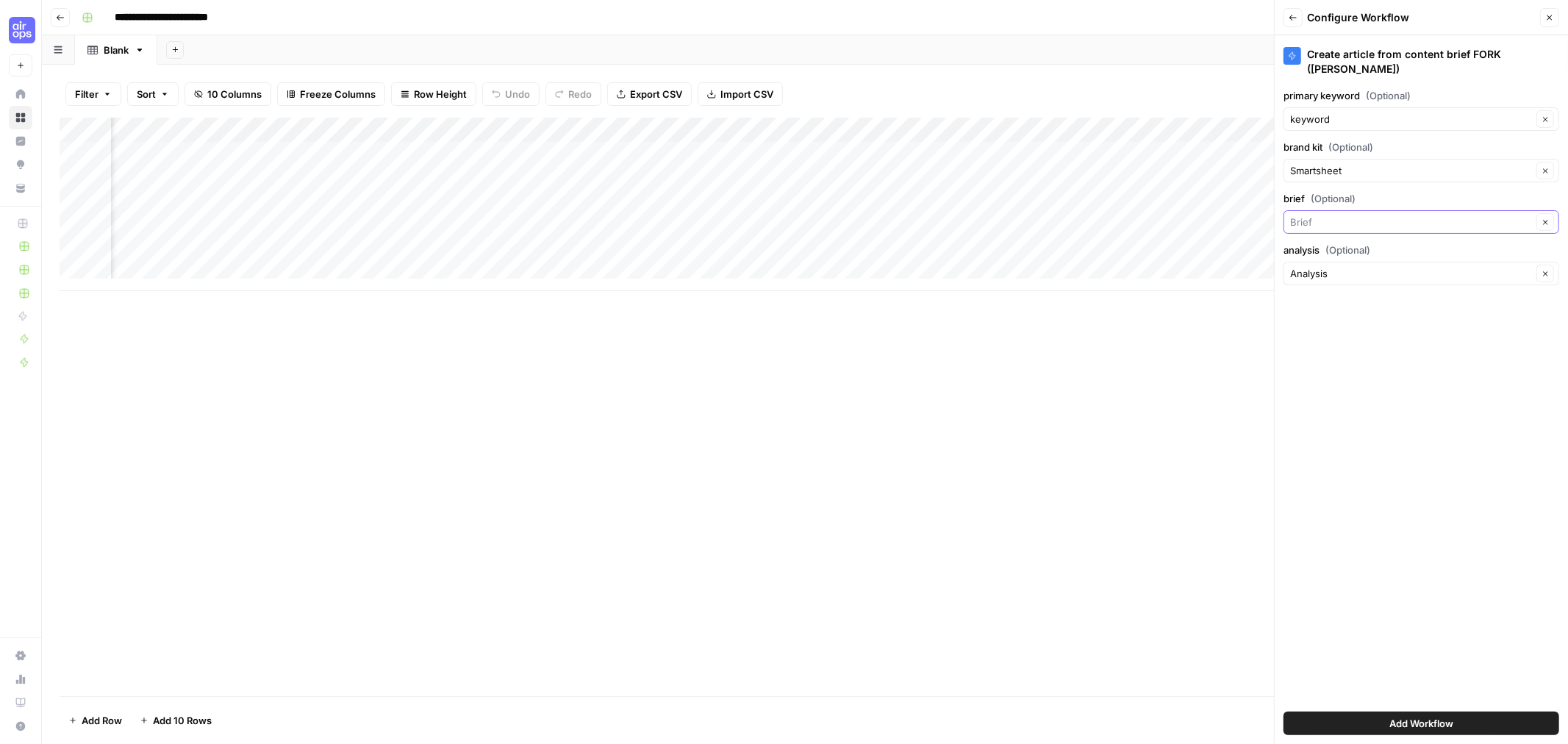
click at [1355, 215] on input "brief (Optional)" at bounding box center [1411, 222] width 242 height 15
type input "Brief"
click at [1362, 191] on label "brief (Optional)" at bounding box center [1421, 198] width 275 height 15
click at [1362, 215] on input "Brief" at bounding box center [1411, 222] width 242 height 15
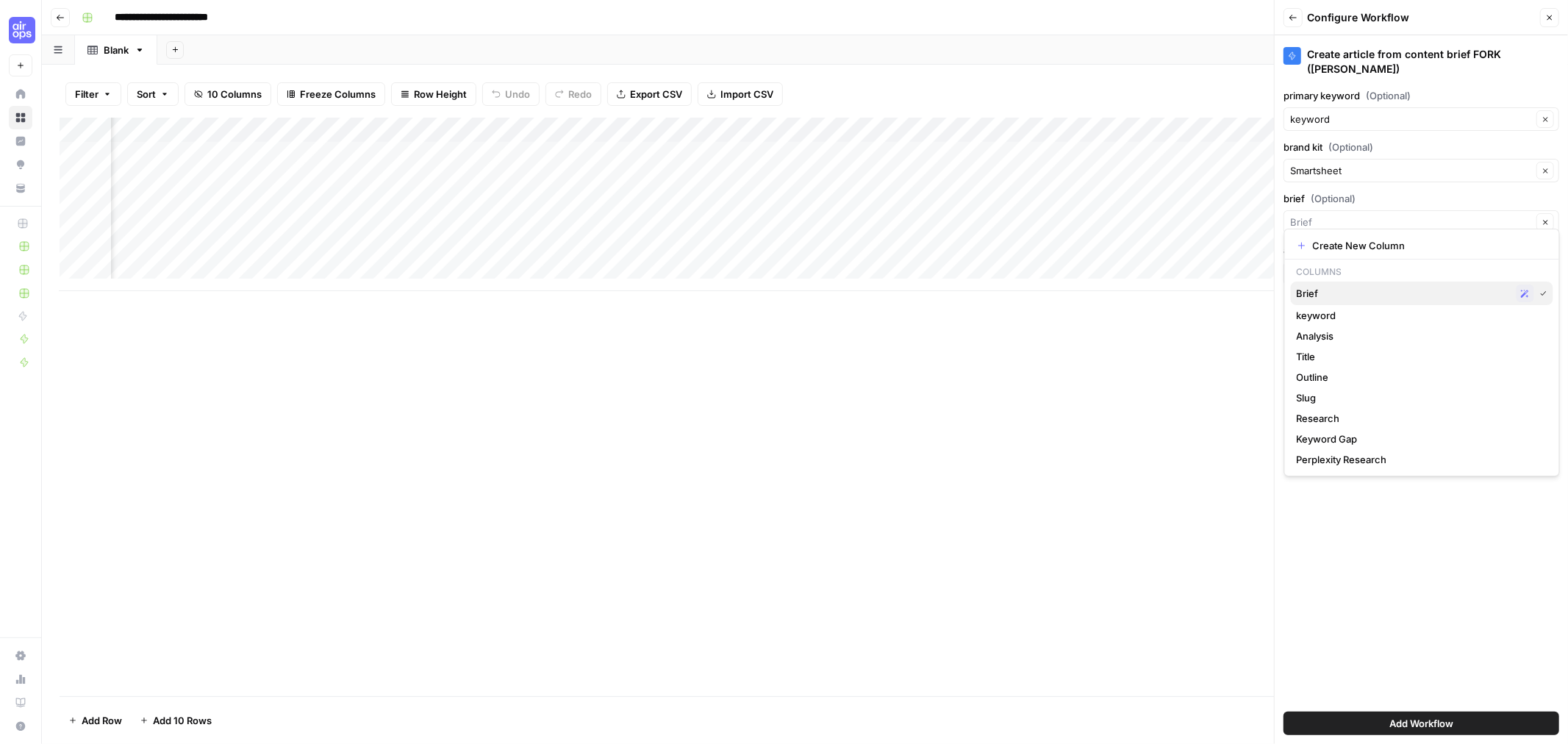
click at [1313, 290] on span "Brief" at bounding box center [1403, 294] width 214 height 15
type input "Brief"
click at [1334, 266] on input "analysis (Optional)" at bounding box center [1411, 273] width 242 height 15
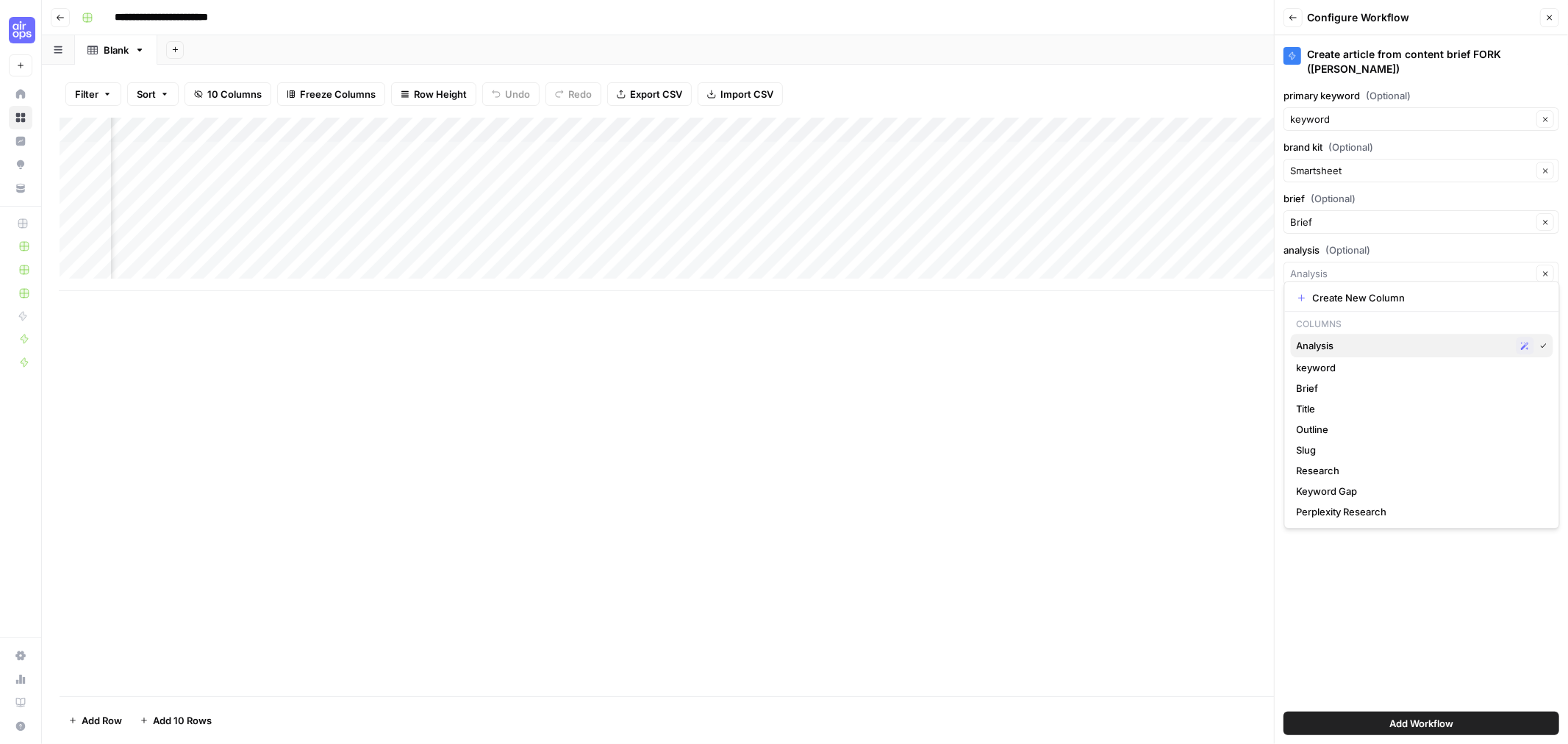
click at [1350, 350] on span "Analysis" at bounding box center [1403, 346] width 214 height 15
type input "Analysis"
click at [1440, 711] on button "Add Workflow" at bounding box center [1421, 723] width 275 height 24
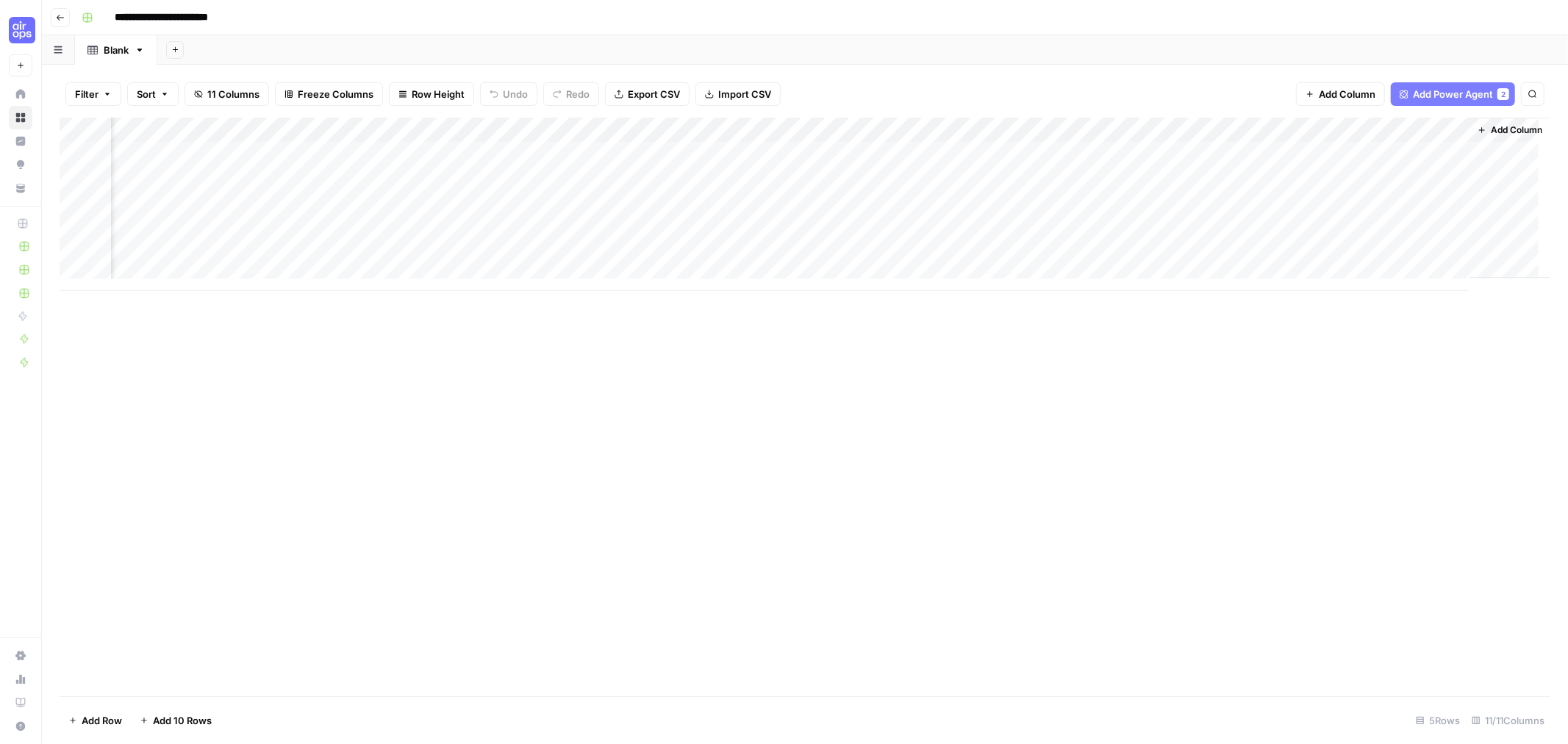
scroll to position [0, 0]
click at [217, 156] on div "Add Column" at bounding box center [805, 204] width 1491 height 173
click at [199, 154] on div "Add Column" at bounding box center [805, 204] width 1491 height 173
click at [183, 175] on div "Add Column" at bounding box center [805, 204] width 1491 height 173
click at [185, 150] on div "Add Column" at bounding box center [805, 204] width 1491 height 173
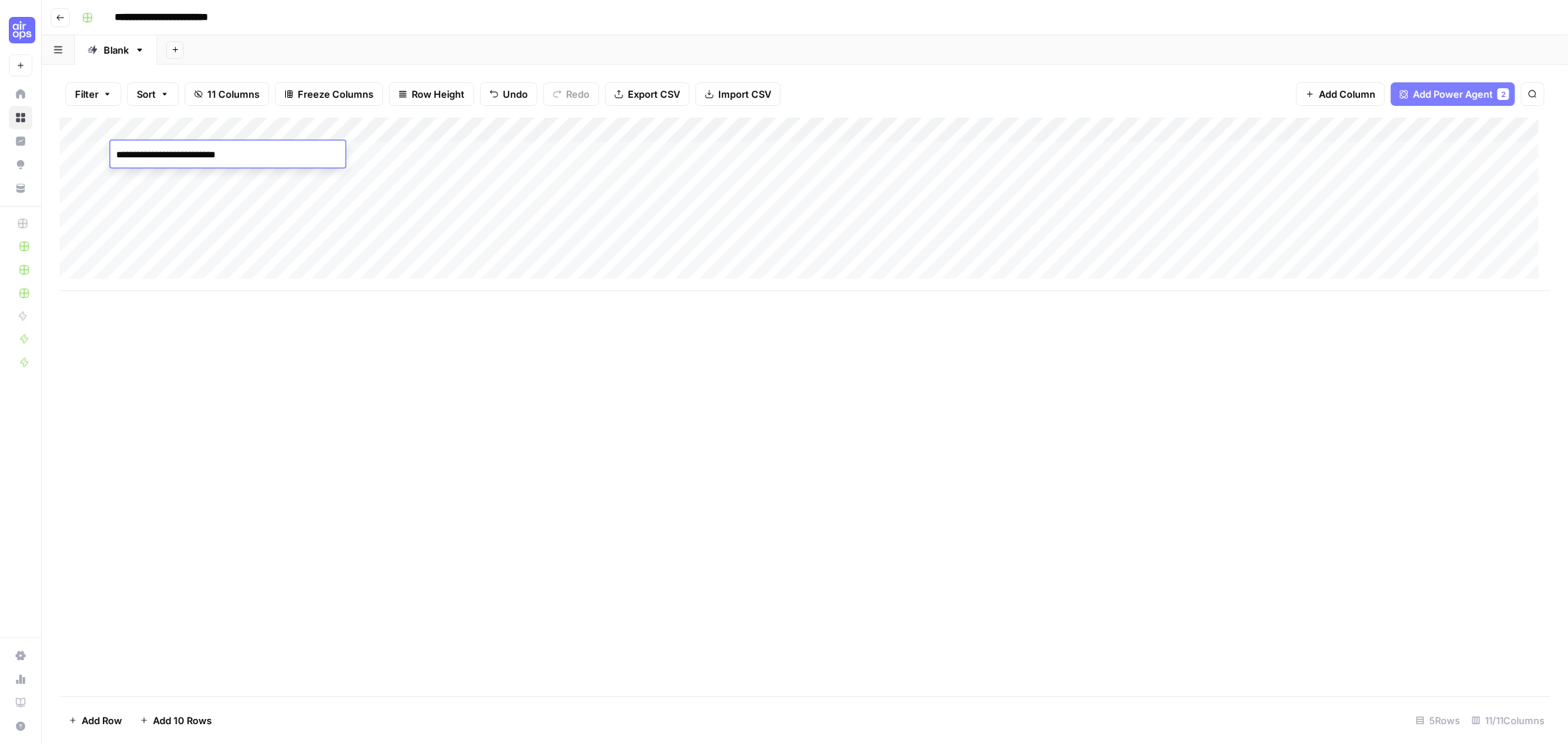
click at [126, 161] on textarea "**********" at bounding box center [228, 155] width 235 height 20
type textarea "**********"
click at [160, 224] on div "Add Column" at bounding box center [805, 204] width 1491 height 173
click at [225, 153] on div "Add Column" at bounding box center [805, 204] width 1491 height 173
click at [153, 185] on div "Add Column" at bounding box center [805, 204] width 1491 height 173
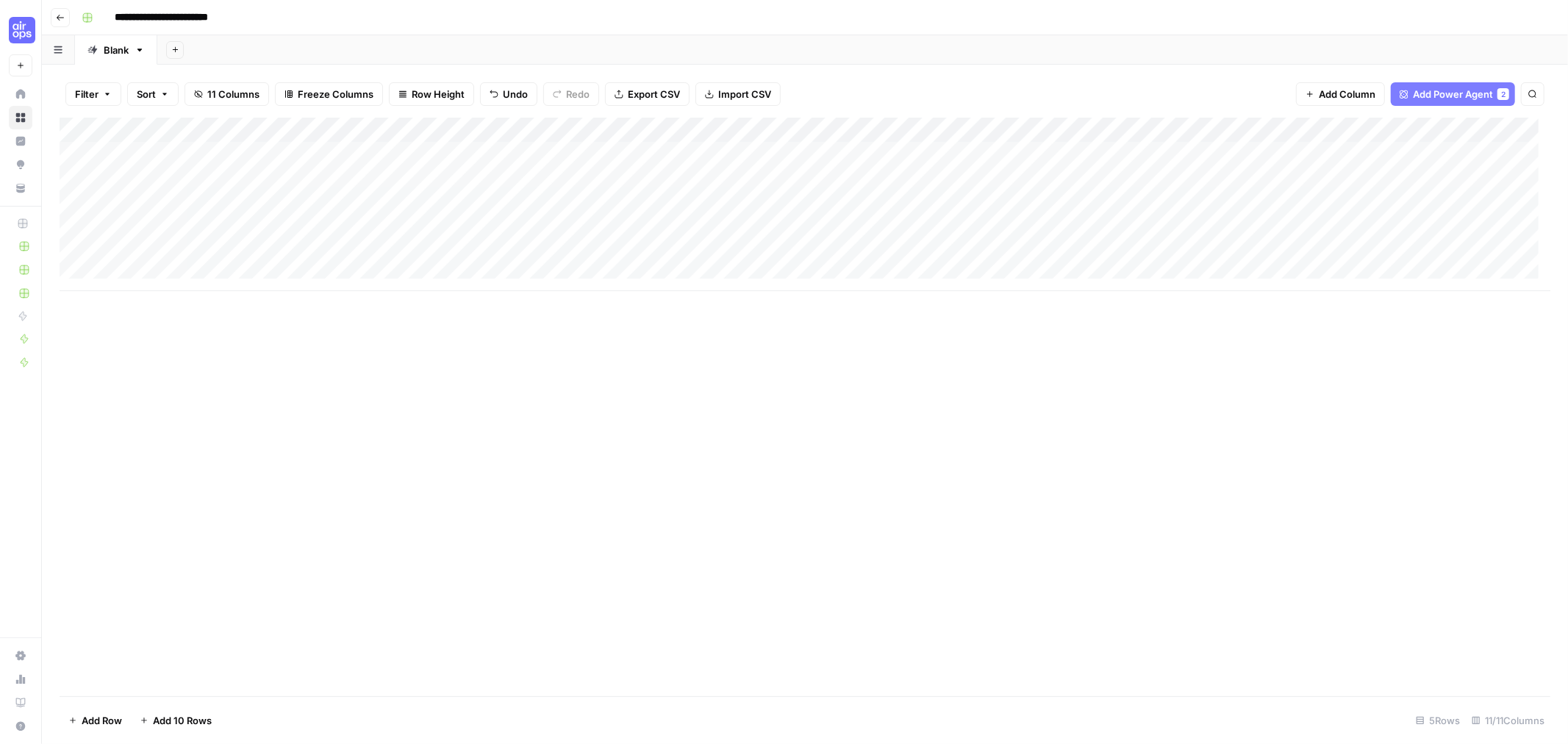
click at [335, 157] on div "Add Column" at bounding box center [805, 204] width 1491 height 173
click at [335, 177] on div "Add Column" at bounding box center [805, 204] width 1491 height 173
click at [319, 150] on div "Add Column" at bounding box center [805, 204] width 1491 height 173
click at [331, 155] on div "Add Column" at bounding box center [805, 204] width 1491 height 173
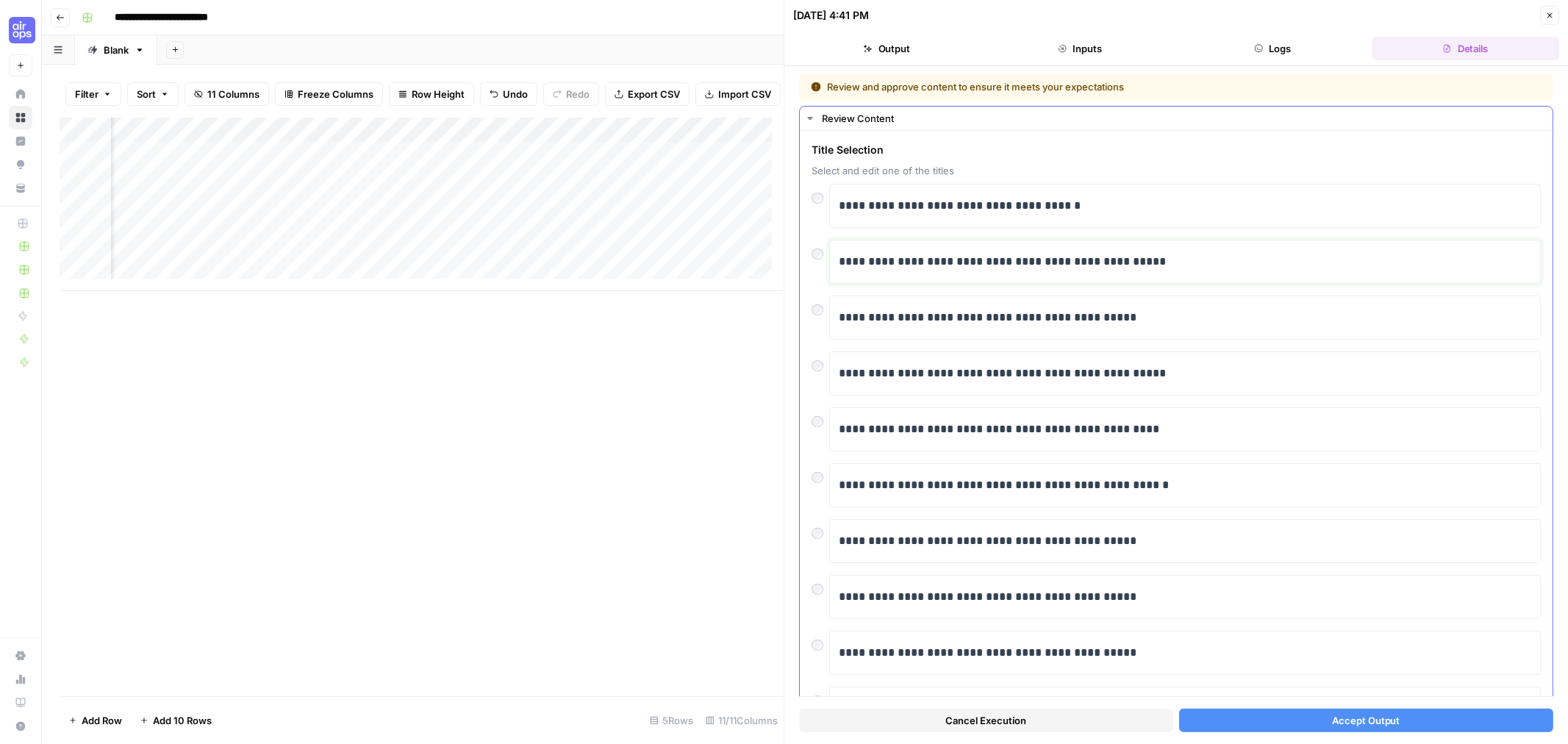
click at [1082, 265] on p "**********" at bounding box center [1178, 261] width 679 height 19
click at [1388, 727] on button "Accept Output" at bounding box center [1366, 720] width 374 height 24
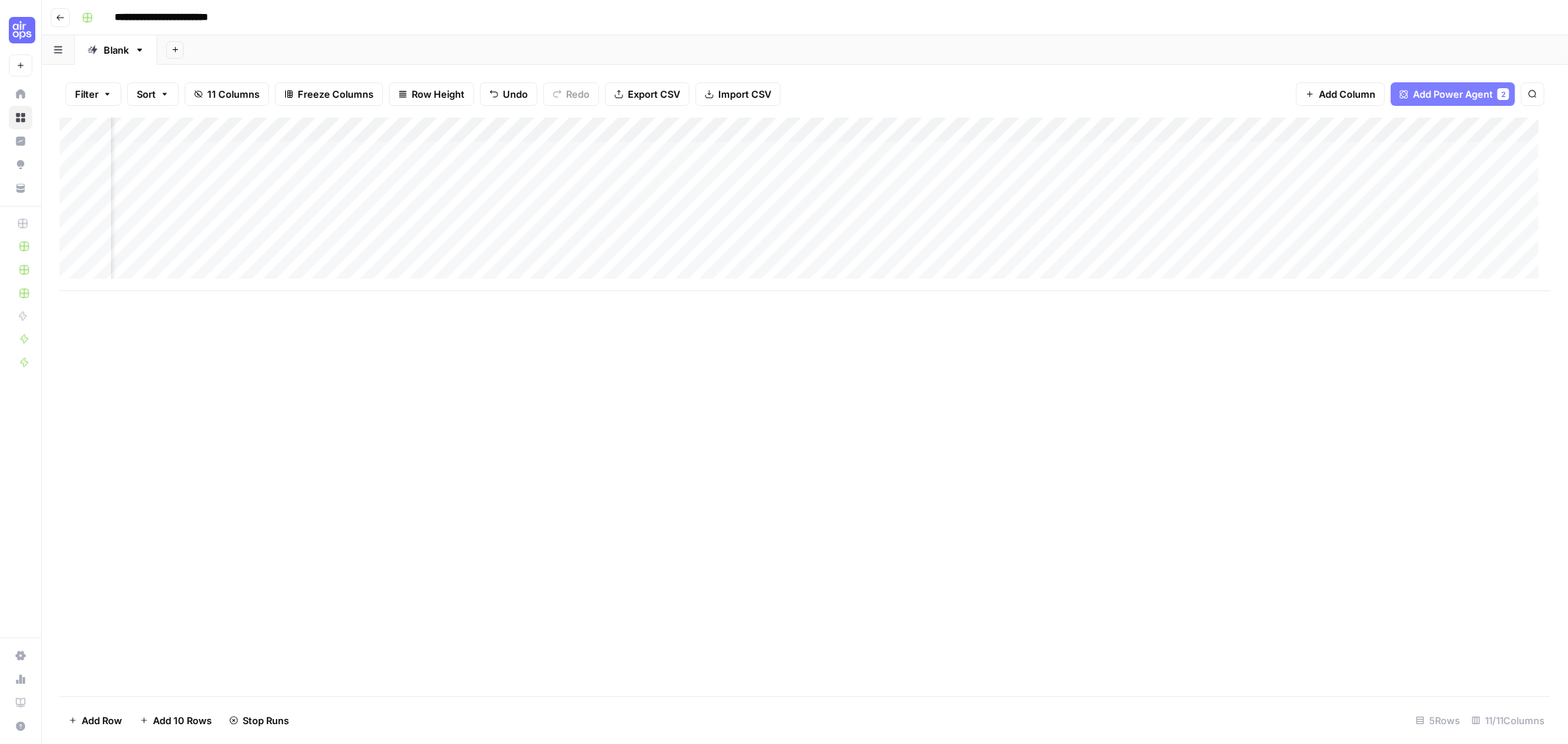
click at [312, 182] on div "Add Column" at bounding box center [805, 204] width 1491 height 173
click at [385, 177] on div "Add Column" at bounding box center [805, 204] width 1491 height 173
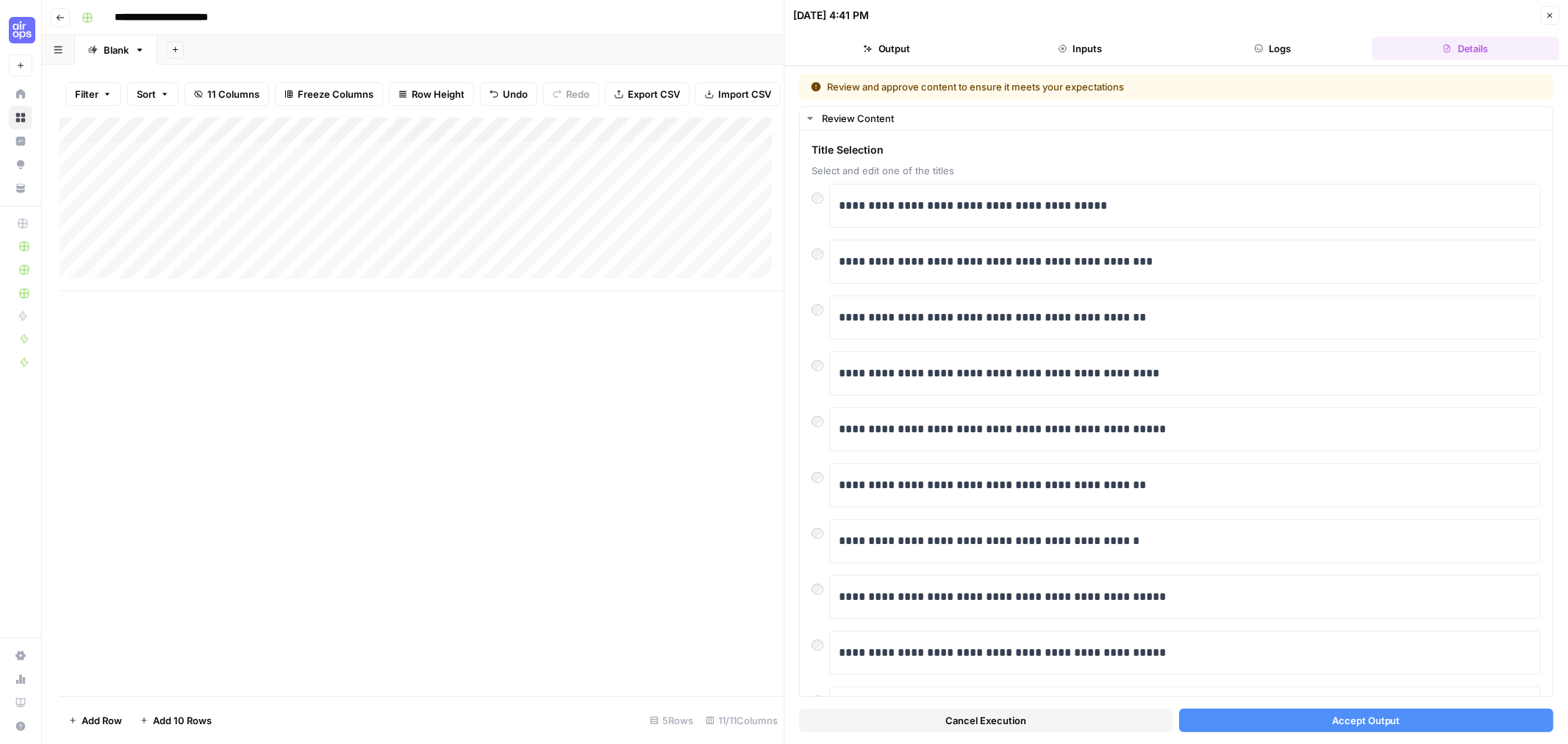
click at [1362, 718] on span "Accept Output" at bounding box center [1366, 720] width 69 height 15
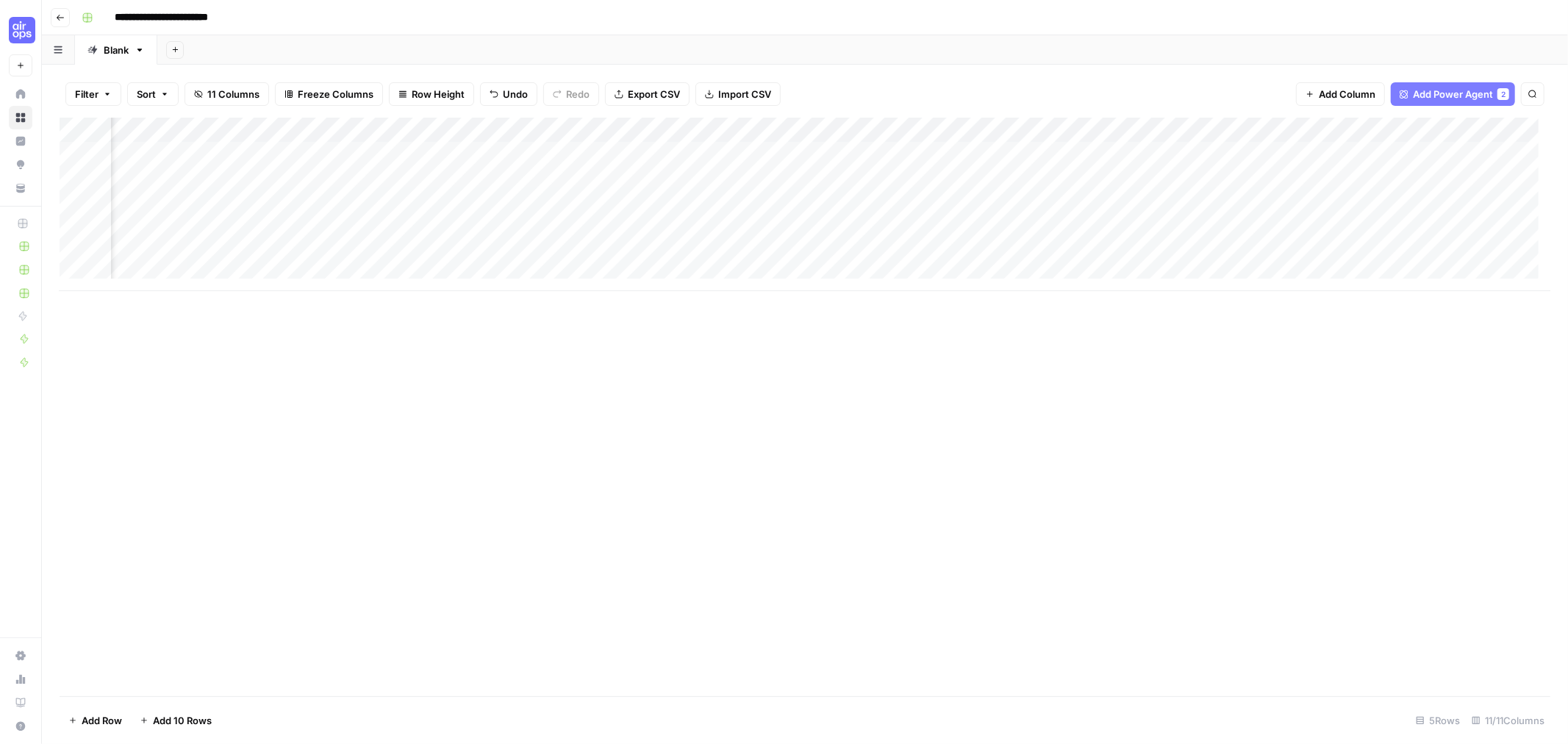
scroll to position [0, 443]
click at [1240, 150] on div "Add Column" at bounding box center [805, 204] width 1491 height 173
click at [1228, 178] on div "Add Column" at bounding box center [805, 204] width 1491 height 173
click at [1078, 128] on div "Add Column" at bounding box center [805, 204] width 1491 height 173
click at [1078, 128] on div at bounding box center [1101, 132] width 133 height 29
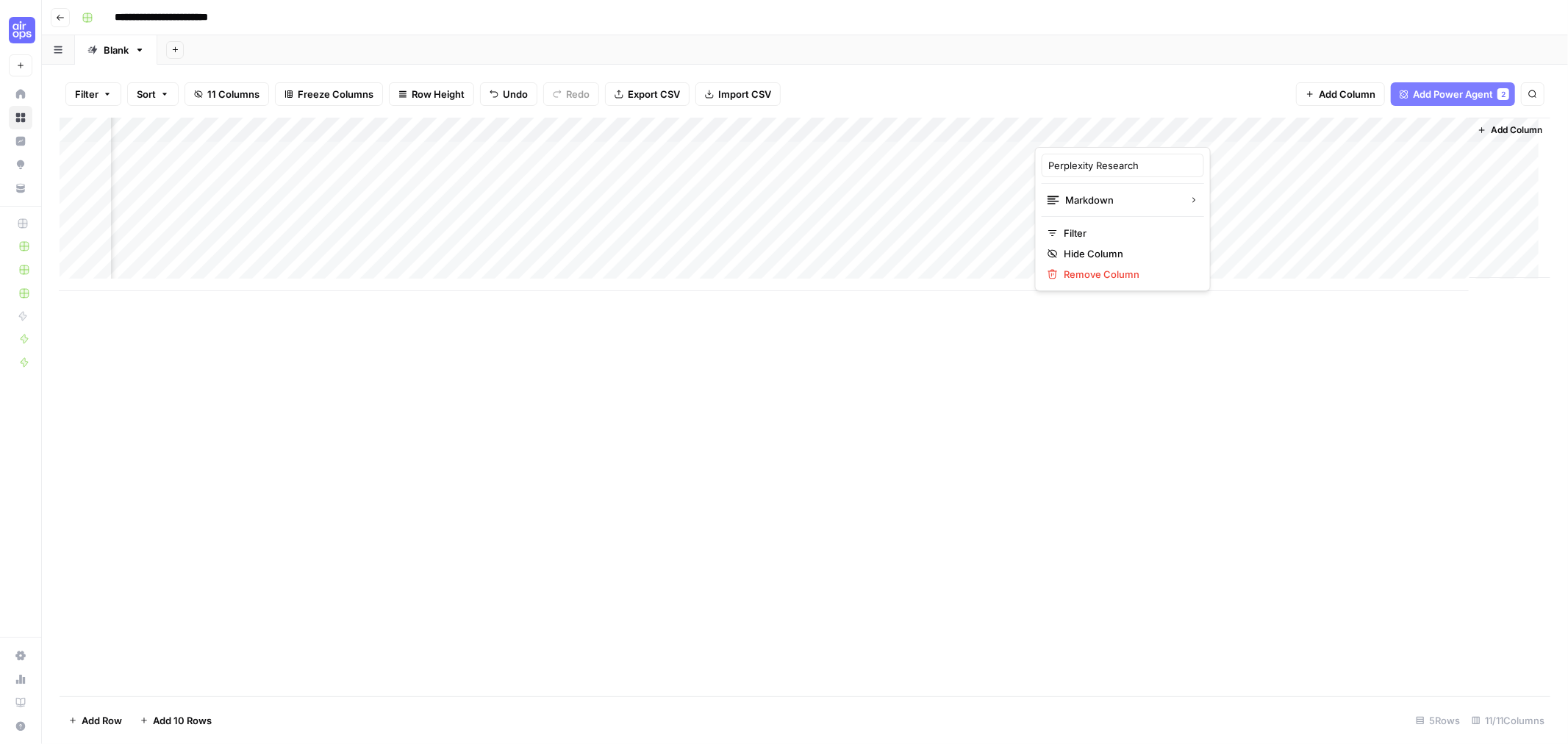
drag, startPoint x: 1020, startPoint y: 527, endPoint x: 1062, endPoint y: 372, distance: 160.6
click at [1022, 524] on div "Add Column" at bounding box center [805, 406] width 1491 height 578
click at [1086, 149] on div "Add Column" at bounding box center [805, 204] width 1491 height 173
click at [1224, 151] on div "Add Column" at bounding box center [805, 204] width 1491 height 173
click at [1224, 141] on div "Add Column" at bounding box center [805, 204] width 1491 height 173
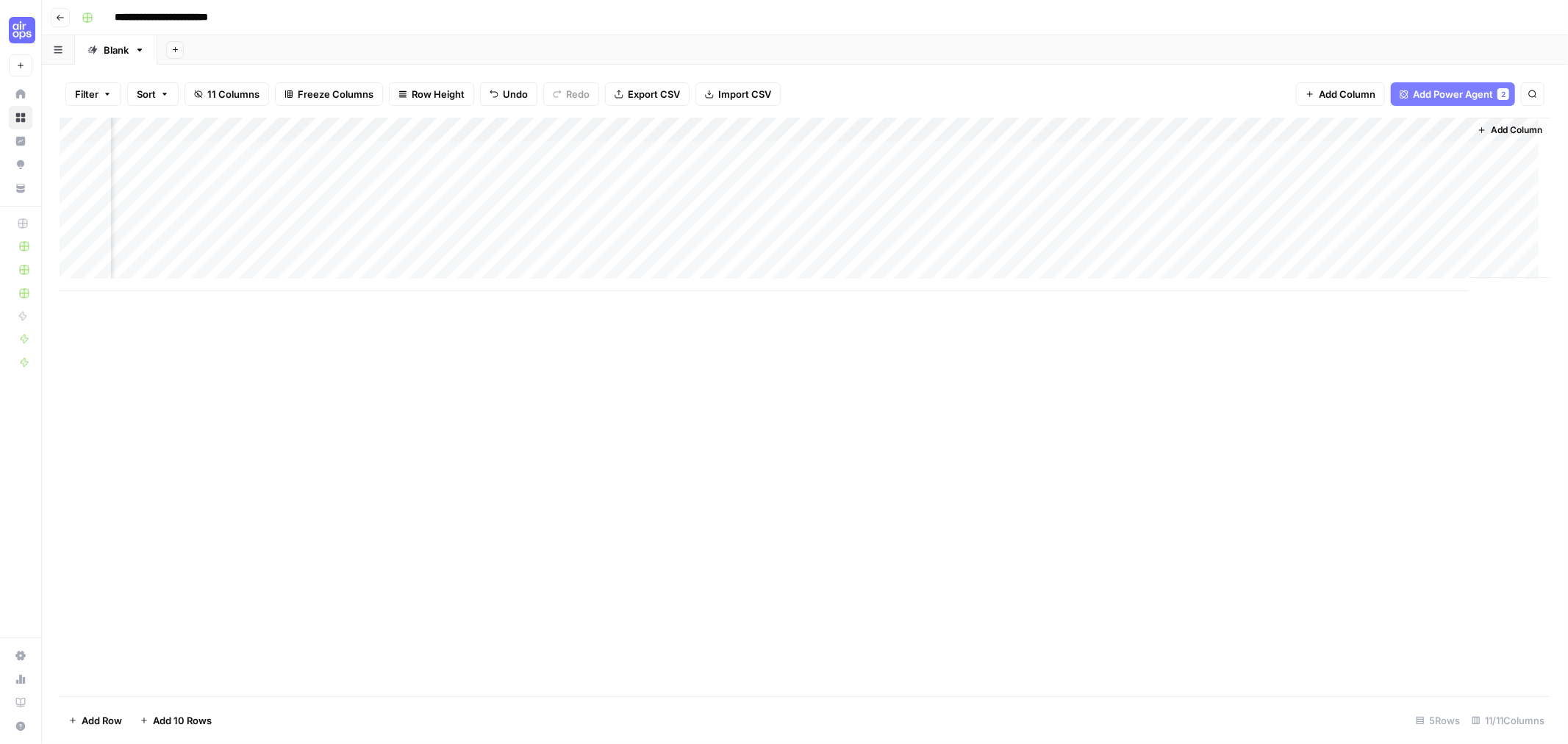
click at [1224, 140] on div "Add Column" at bounding box center [805, 204] width 1491 height 173
drag, startPoint x: 1442, startPoint y: 364, endPoint x: 1390, endPoint y: 312, distance: 73.5
click at [1440, 363] on div "Add Column" at bounding box center [805, 406] width 1491 height 578
click at [1426, 149] on div "Add Column" at bounding box center [805, 204] width 1491 height 173
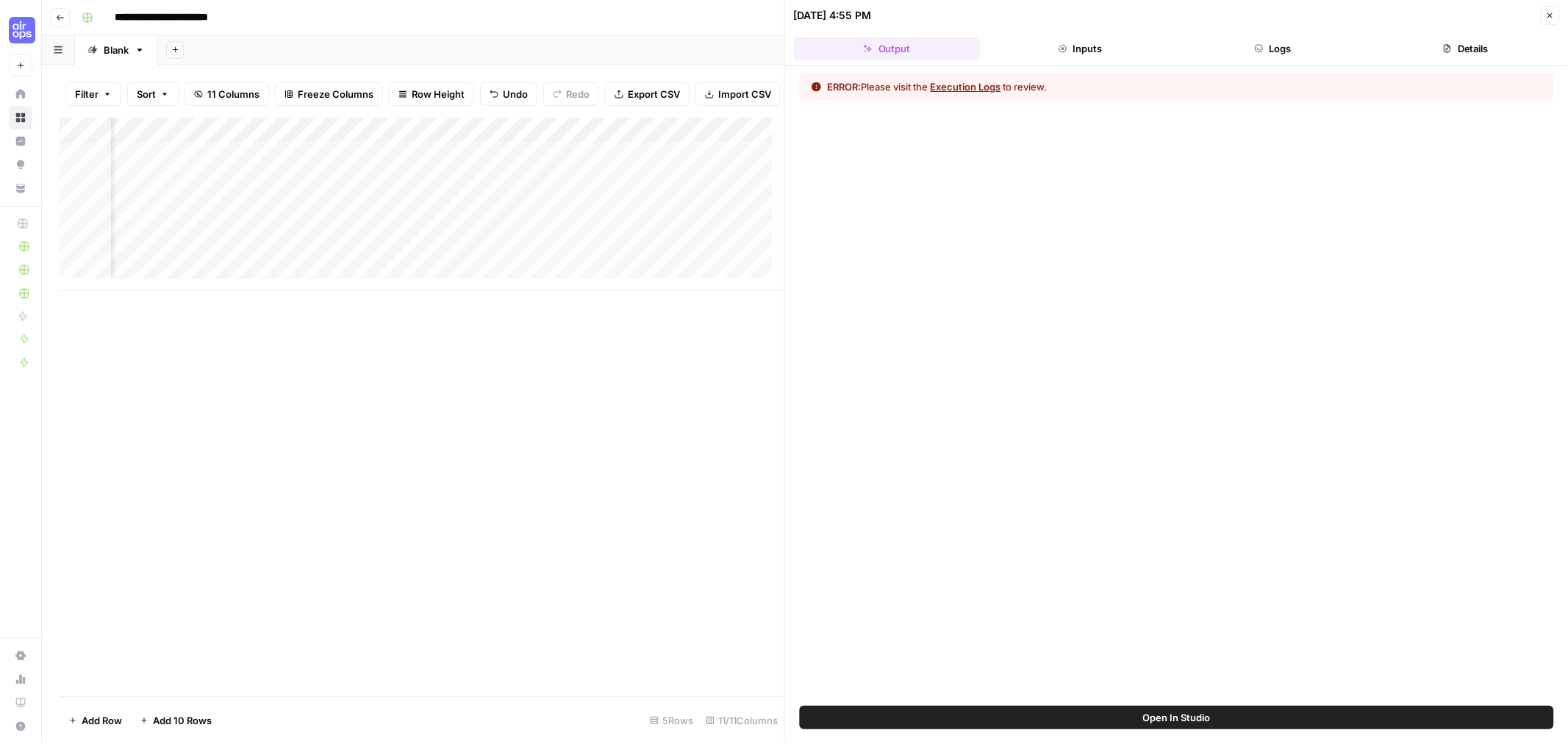
click at [1287, 45] on button "Logs" at bounding box center [1272, 49] width 186 height 24
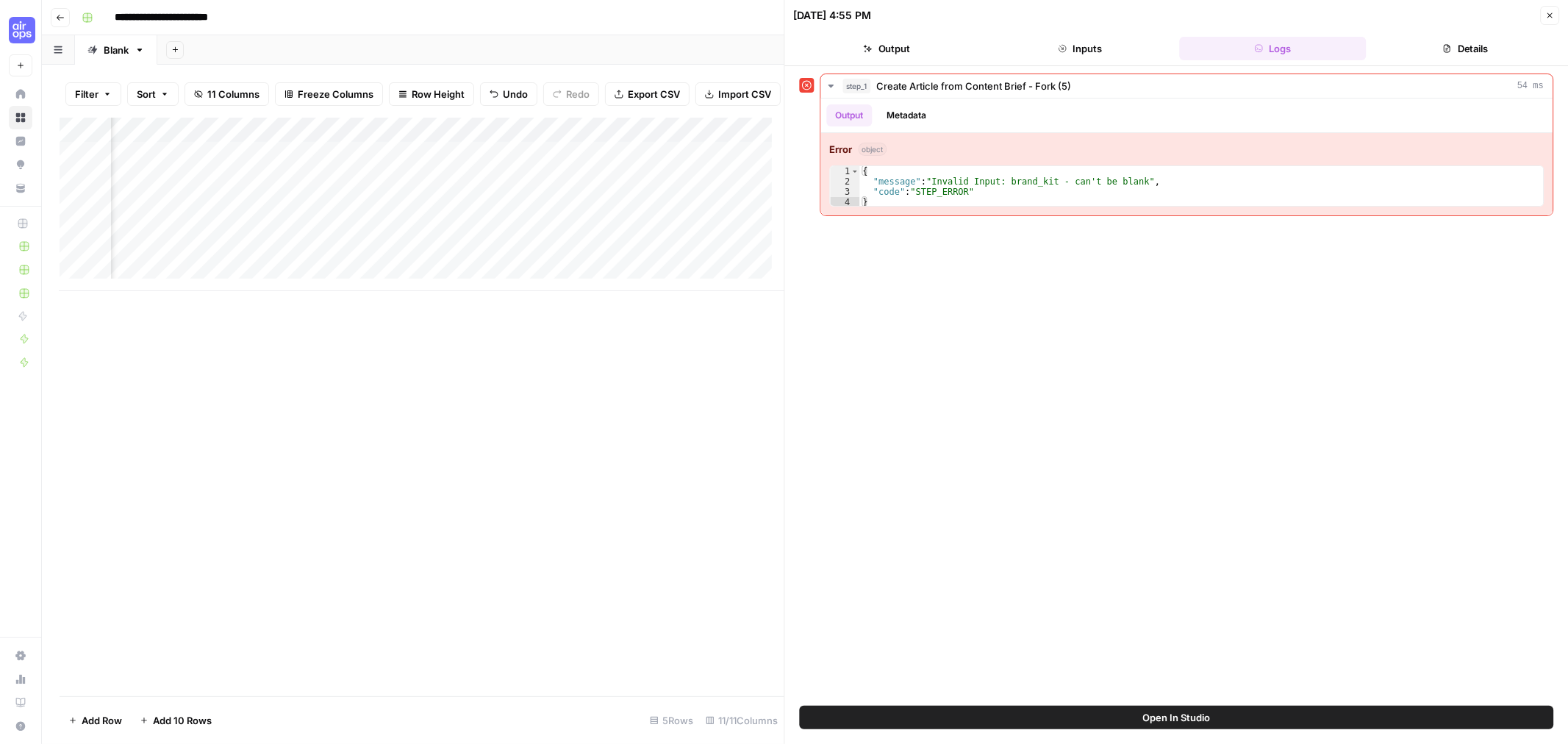
click at [1082, 39] on button "Inputs" at bounding box center [1079, 49] width 186 height 24
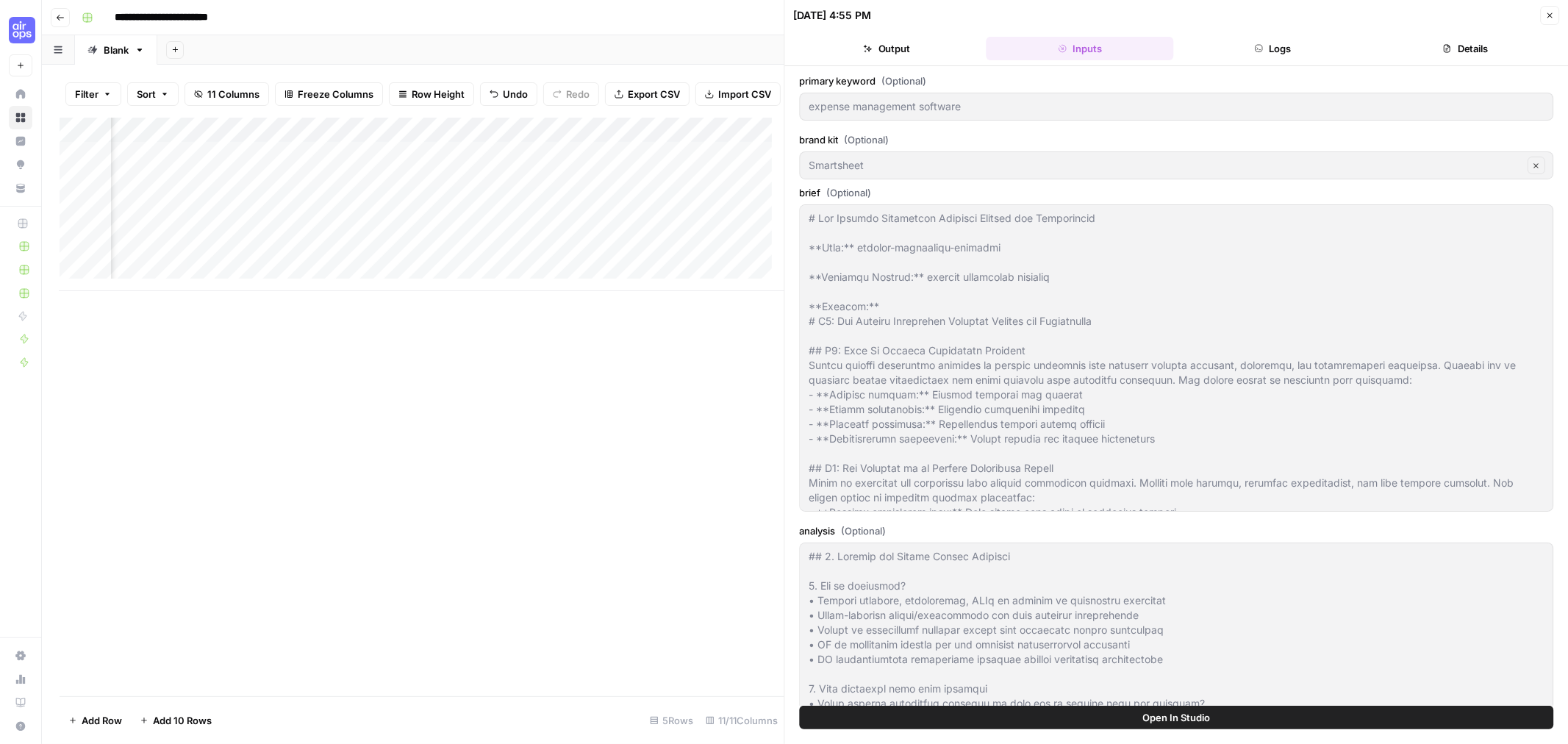
click at [901, 55] on button "Output" at bounding box center [886, 49] width 186 height 24
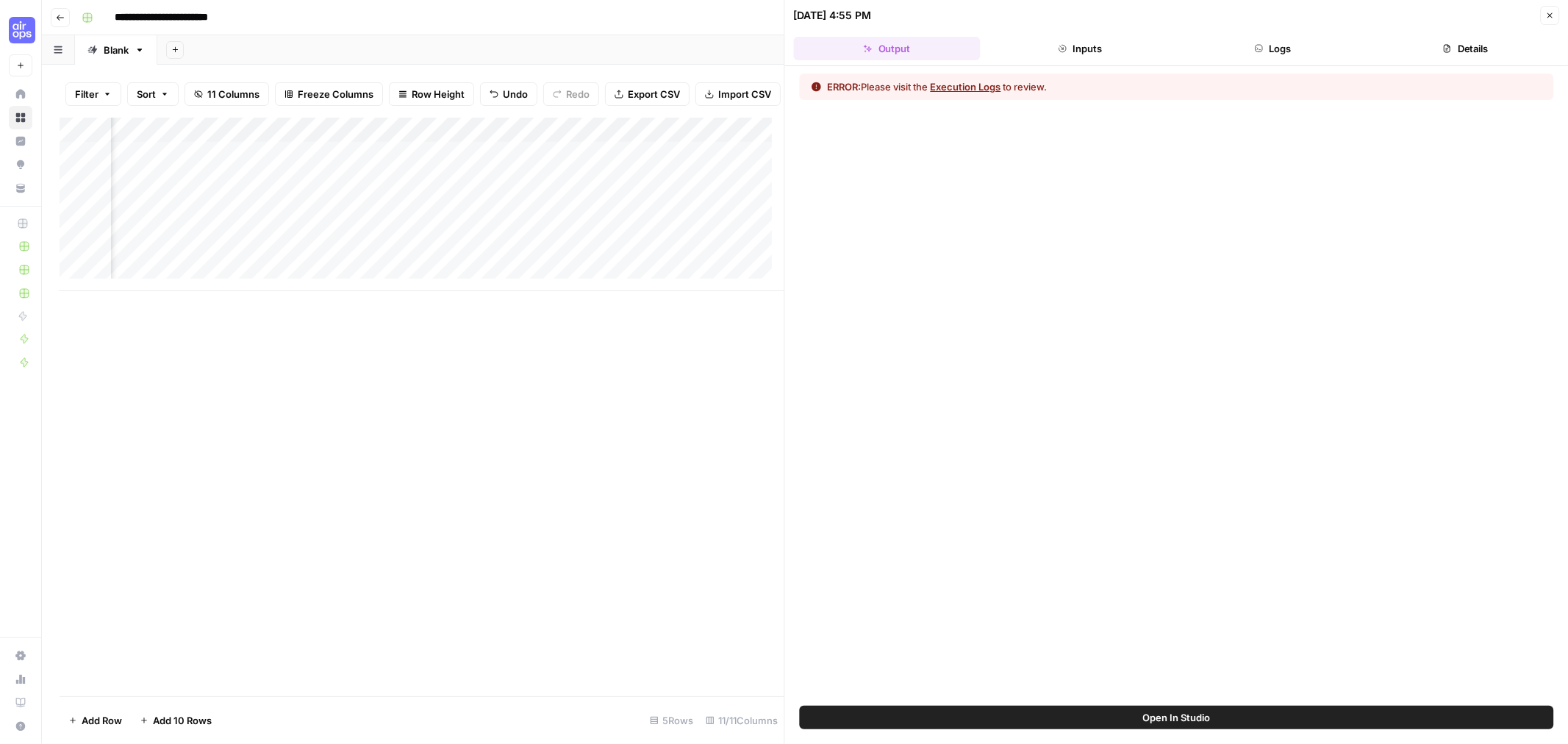
click at [959, 90] on button "Execution Logs" at bounding box center [965, 87] width 71 height 15
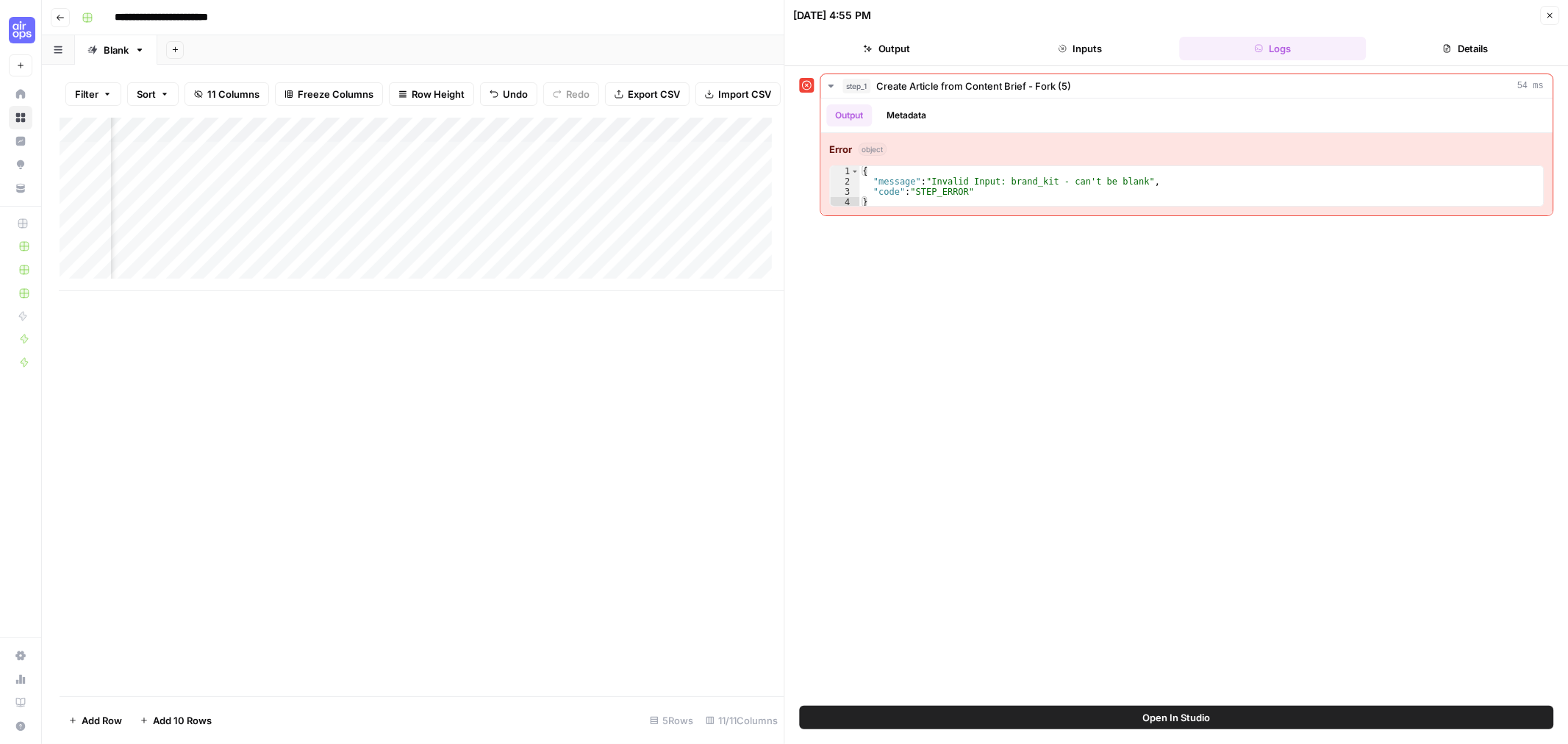
scroll to position [0, 1210]
click at [1103, 51] on button "Inputs" at bounding box center [1079, 49] width 186 height 24
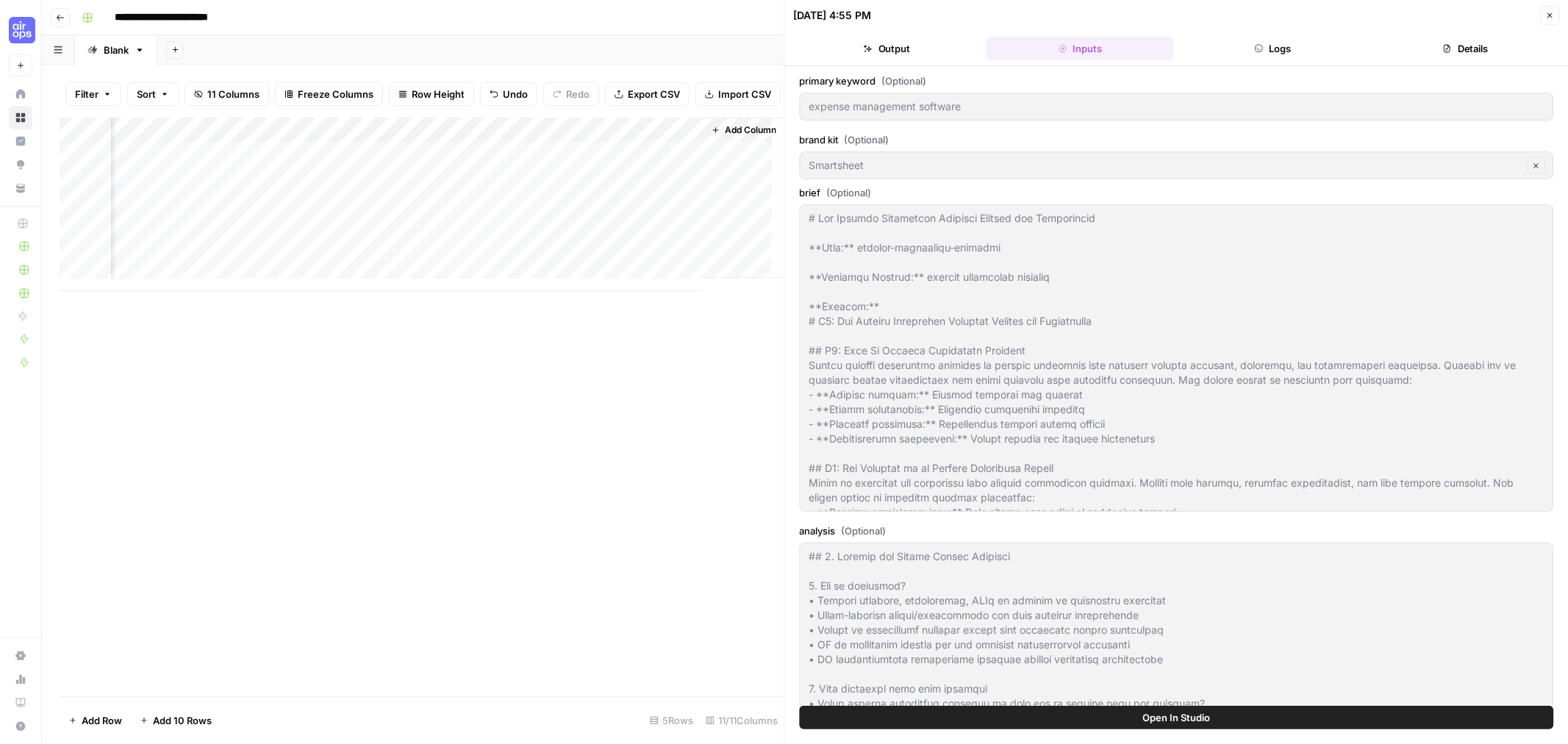
click at [1203, 132] on label "brand kit (Optional)" at bounding box center [1177, 139] width 754 height 15
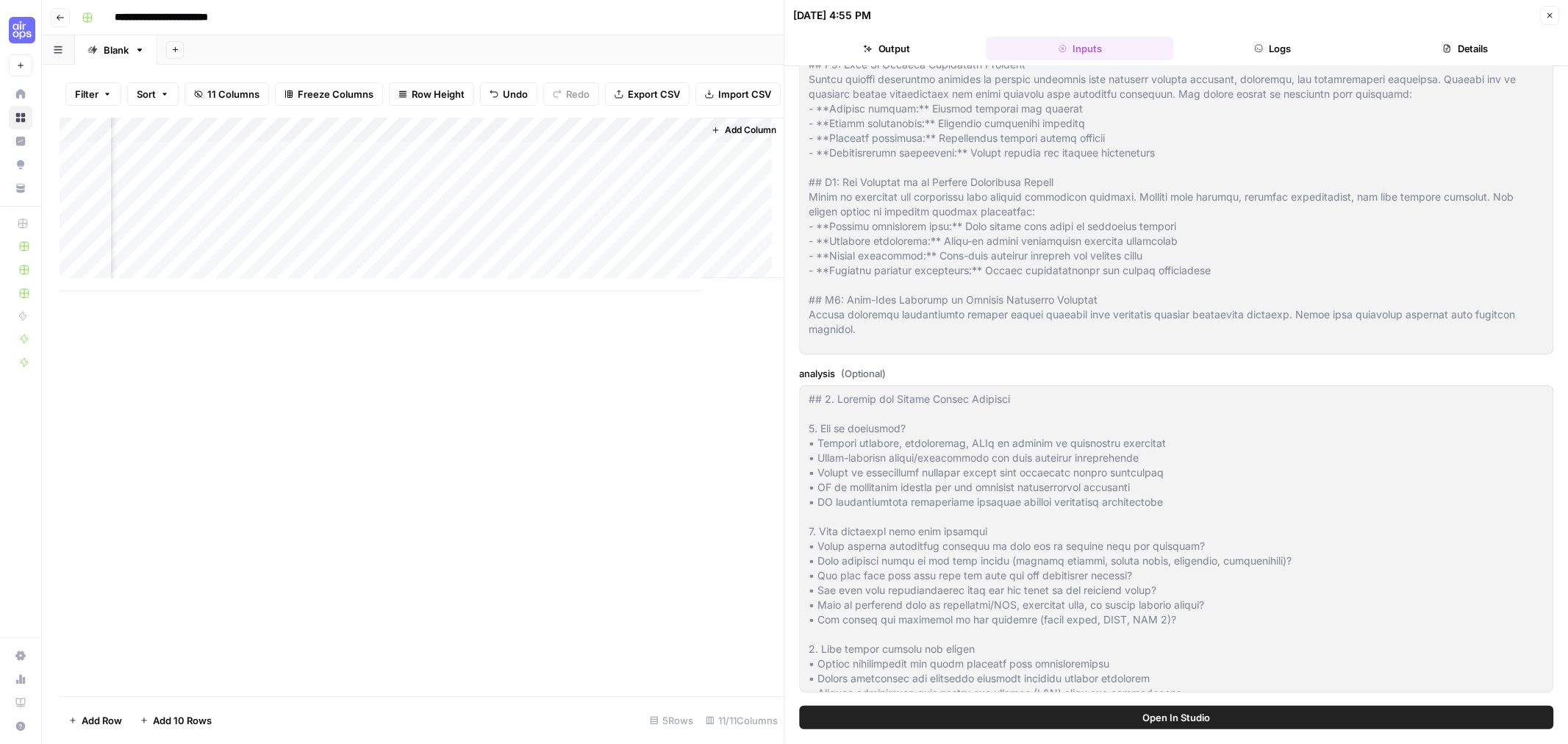
scroll to position [0, 0]
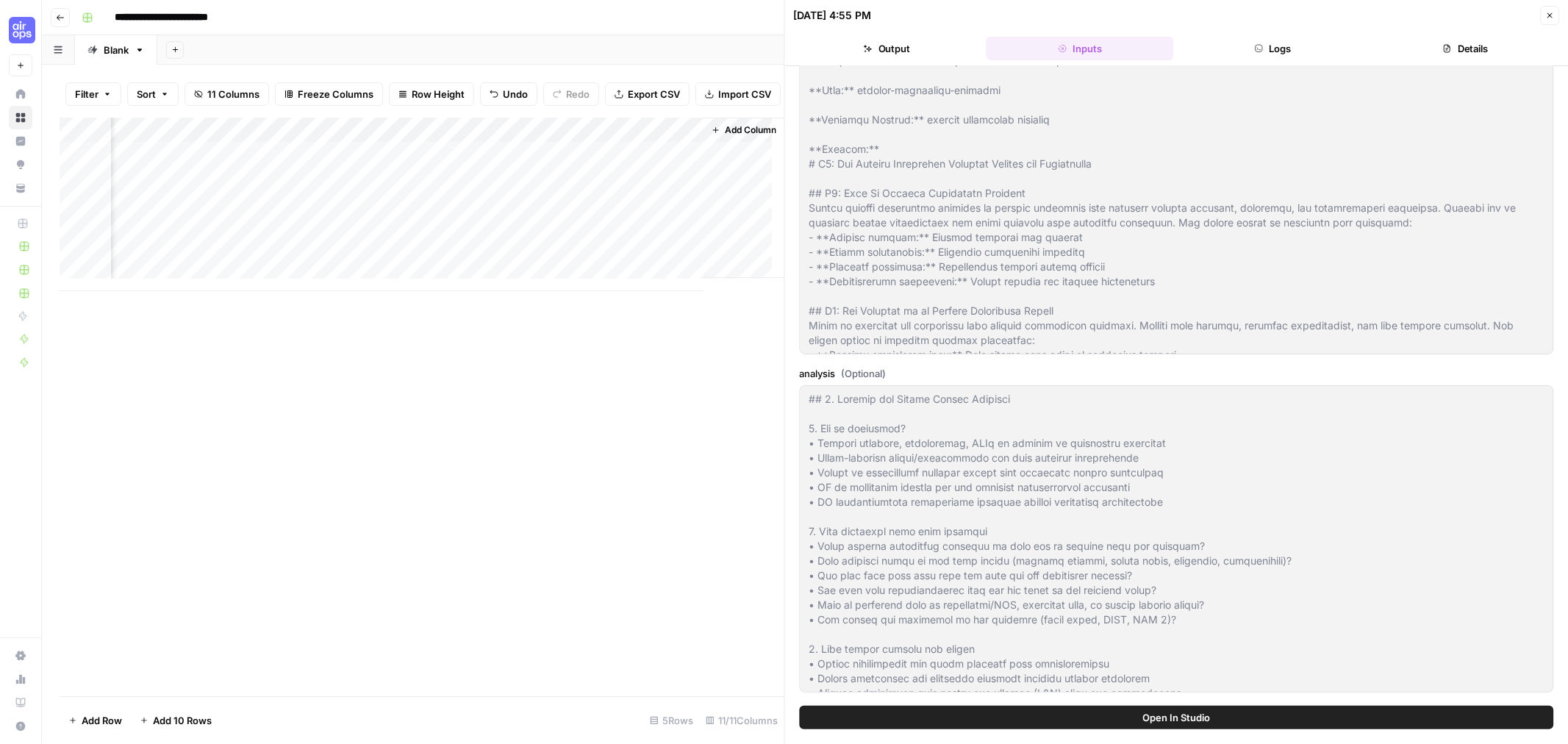
click at [1203, 707] on button "Open In Studio" at bounding box center [1177, 717] width 754 height 24
